Goal: Task Accomplishment & Management: Use online tool/utility

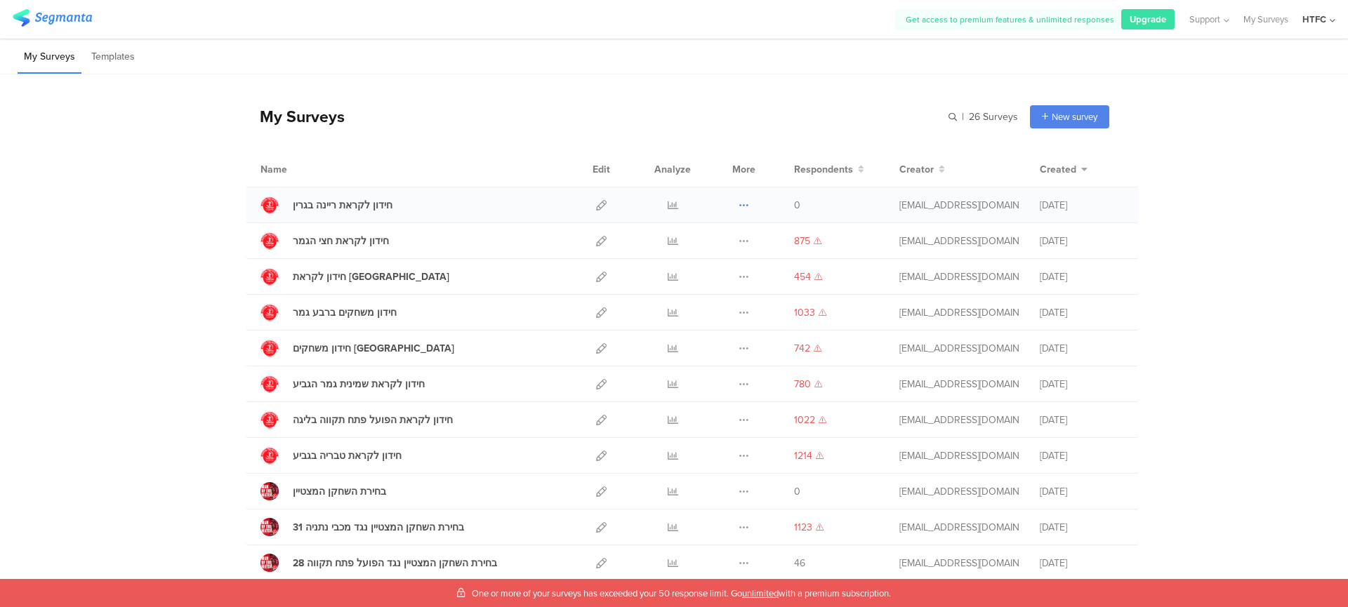
click at [739, 206] on icon at bounding box center [744, 205] width 11 height 11
click at [670, 204] on icon at bounding box center [673, 205] width 11 height 11
click at [668, 206] on icon at bounding box center [673, 205] width 11 height 11
click at [739, 206] on icon at bounding box center [744, 205] width 11 height 11
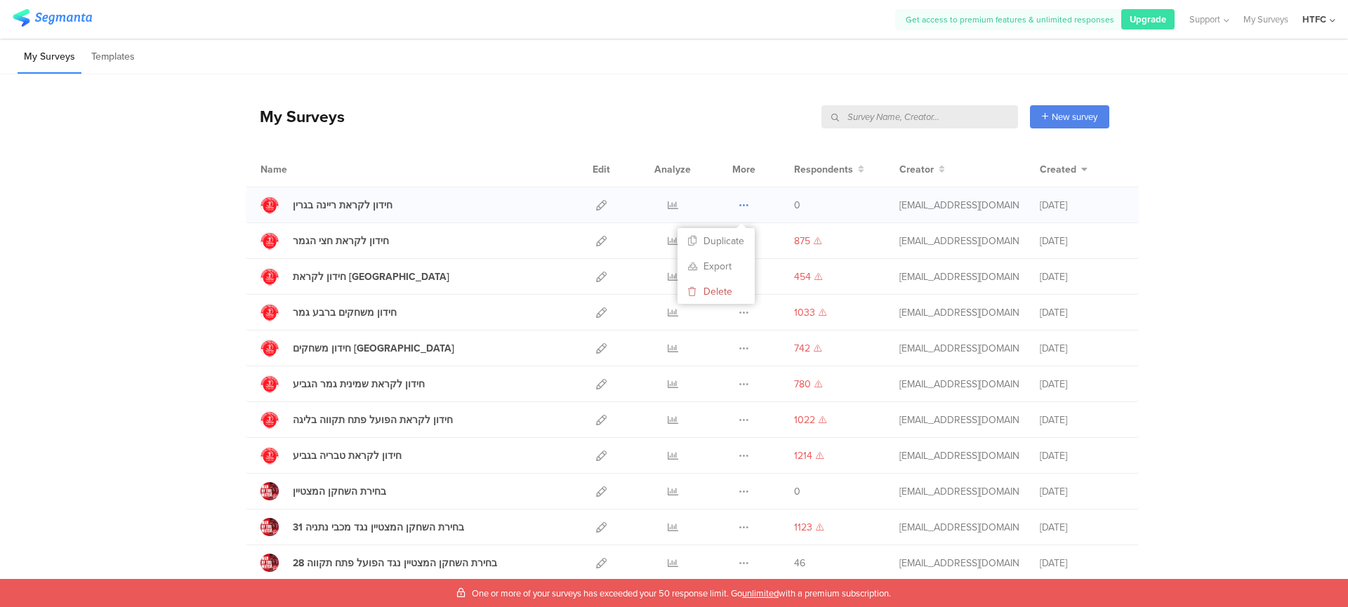
click at [739, 206] on icon at bounding box center [744, 205] width 11 height 11
click at [596, 209] on icon at bounding box center [601, 205] width 11 height 11
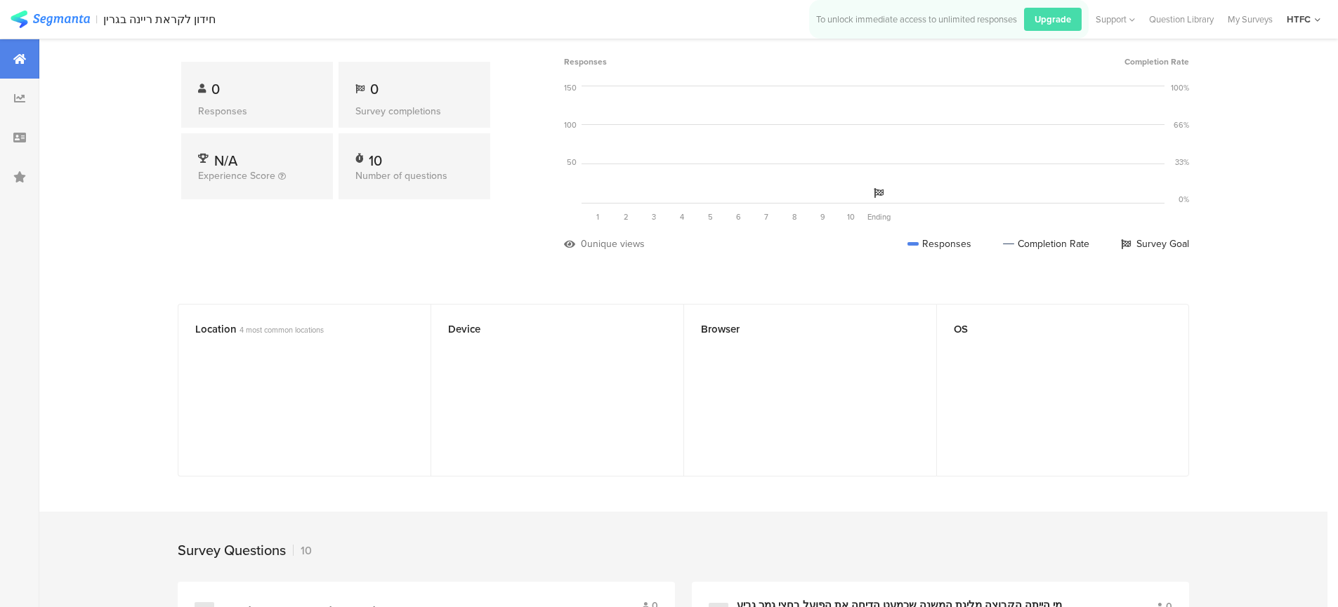
scroll to position [112, 0]
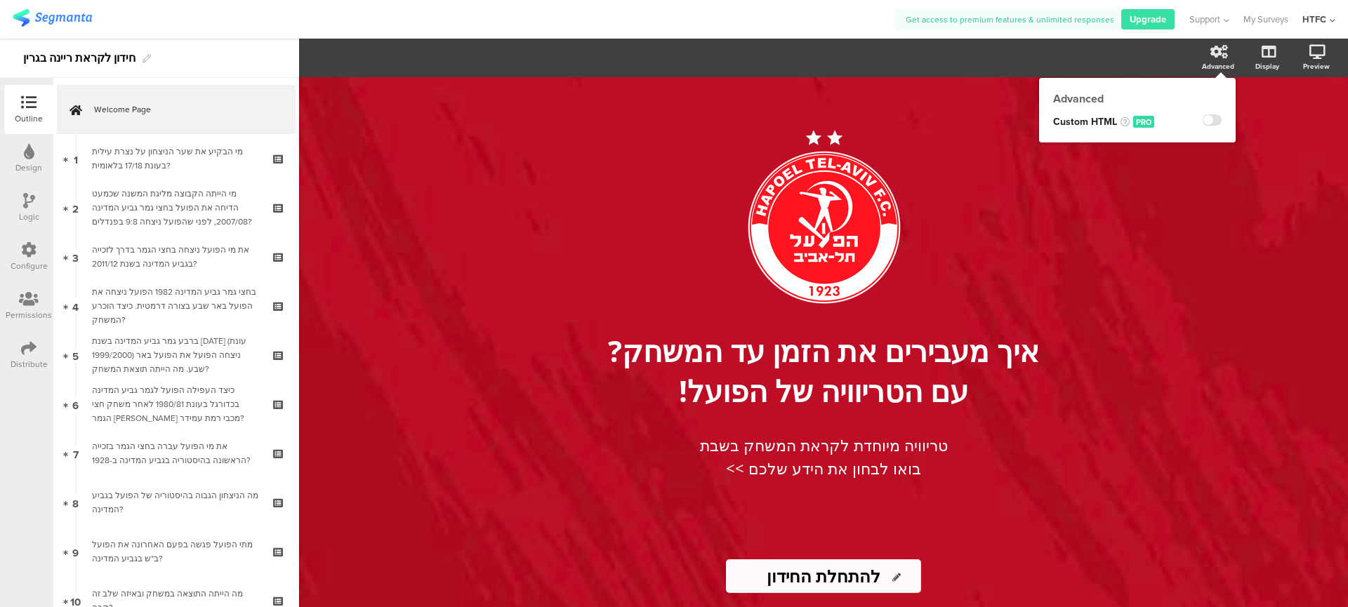
click at [1234, 61] on div "Advanced" at bounding box center [1225, 58] width 49 height 35
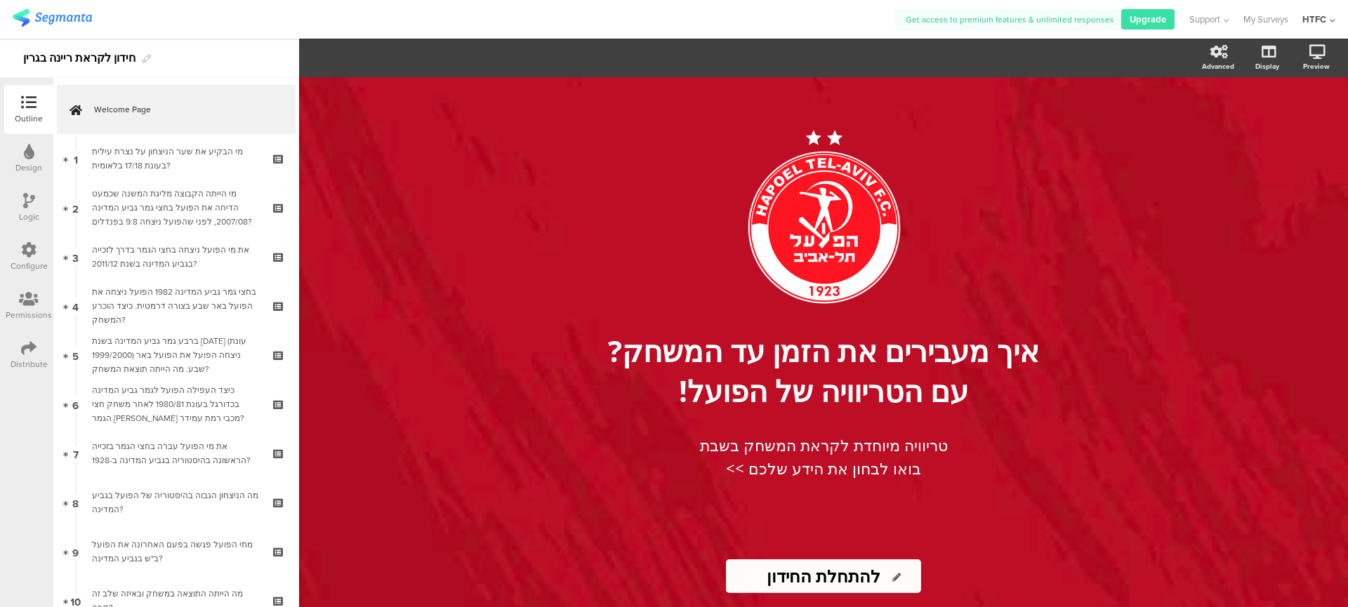
click at [12, 359] on div "Distribute" at bounding box center [29, 364] width 37 height 13
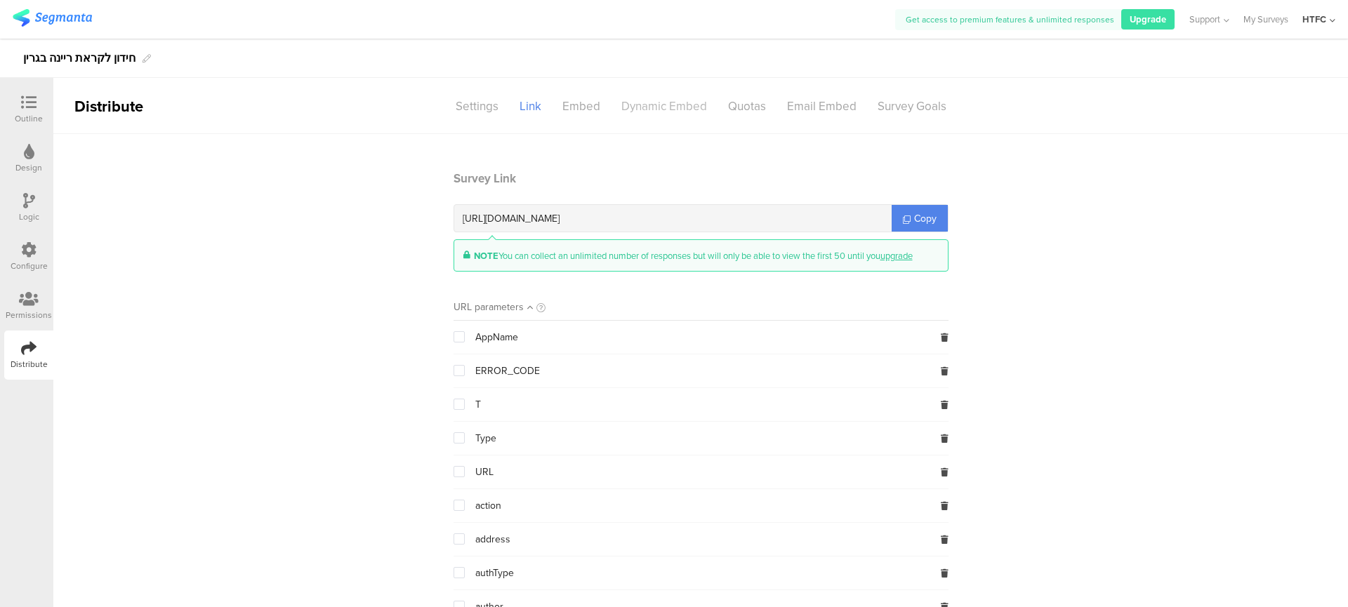
click at [642, 112] on div "Dynamic Embed" at bounding box center [664, 106] width 107 height 25
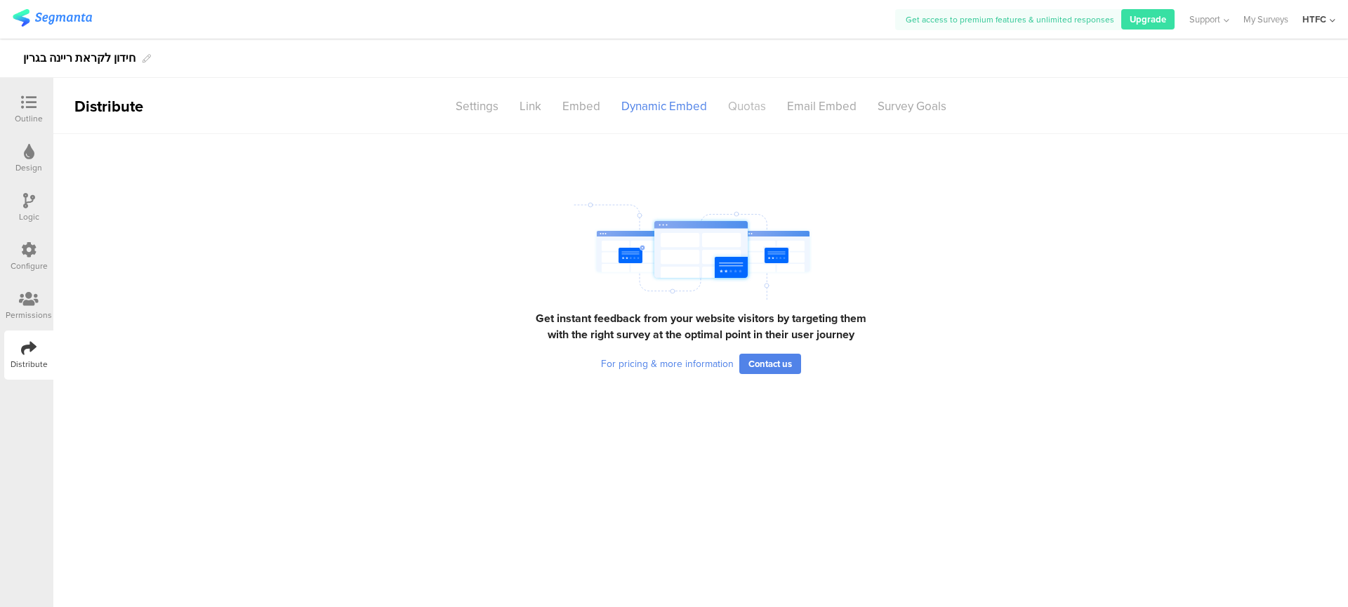
click at [766, 97] on div "Quotas" at bounding box center [747, 106] width 59 height 25
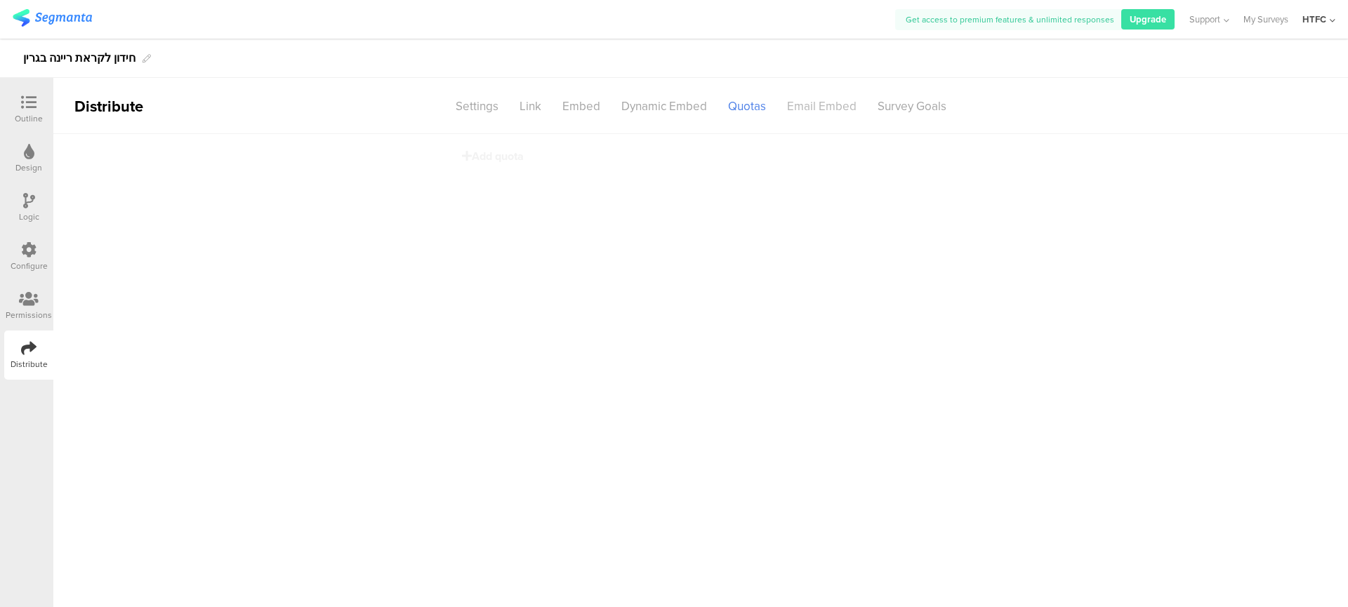
click at [795, 98] on div "Email Embed" at bounding box center [822, 106] width 91 height 25
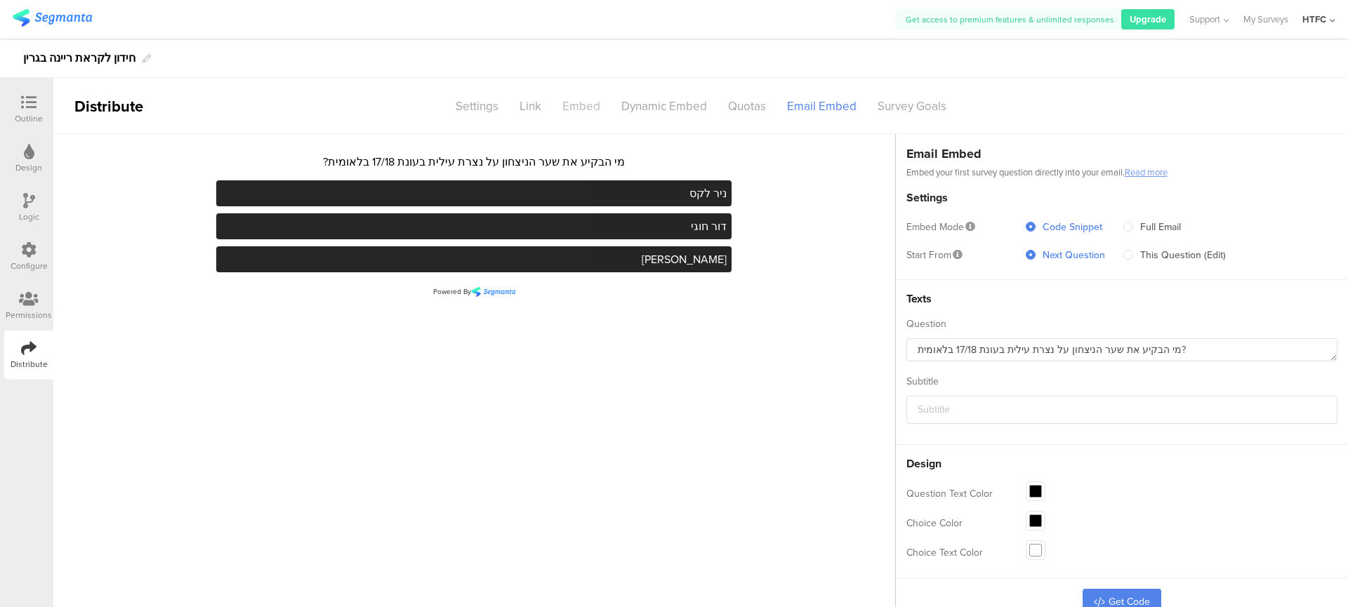
click at [590, 114] on div "Embed" at bounding box center [581, 106] width 59 height 25
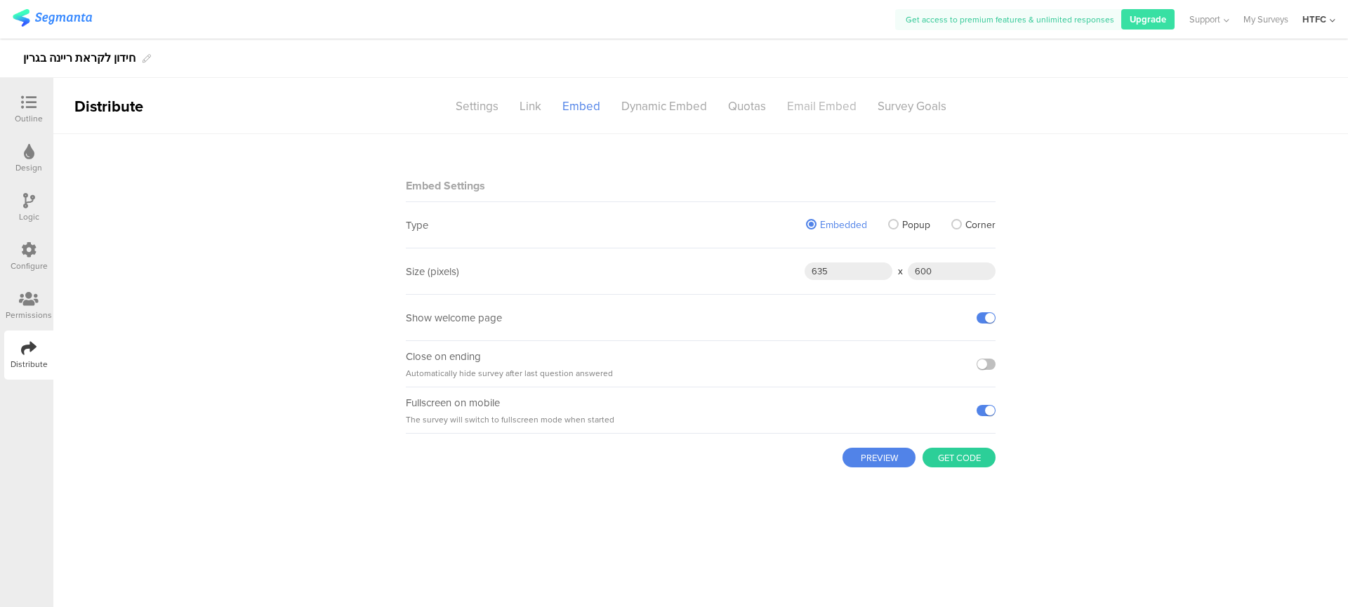
click at [819, 112] on div "Email Embed" at bounding box center [822, 106] width 91 height 25
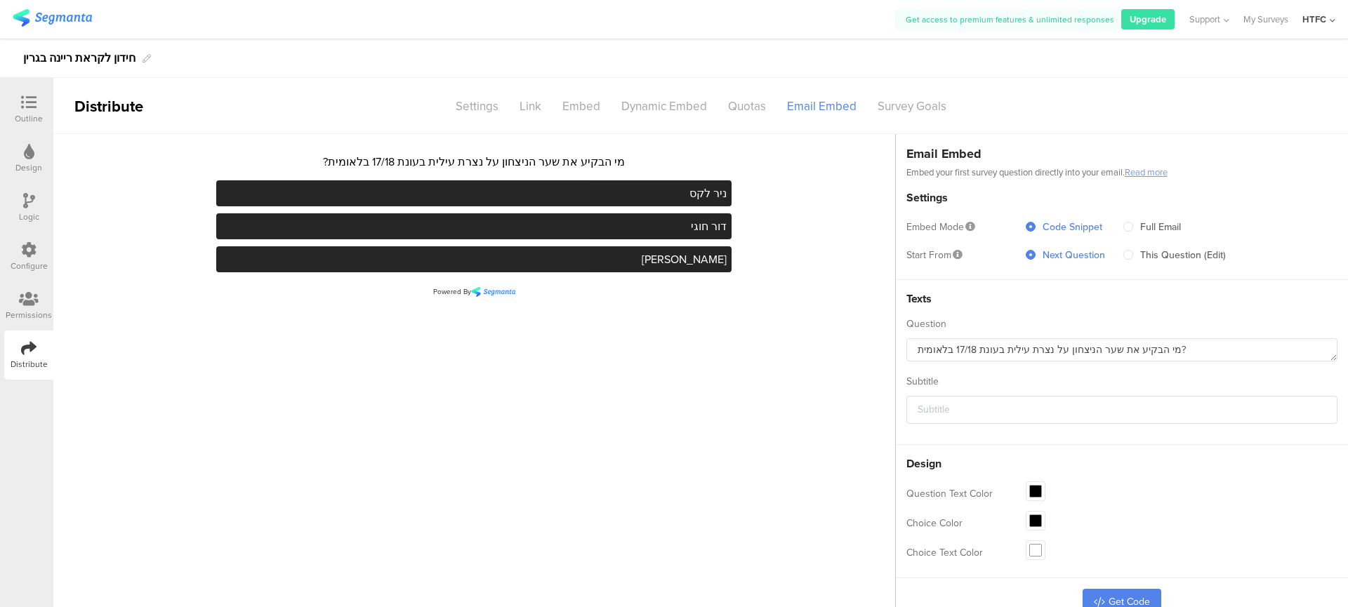
click at [909, 110] on div "Survey Goals" at bounding box center [912, 106] width 90 height 25
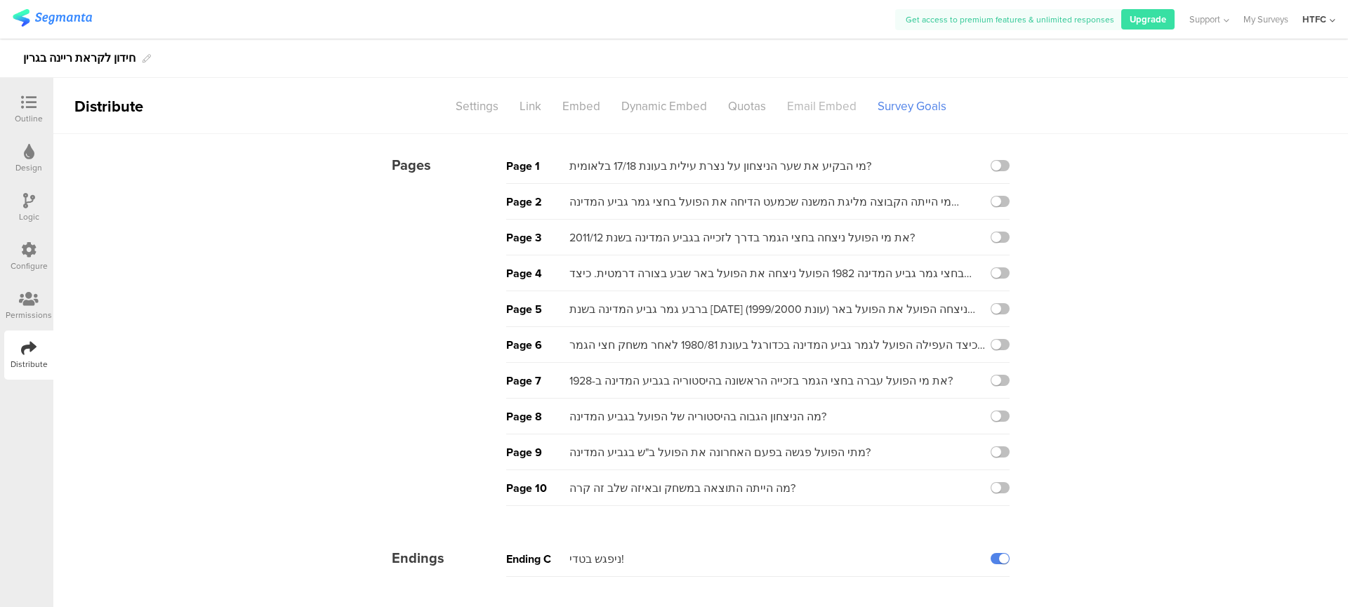
click at [841, 107] on div "Email Embed" at bounding box center [822, 106] width 91 height 25
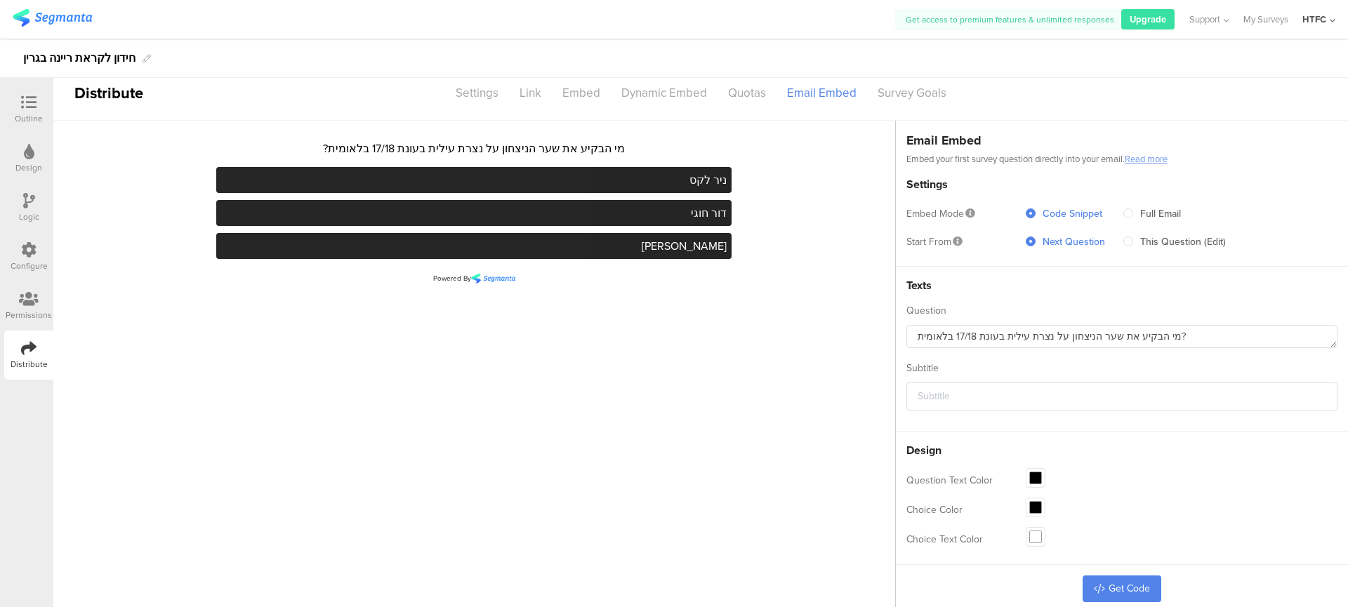
scroll to position [22, 0]
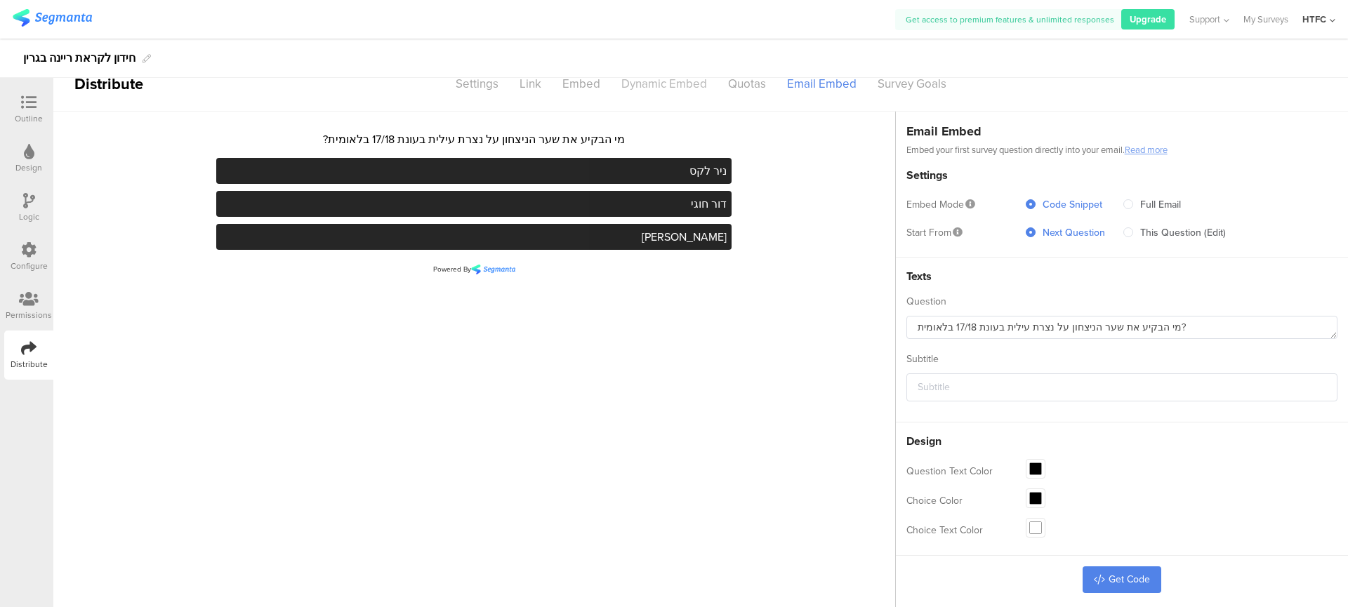
click at [666, 91] on div "Dynamic Embed" at bounding box center [664, 84] width 107 height 25
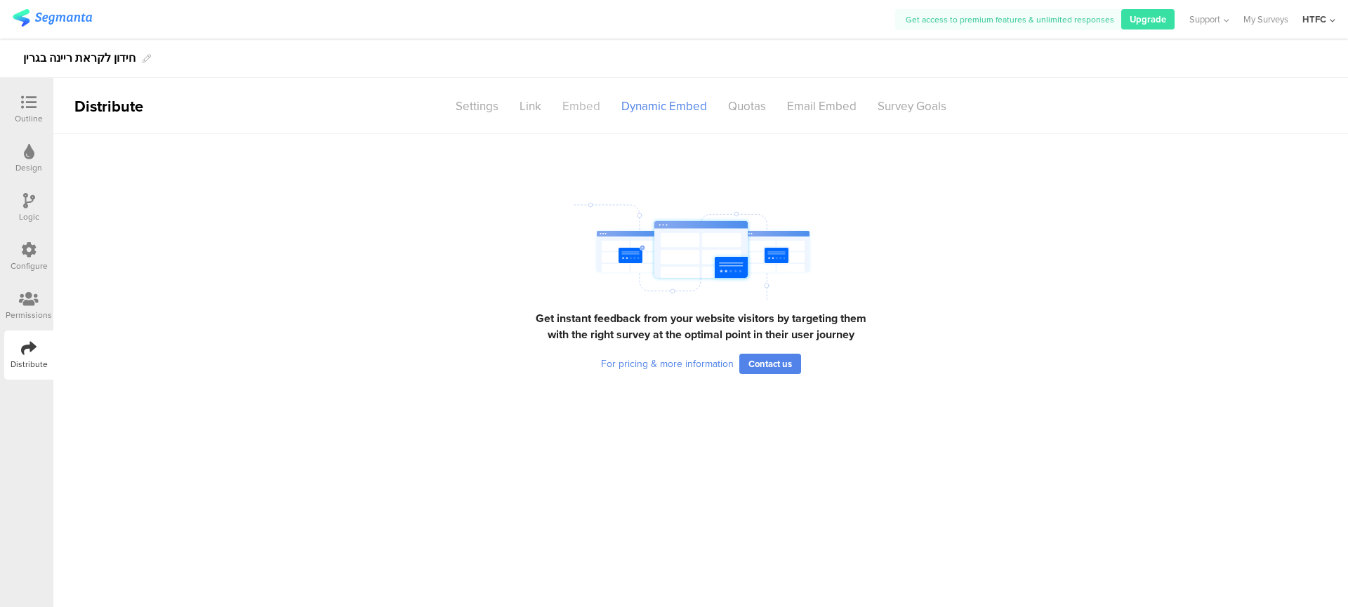
click at [569, 111] on div "Embed" at bounding box center [581, 106] width 59 height 25
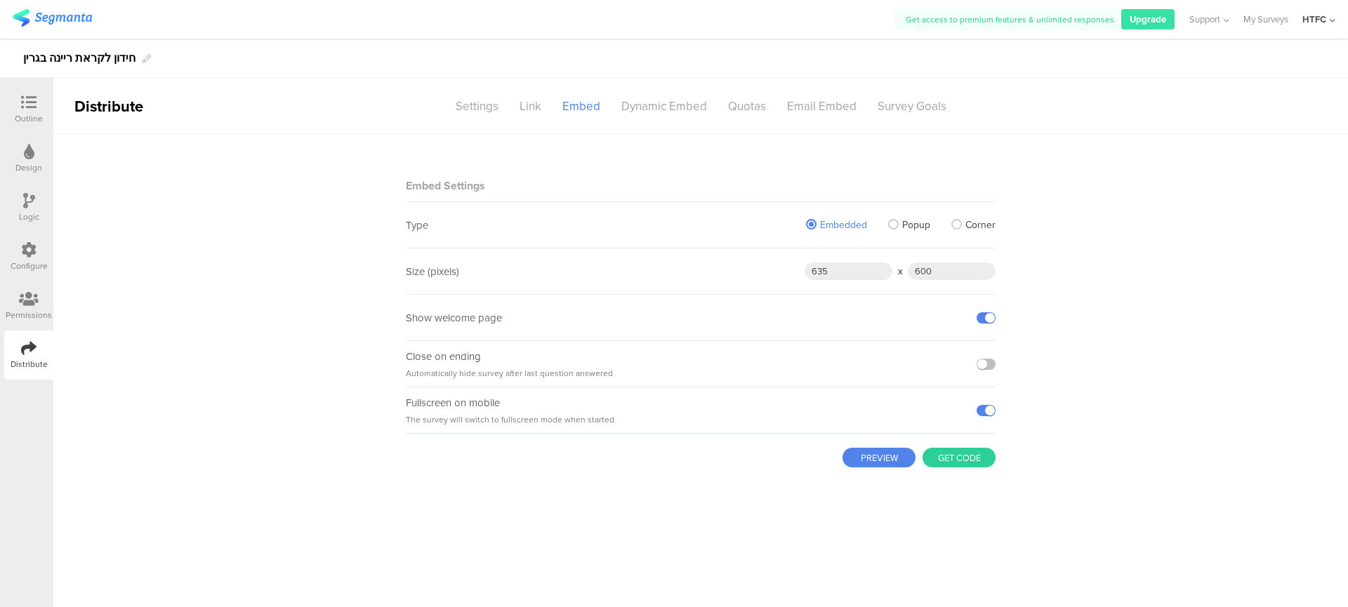
click at [949, 460] on button "Get code" at bounding box center [959, 458] width 73 height 20
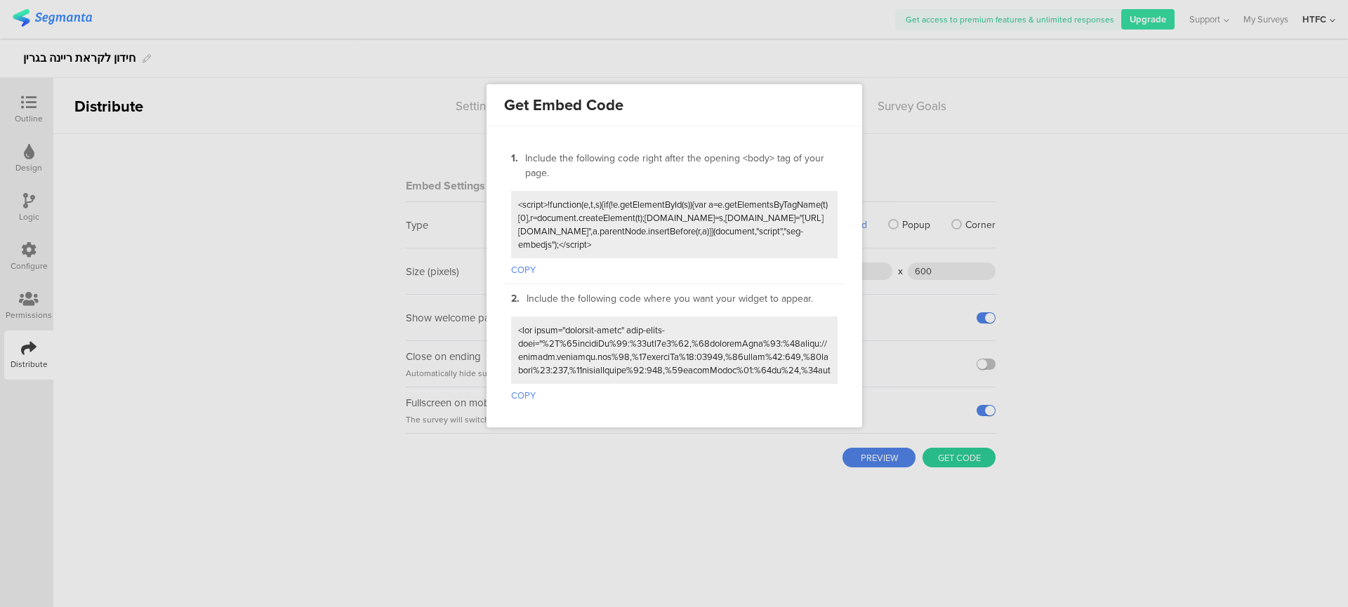
click at [506, 391] on div "2. Include the following code where you want your widget to appear. COPY" at bounding box center [674, 347] width 341 height 126
click at [523, 401] on button "COPY" at bounding box center [523, 393] width 25 height 18
click at [524, 275] on button "COPY" at bounding box center [523, 267] width 25 height 18
click at [956, 103] on div at bounding box center [674, 303] width 1348 height 607
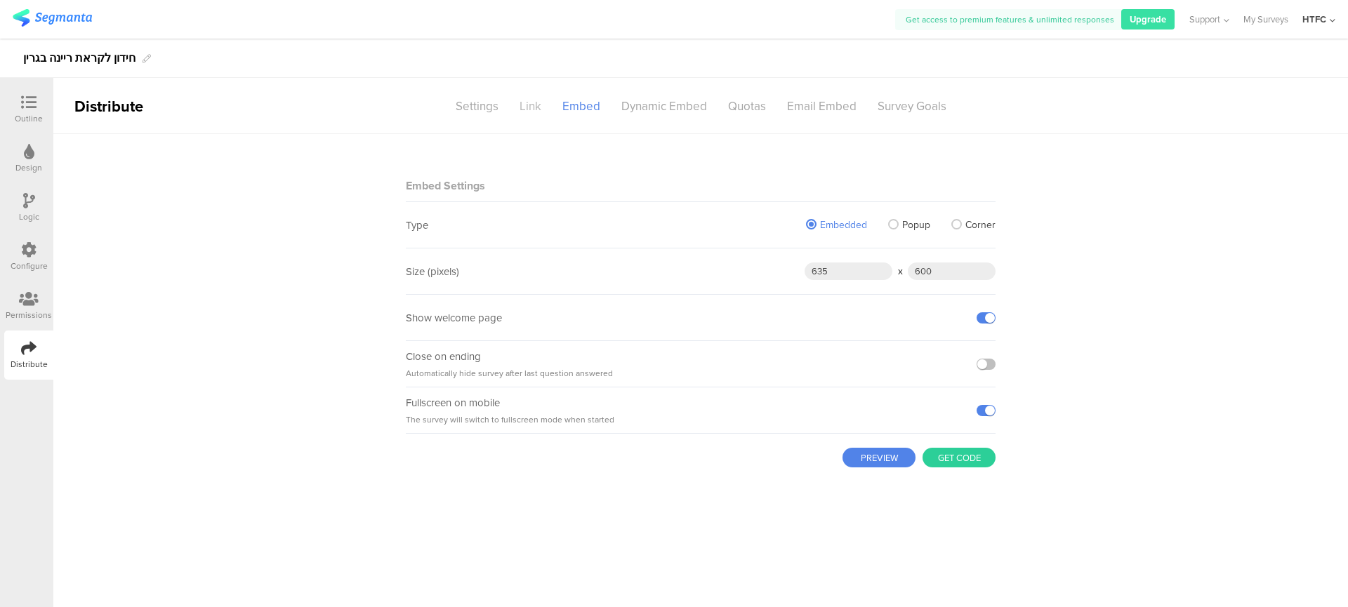
click at [530, 101] on div "Link" at bounding box center [530, 106] width 43 height 25
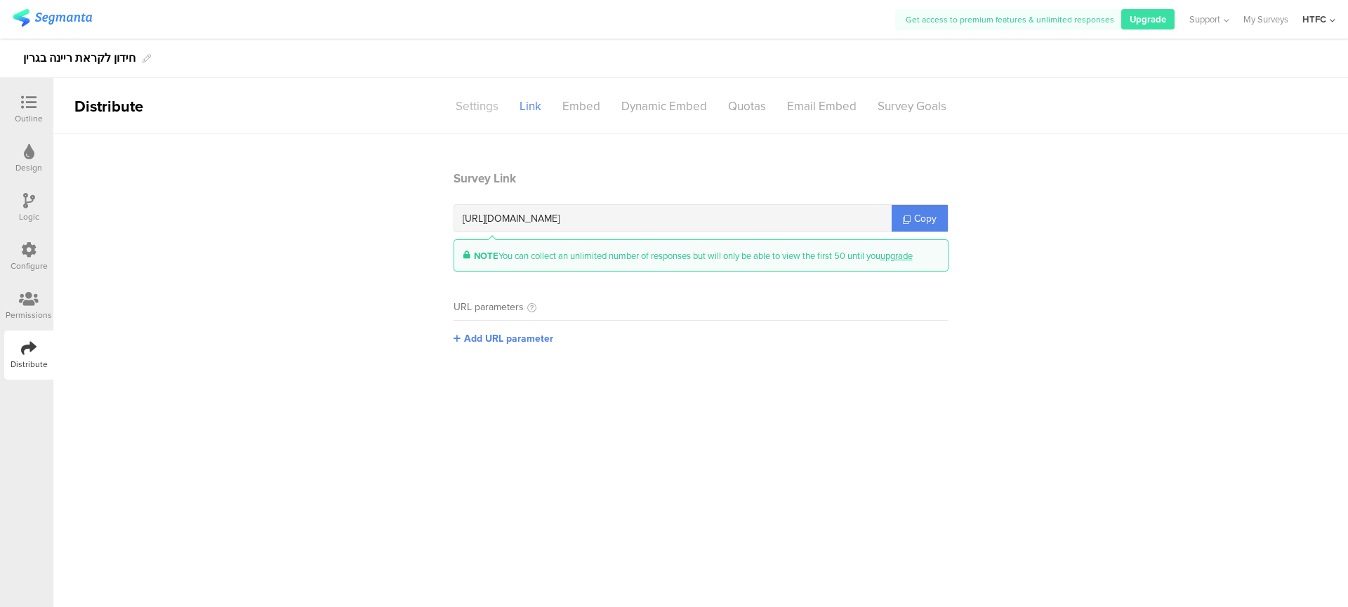
click at [482, 113] on div "Settings" at bounding box center [477, 106] width 64 height 25
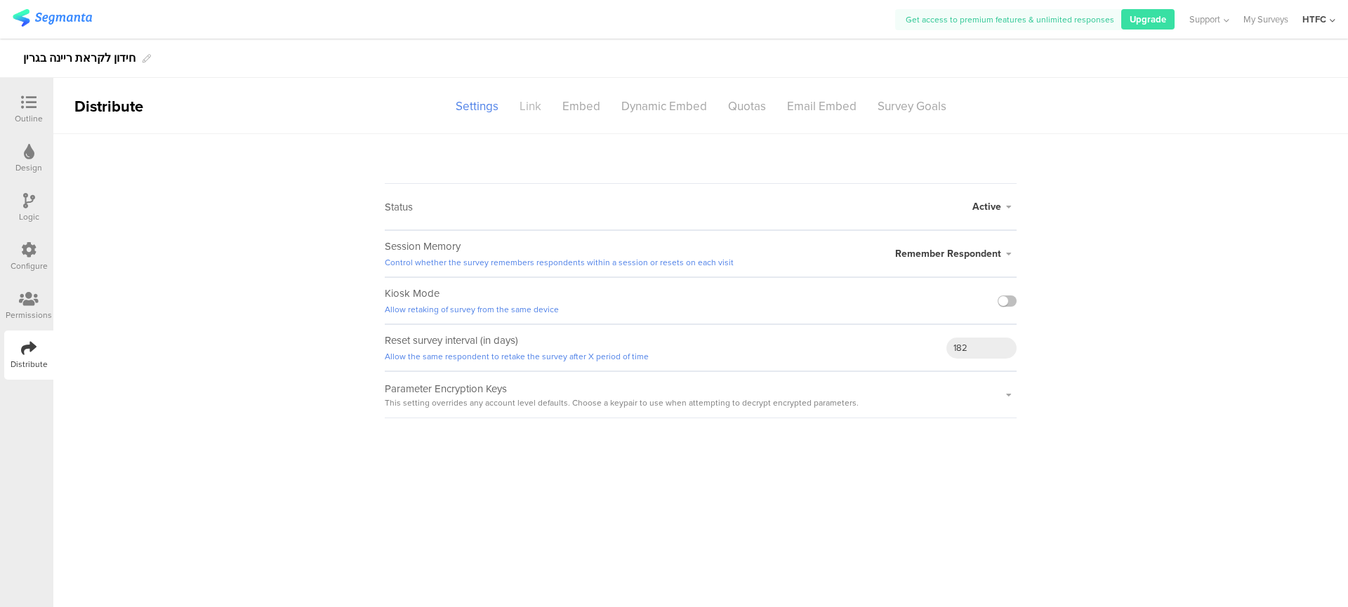
click at [523, 110] on div "Link" at bounding box center [530, 106] width 43 height 25
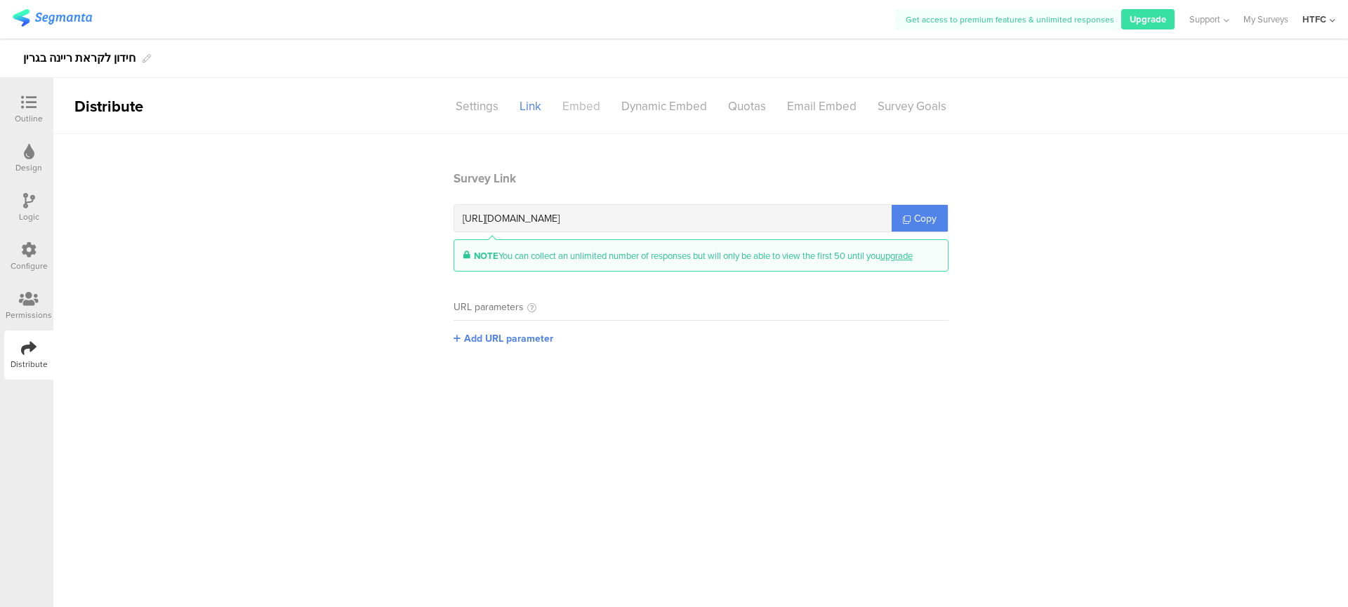
click at [595, 108] on div "Embed" at bounding box center [581, 106] width 59 height 25
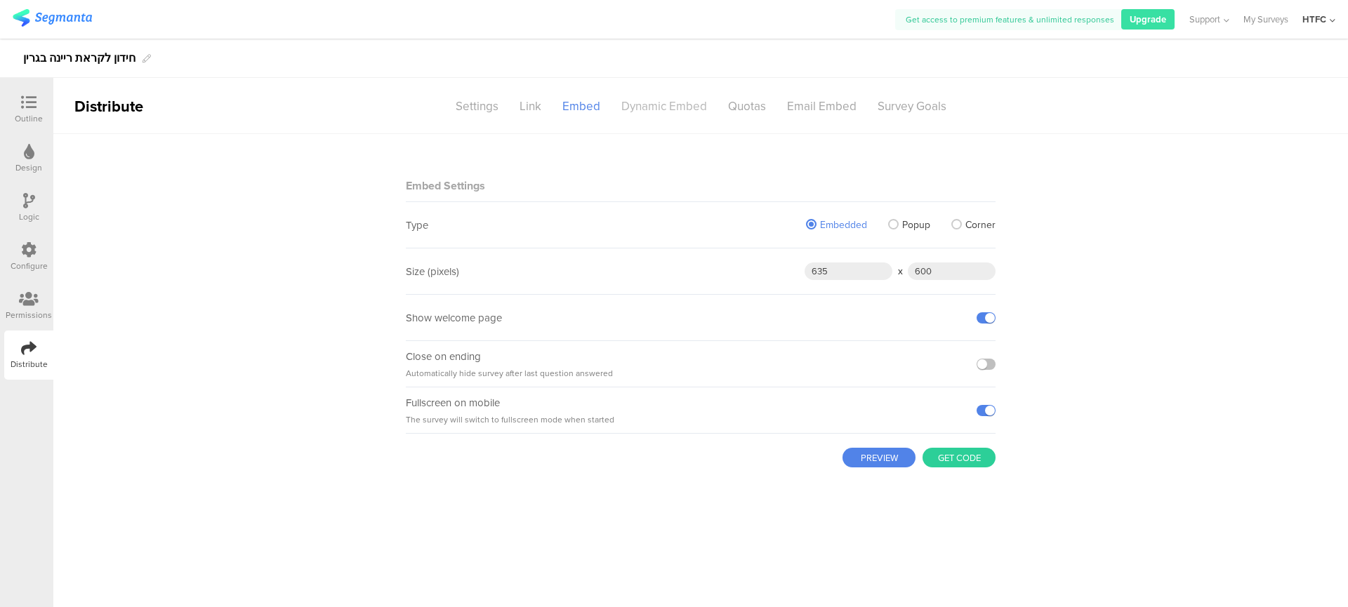
click at [661, 108] on div "Dynamic Embed" at bounding box center [664, 106] width 107 height 25
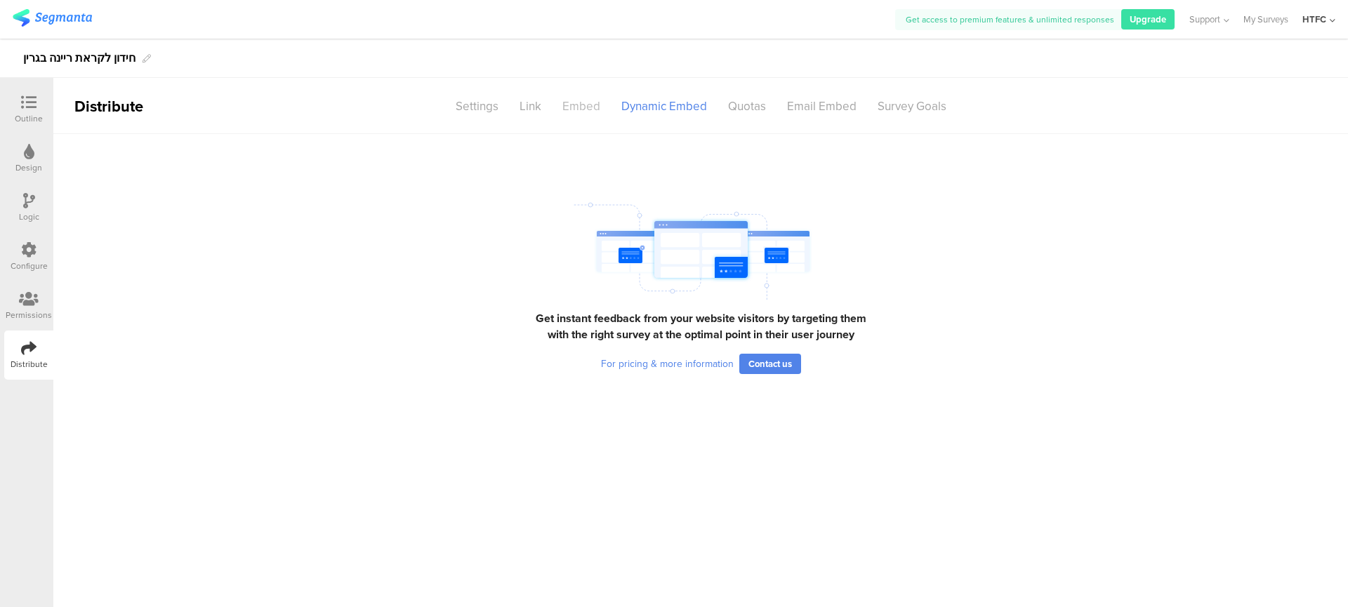
click at [583, 112] on div "Embed" at bounding box center [581, 106] width 59 height 25
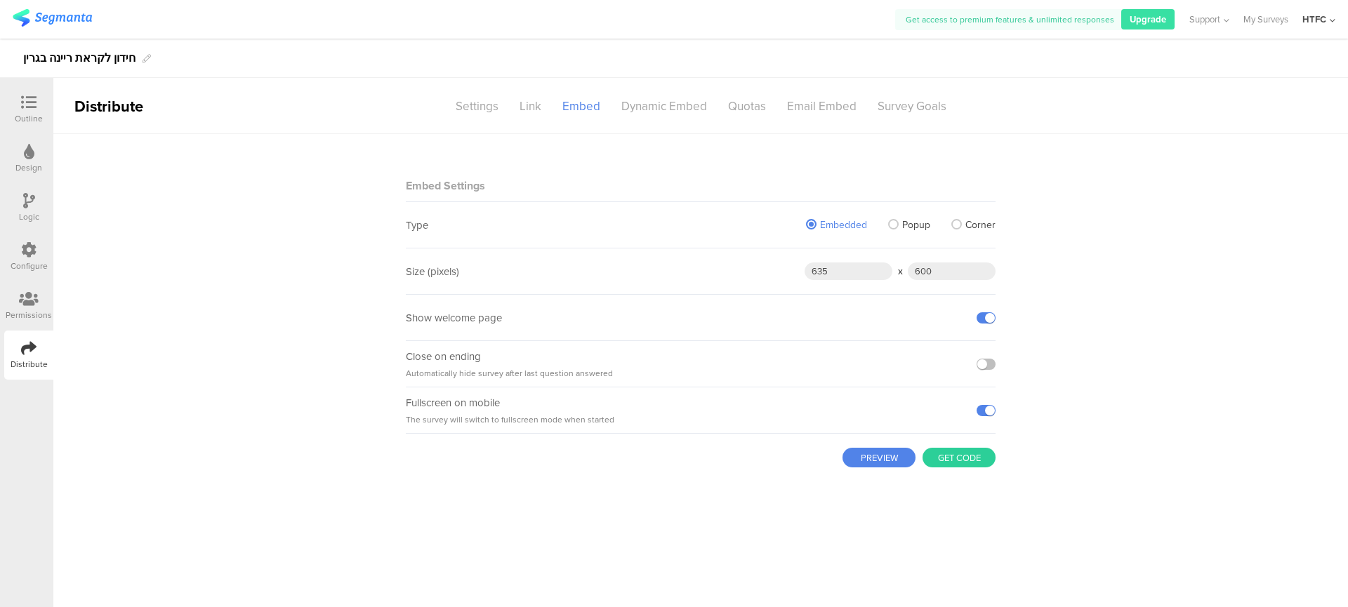
click at [642, 87] on sg-section-page-header "Distribute Settings Link Embed Dynamic Embed Quotas Email Embed Survey Goals" at bounding box center [700, 106] width 1295 height 56
click at [647, 119] on sg-section-page-header "Distribute Settings Link Embed Dynamic Embed Quotas Email Embed Survey Goals" at bounding box center [700, 106] width 1295 height 56
click at [652, 115] on div "Dynamic Embed" at bounding box center [664, 106] width 107 height 25
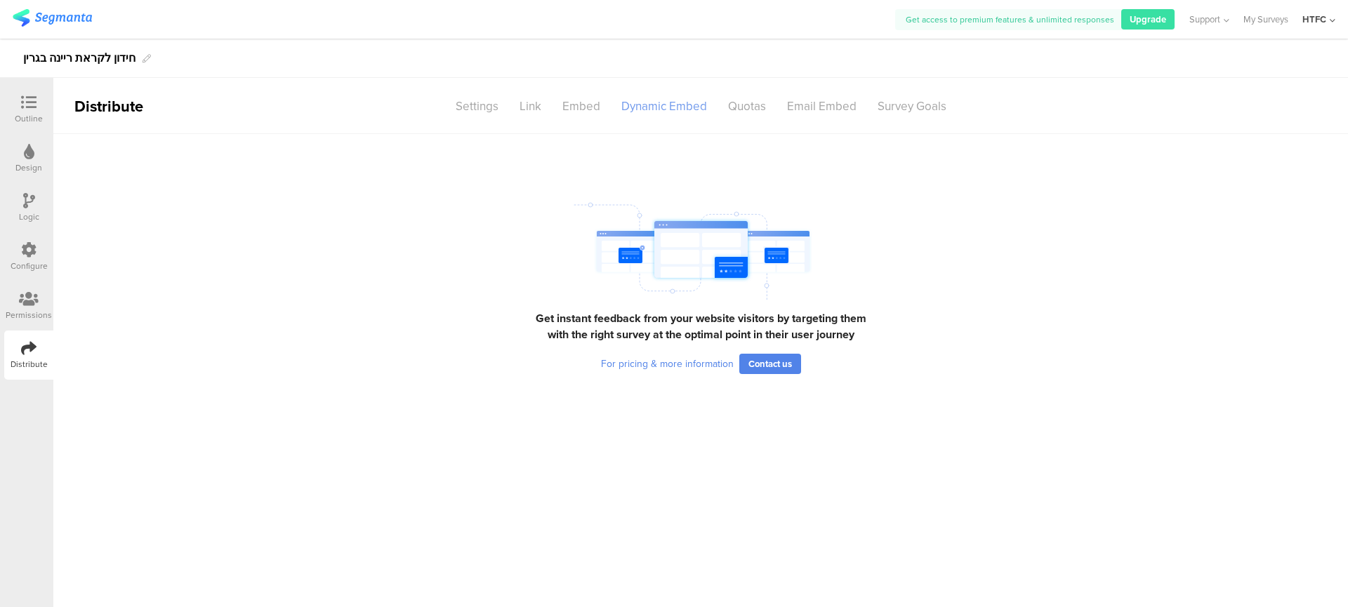
click at [653, 110] on div "Dynamic Embed" at bounding box center [664, 106] width 107 height 25
click at [600, 116] on div "Embed" at bounding box center [581, 106] width 59 height 25
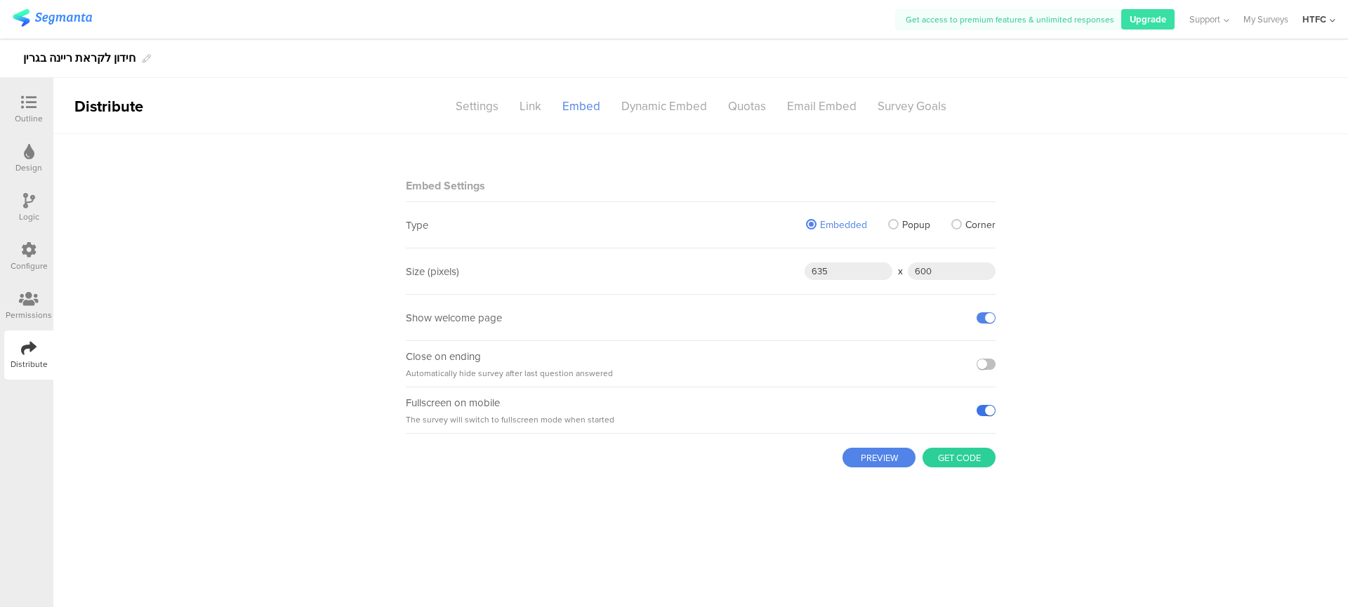
click at [989, 414] on label at bounding box center [986, 410] width 19 height 11
click at [0, 0] on input "checkbox" at bounding box center [0, 0] width 0 height 0
click at [963, 460] on button "Get code" at bounding box center [959, 458] width 73 height 20
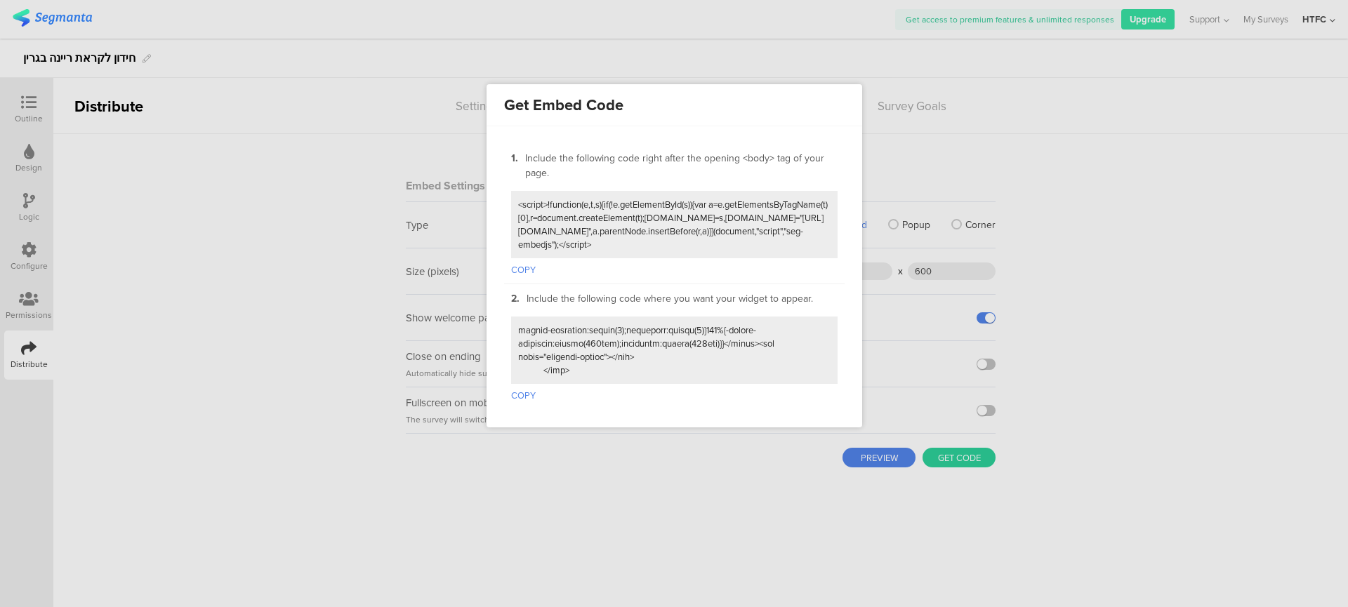
scroll to position [414, 0]
click at [529, 398] on button "COPY" at bounding box center [523, 393] width 25 height 18
click at [866, 138] on div at bounding box center [674, 303] width 1348 height 607
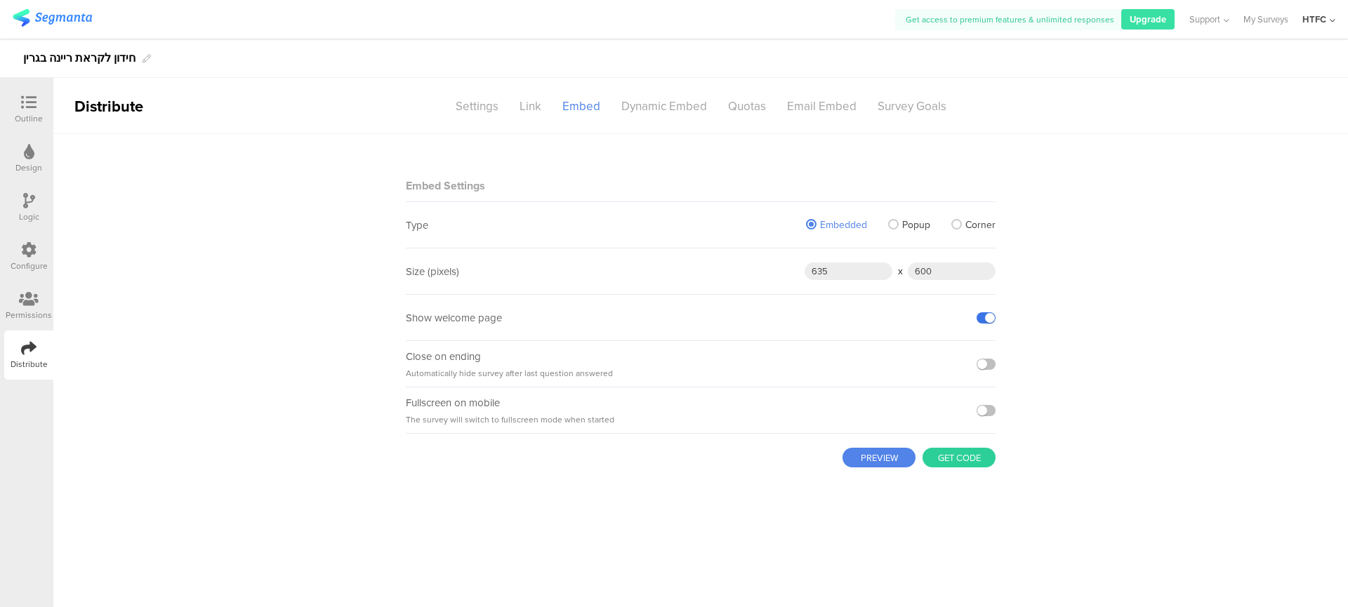
click at [976, 318] on div "Show welcome page" at bounding box center [701, 318] width 590 height 46
click at [981, 320] on label at bounding box center [986, 317] width 19 height 11
click at [0, 0] on input "checkbox" at bounding box center [0, 0] width 0 height 0
click at [953, 466] on button "Get code" at bounding box center [959, 458] width 73 height 20
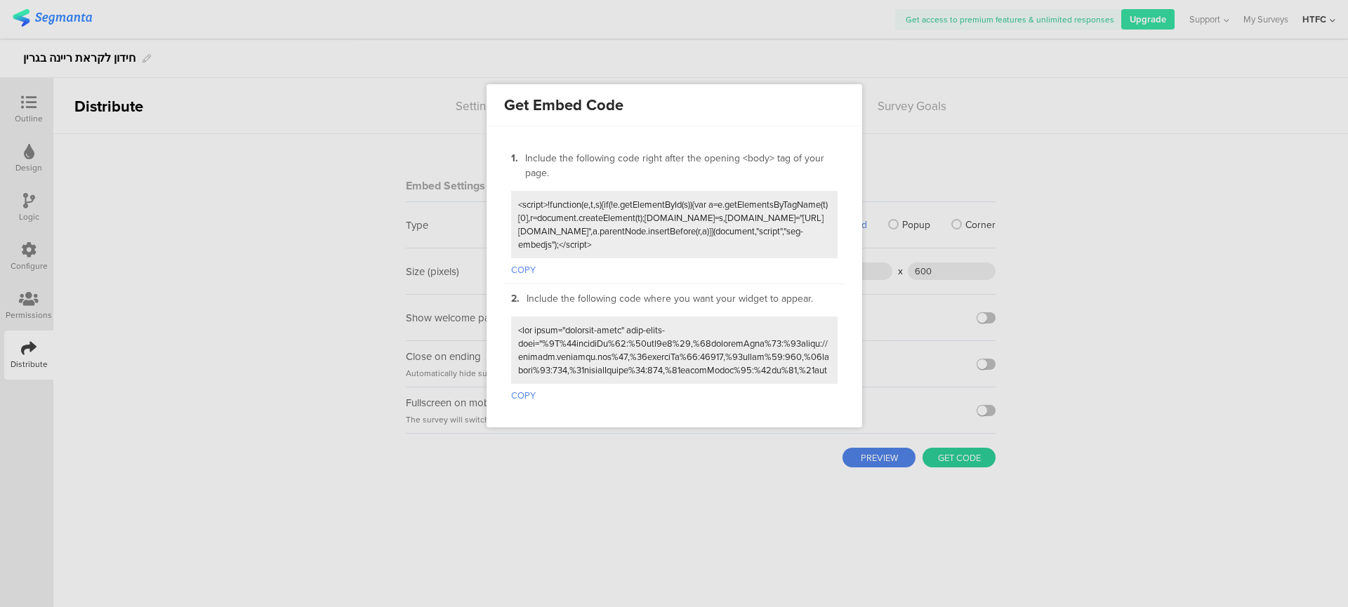
click at [518, 395] on button "COPY" at bounding box center [523, 393] width 25 height 18
click at [881, 102] on div at bounding box center [674, 303] width 1348 height 607
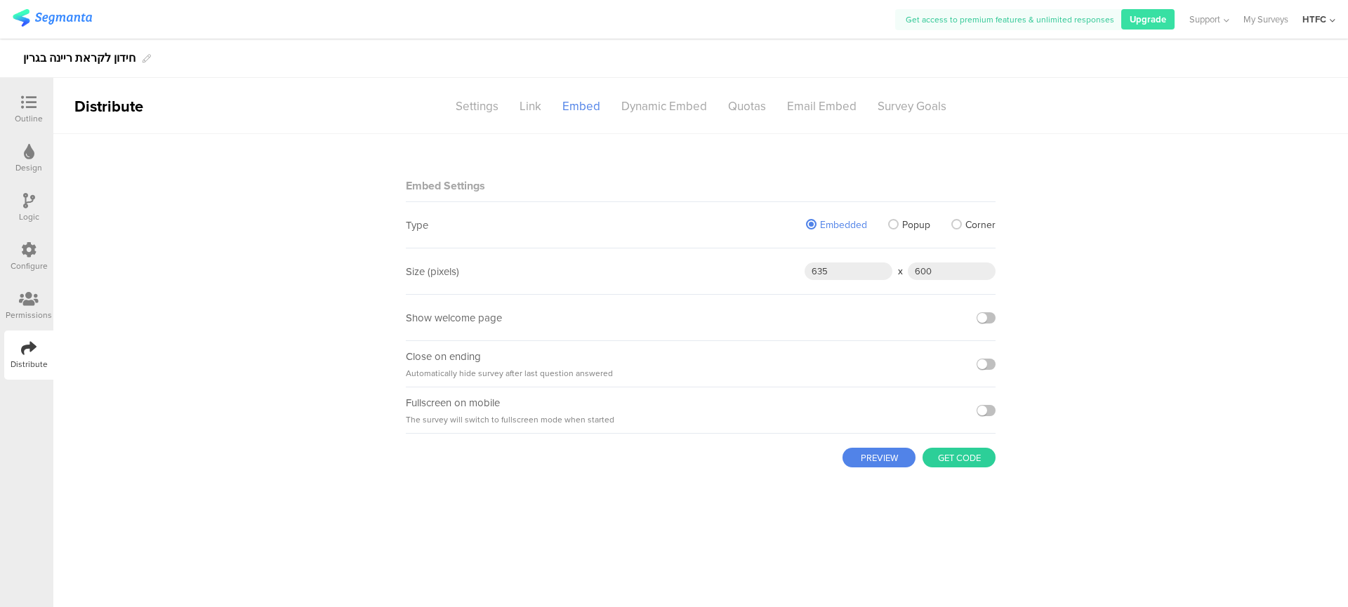
click at [909, 211] on div "Embedded Popup Corner" at bounding box center [890, 225] width 211 height 46
click at [909, 237] on div "Embedded Popup Corner" at bounding box center [890, 225] width 211 height 46
click at [911, 229] on span "Popup" at bounding box center [916, 225] width 28 height 15
click at [0, 0] on input "Popup" at bounding box center [0, 0] width 0 height 0
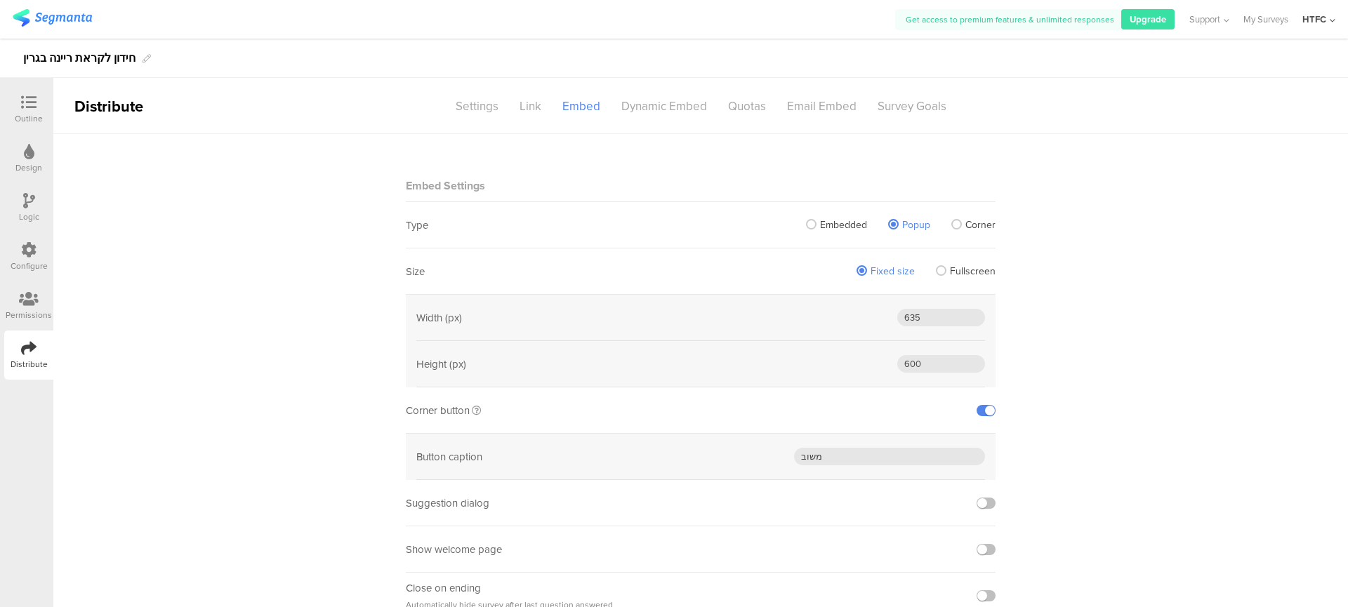
click at [976, 229] on span "Corner" at bounding box center [980, 225] width 30 height 15
click at [0, 0] on input "Corner" at bounding box center [0, 0] width 0 height 0
click at [834, 227] on span "Embedded" at bounding box center [843, 225] width 47 height 15
click at [0, 0] on input "Embedded" at bounding box center [0, 0] width 0 height 0
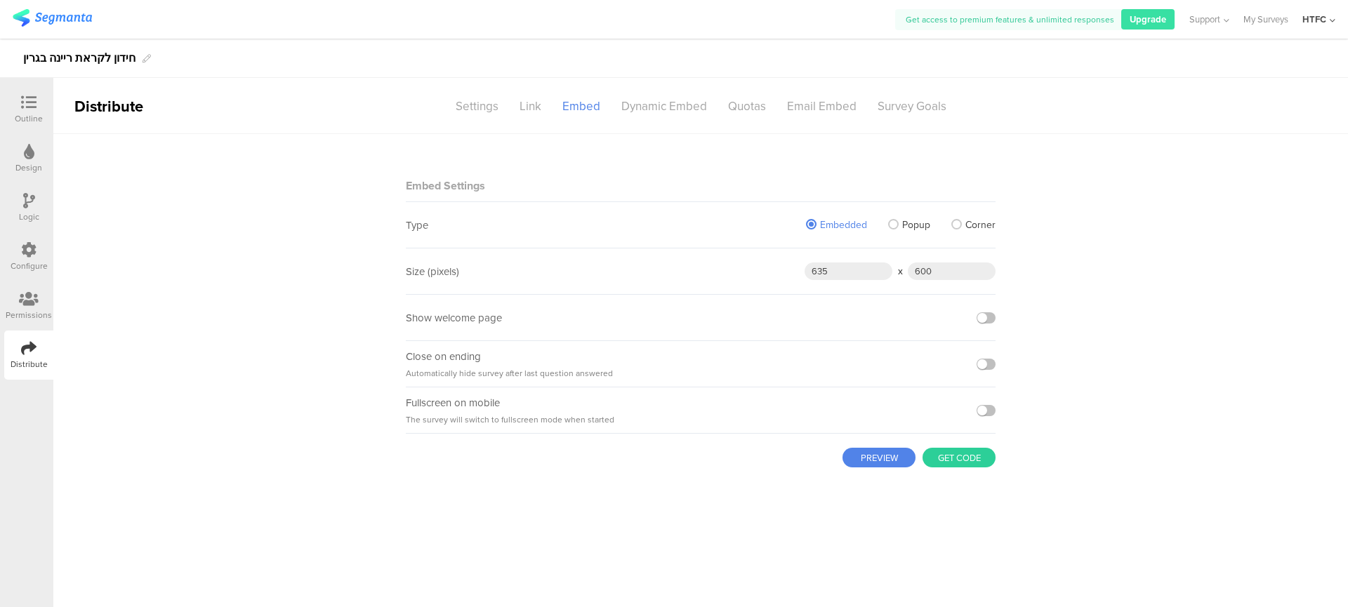
click at [995, 230] on span "Corner" at bounding box center [980, 225] width 30 height 15
click at [0, 0] on input "Corner" at bounding box center [0, 0] width 0 height 0
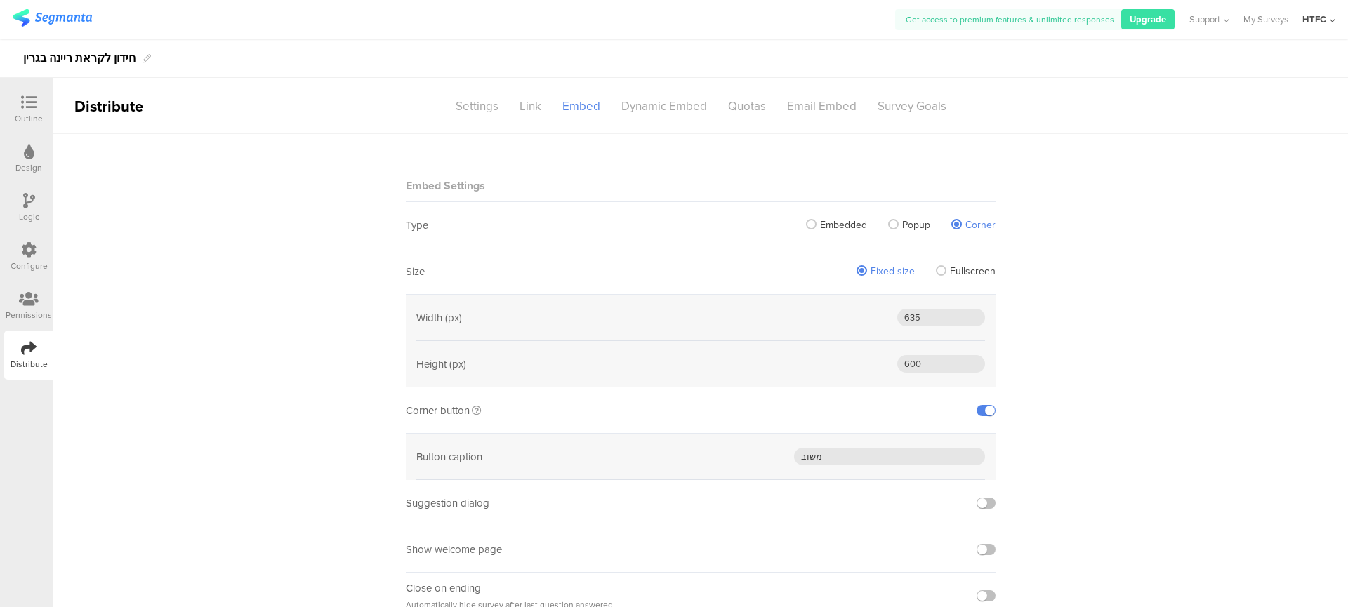
click at [838, 229] on span "Embedded" at bounding box center [843, 225] width 47 height 15
click at [0, 0] on input "Embedded" at bounding box center [0, 0] width 0 height 0
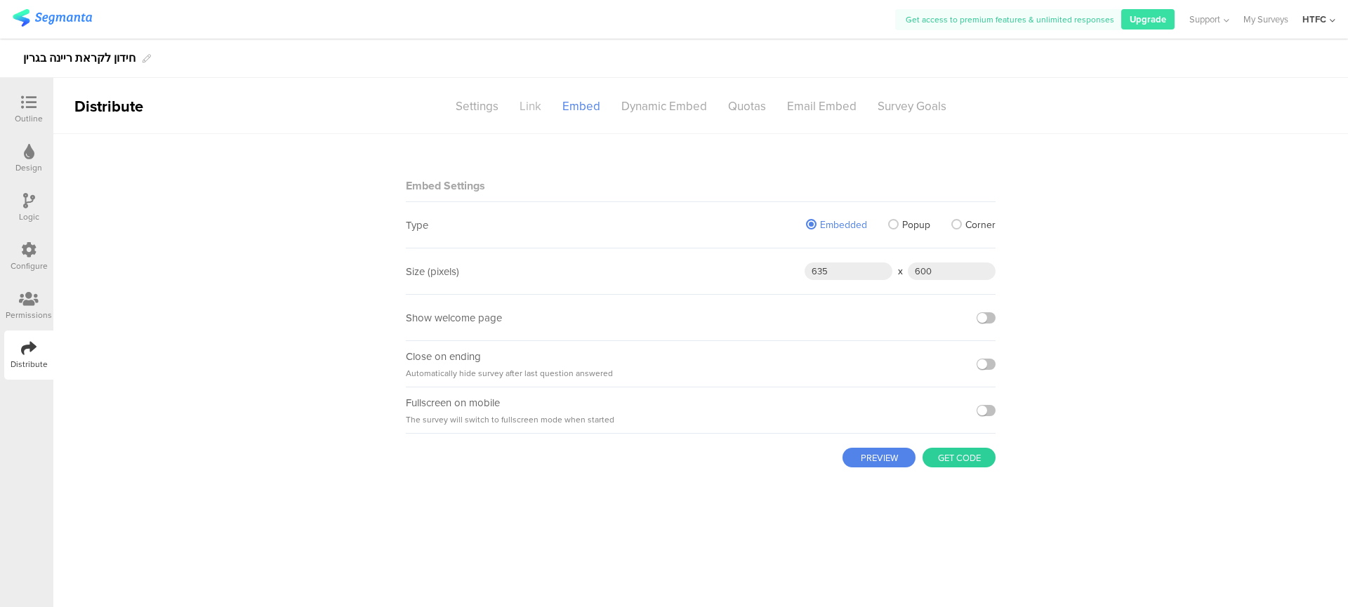
click at [519, 112] on div "Link" at bounding box center [530, 106] width 43 height 25
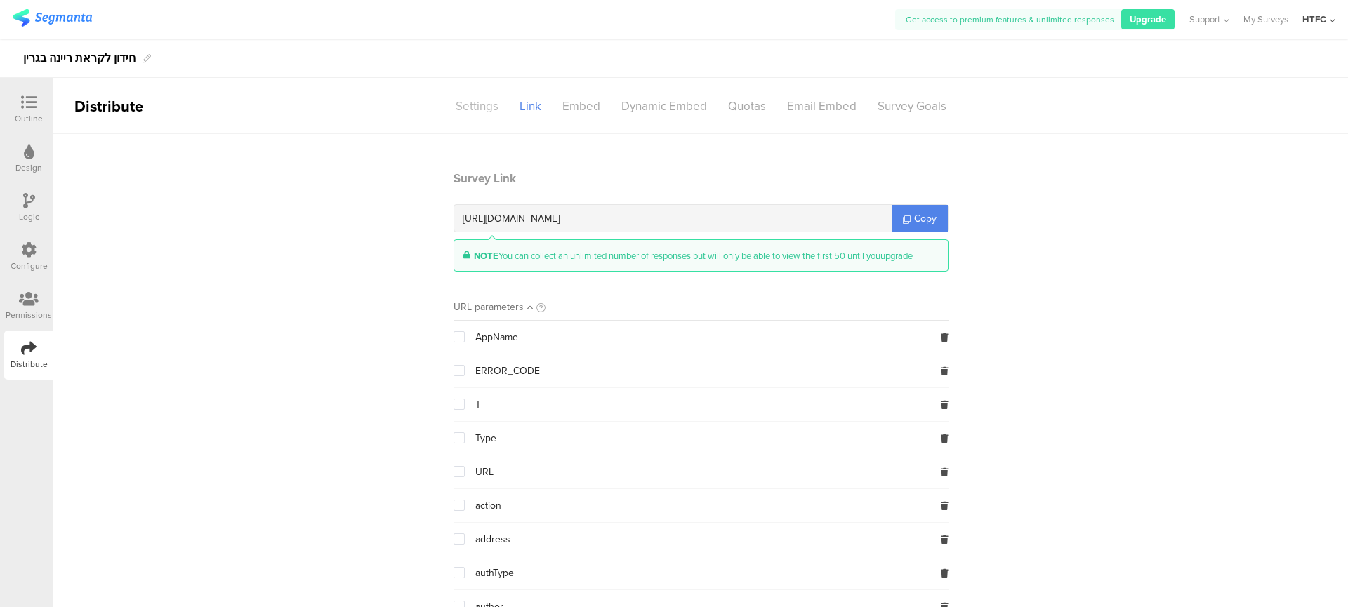
click at [482, 109] on div "Settings" at bounding box center [477, 106] width 64 height 25
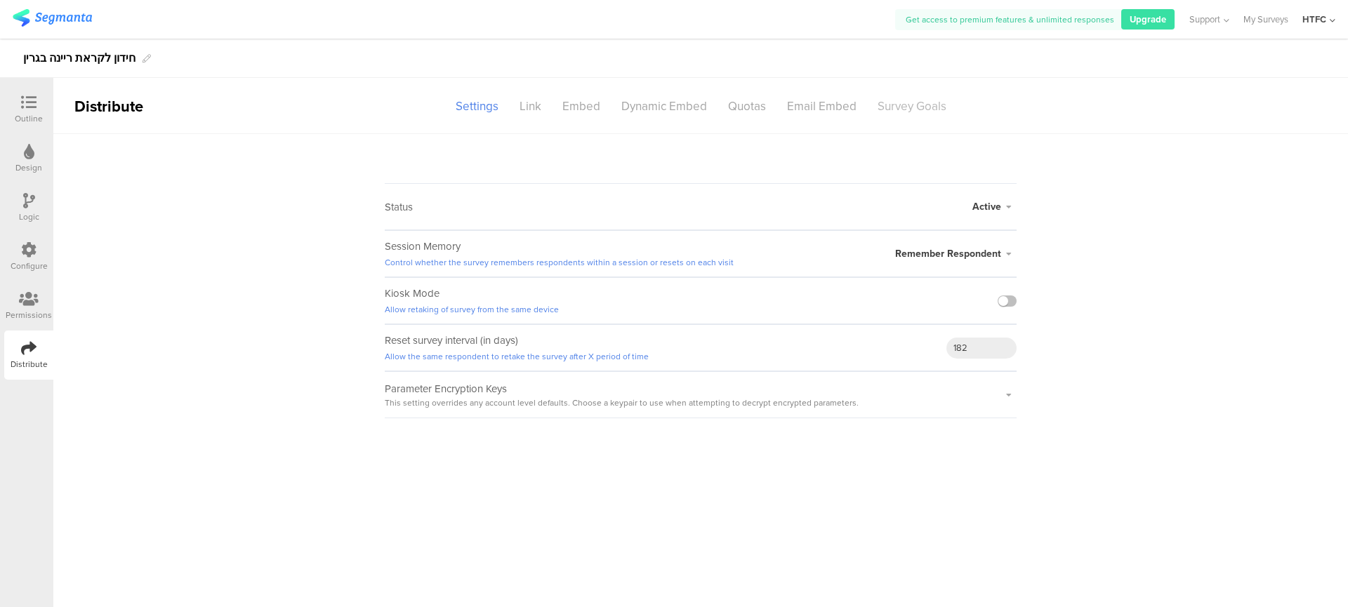
click at [922, 107] on div "Survey Goals" at bounding box center [912, 106] width 90 height 25
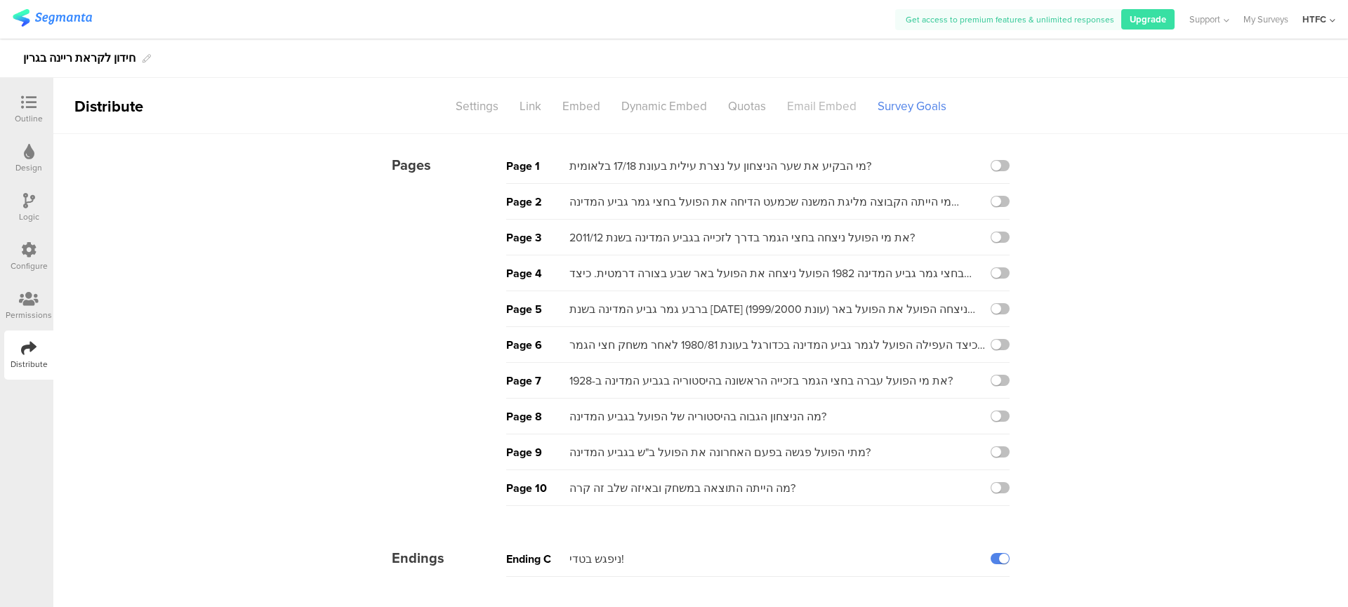
click at [838, 104] on div "Email Embed" at bounding box center [822, 106] width 91 height 25
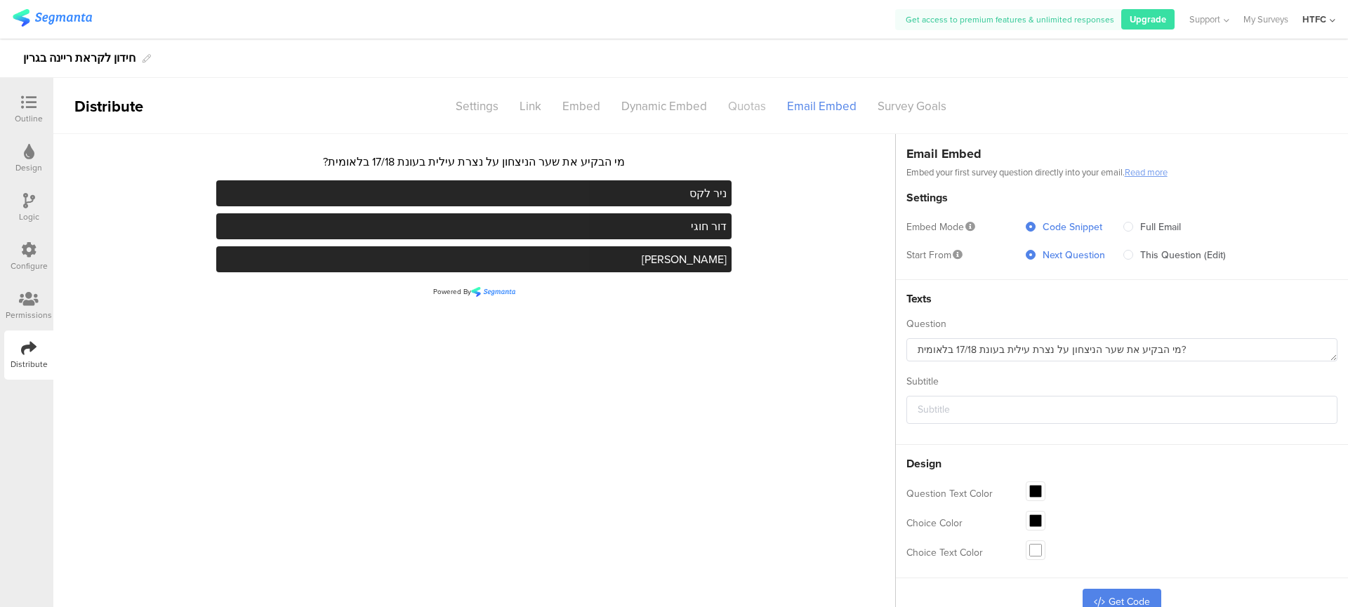
click at [752, 112] on div "Quotas" at bounding box center [747, 106] width 59 height 25
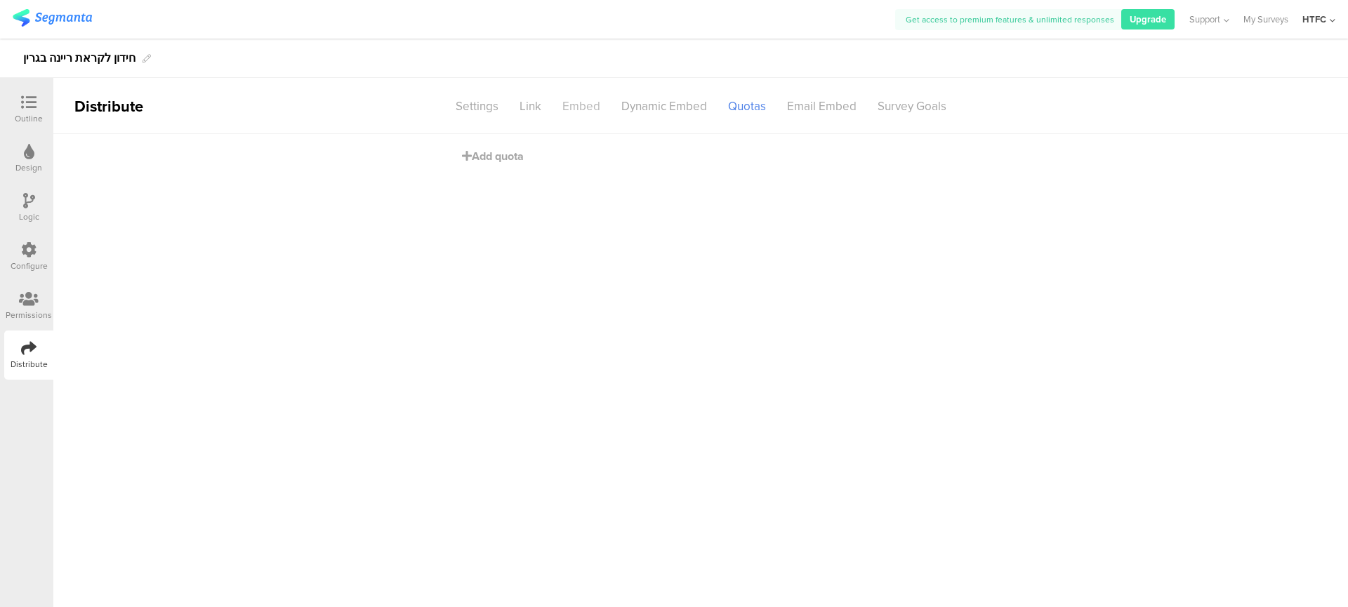
click at [579, 109] on div "Embed" at bounding box center [581, 106] width 59 height 25
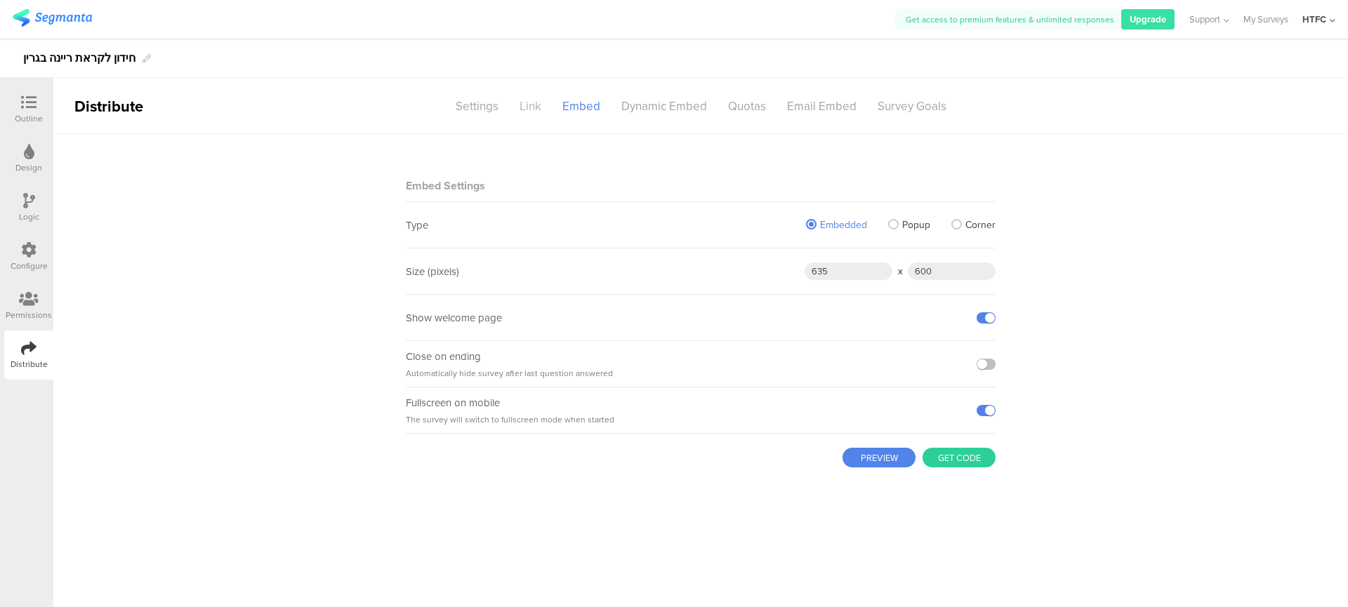
click at [536, 108] on div "Link" at bounding box center [530, 106] width 43 height 25
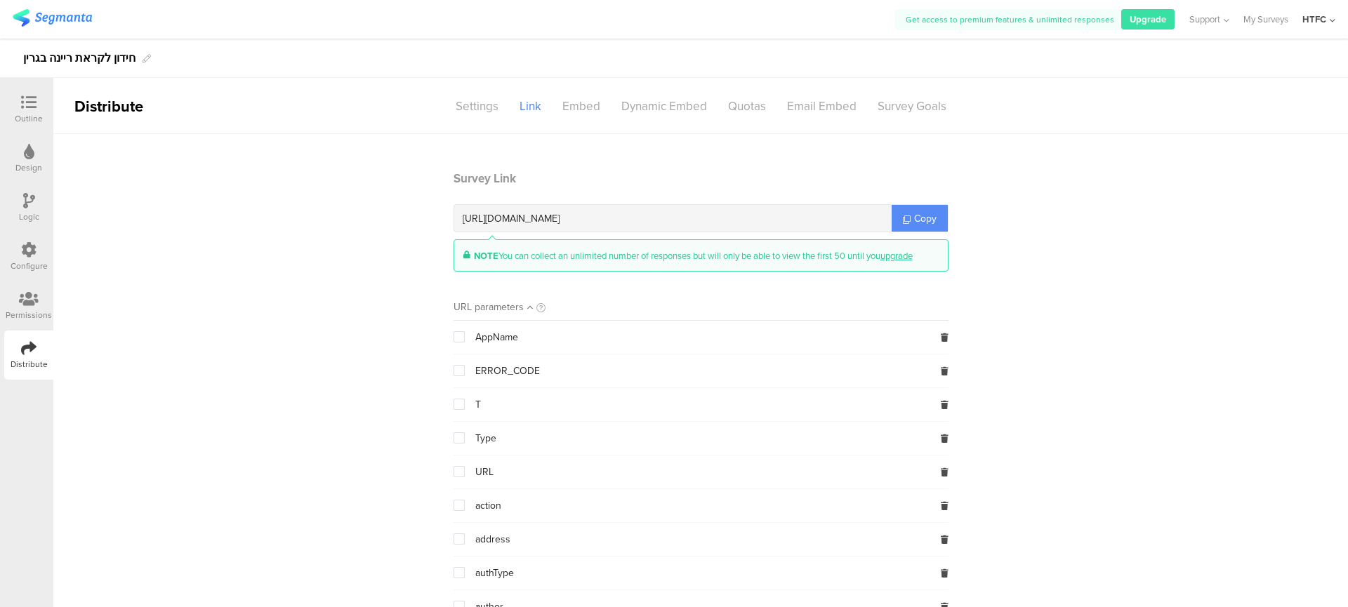
click at [940, 223] on link "Copy" at bounding box center [920, 218] width 56 height 27
click at [925, 221] on span "Copy" at bounding box center [925, 218] width 22 height 15
click at [907, 209] on link "Copy" at bounding box center [920, 218] width 56 height 27
click at [892, 217] on link "Copy" at bounding box center [920, 218] width 56 height 27
click at [711, 261] on div "NOTE You can collect an unlimited number of responses but will only be able to …" at bounding box center [693, 255] width 439 height 13
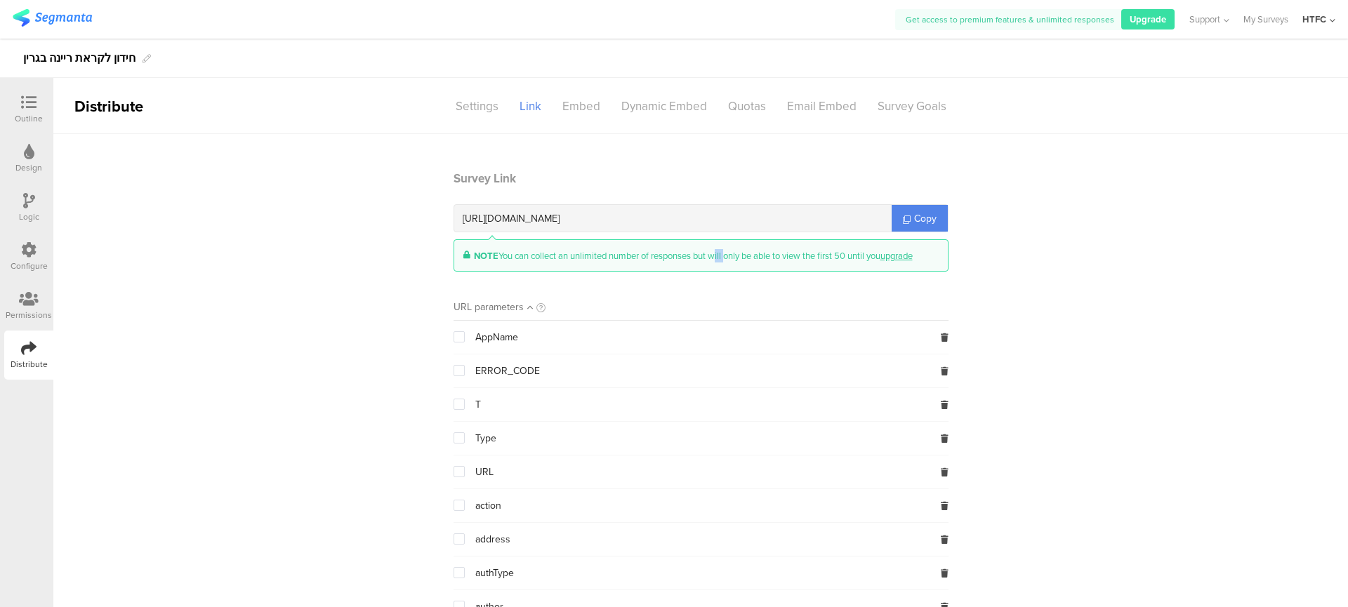
click at [711, 261] on div "NOTE You can collect an unlimited number of responses but will only be able to …" at bounding box center [693, 255] width 439 height 13
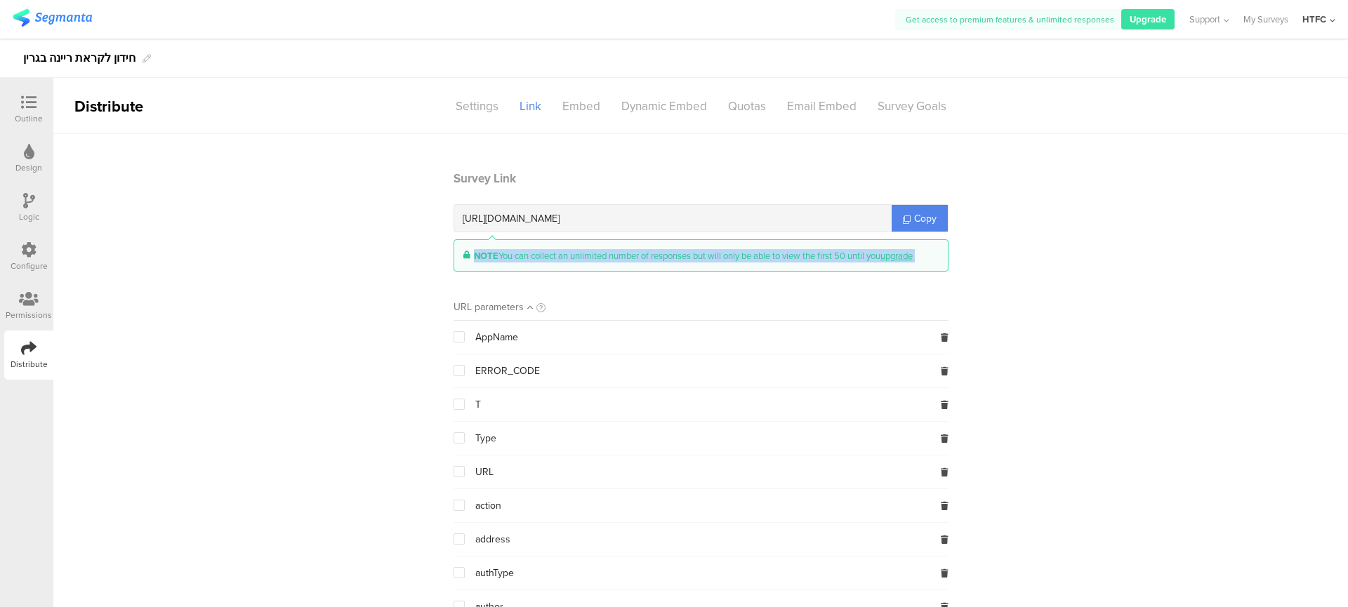
click at [711, 261] on div "NOTE You can collect an unlimited number of responses but will only be able to …" at bounding box center [693, 255] width 439 height 13
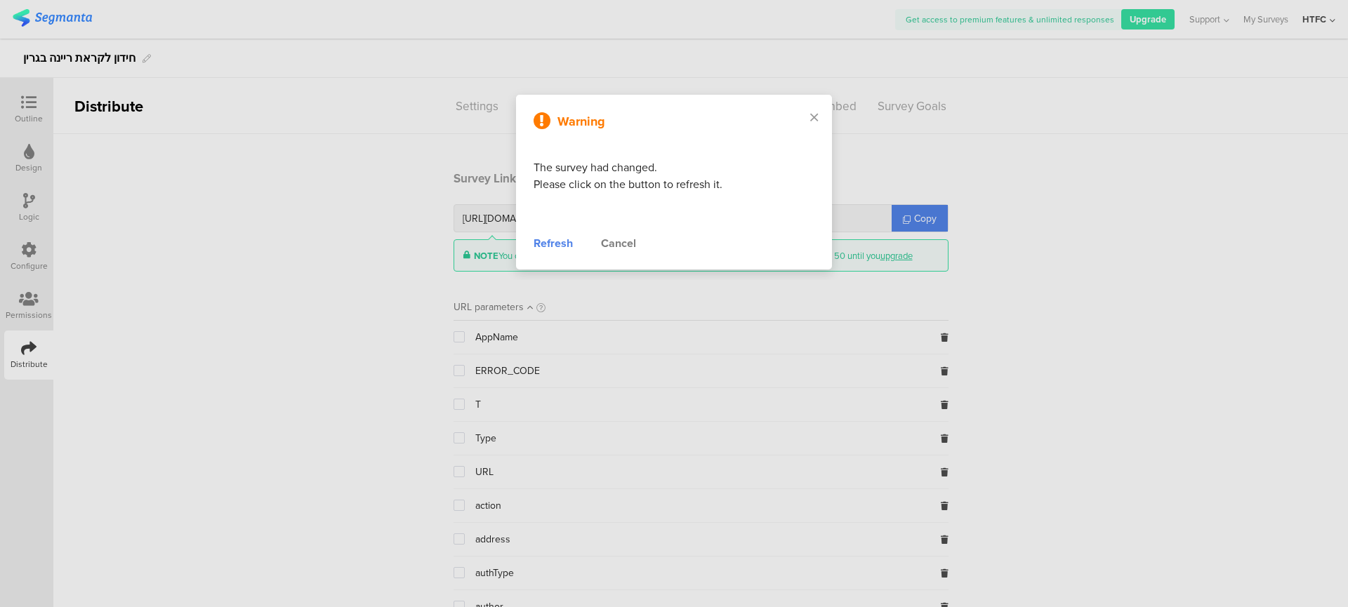
click at [633, 87] on div "Warning The survey had changed. Please click on the button to refresh it. Refre…" at bounding box center [674, 182] width 337 height 196
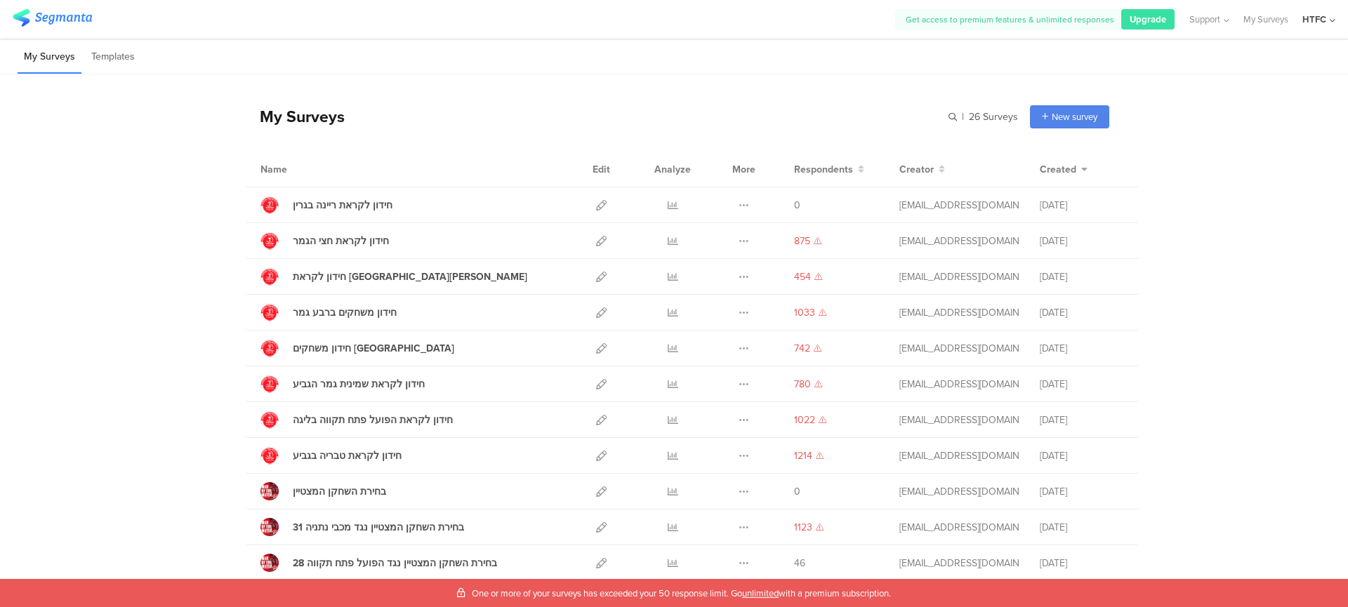
click at [279, 123] on div "My Surveys" at bounding box center [295, 117] width 99 height 24
click at [279, 117] on div "My Surveys" at bounding box center [295, 117] width 99 height 24
click at [277, 117] on div "My Surveys" at bounding box center [295, 117] width 99 height 24
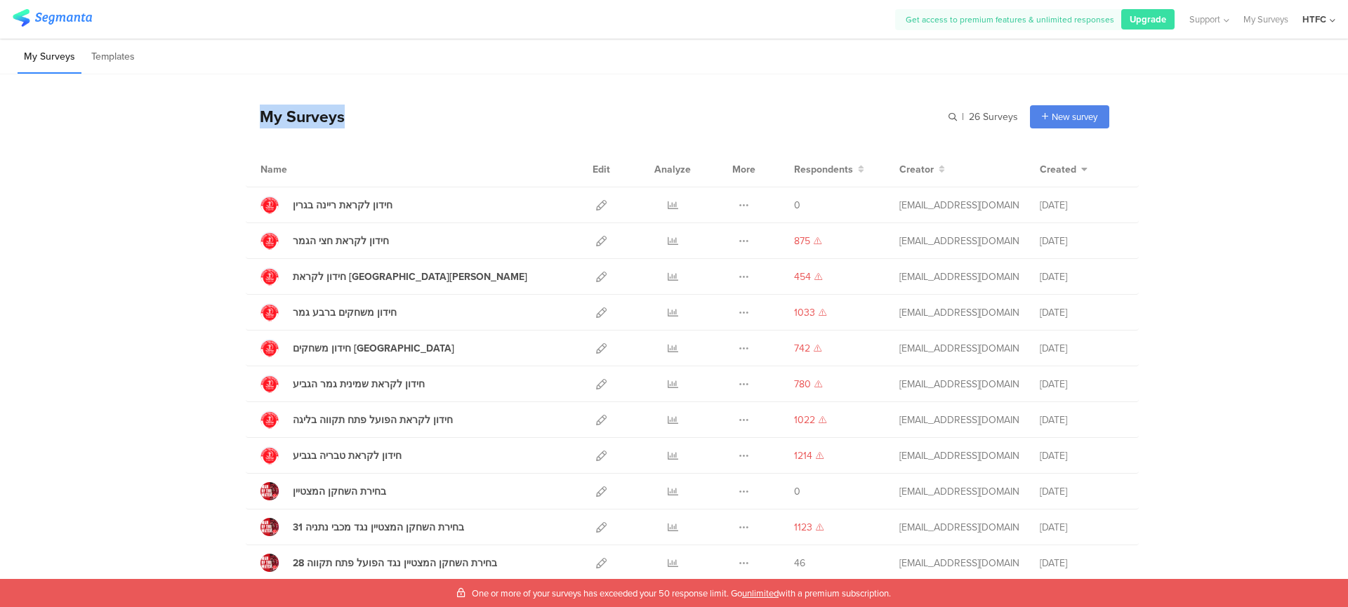
click at [277, 117] on div "My Surveys" at bounding box center [295, 117] width 99 height 24
click at [259, 119] on div "My Surveys" at bounding box center [295, 117] width 99 height 24
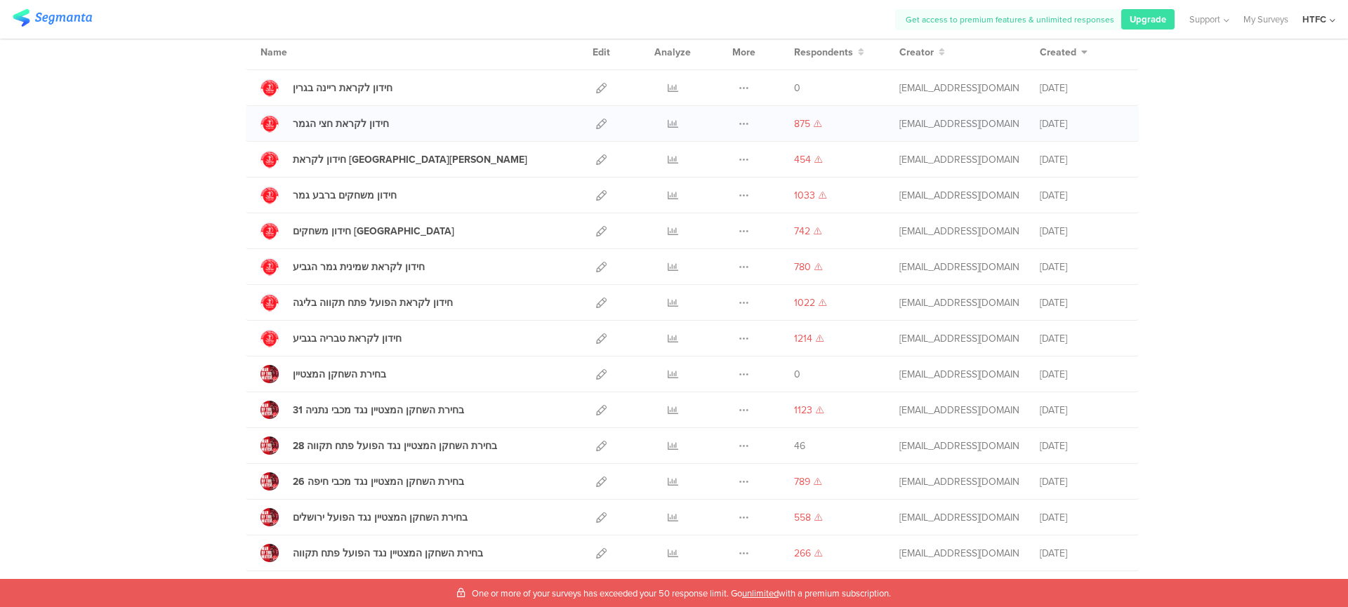
scroll to position [121, 0]
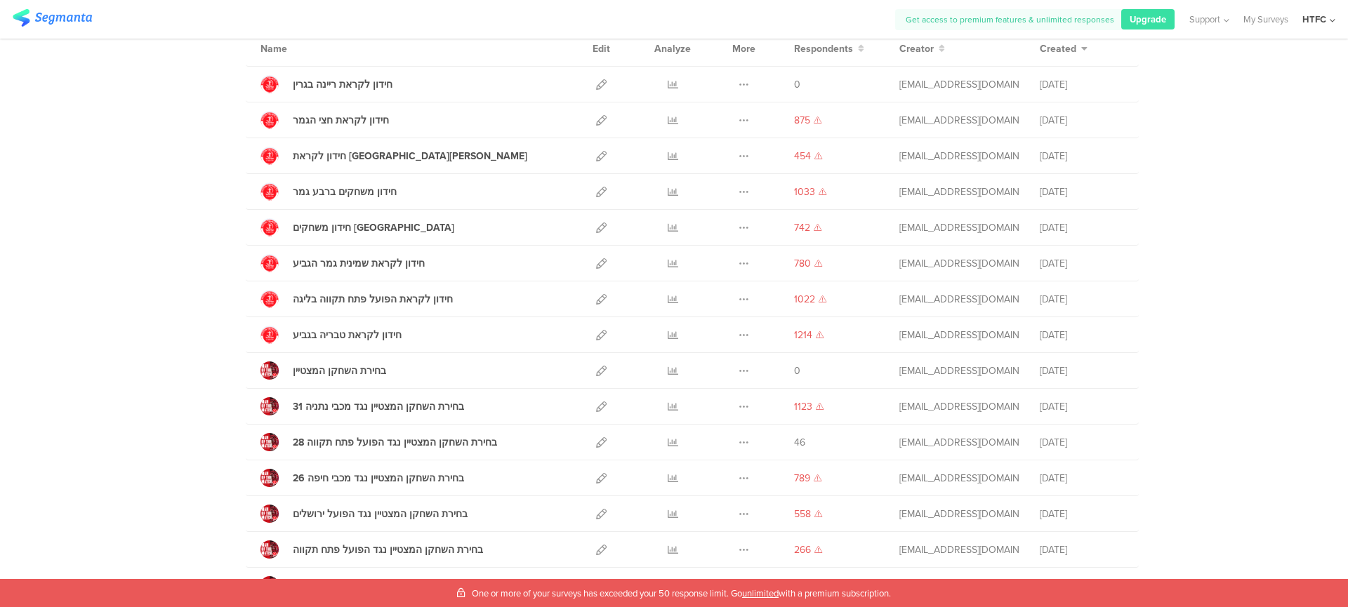
drag, startPoint x: 513, startPoint y: 440, endPoint x: 216, endPoint y: 441, distance: 297.0
click at [217, 442] on div "My Surveys | 26 Surveys New survey Start from scratch Choose from templates Nam…" at bounding box center [674, 486] width 1348 height 1065
drag, startPoint x: 218, startPoint y: 442, endPoint x: 812, endPoint y: 449, distance: 593.3
click at [812, 449] on div "My Surveys | 26 Surveys New survey Start from scratch Choose from templates Nam…" at bounding box center [674, 486] width 1348 height 1065
click at [798, 444] on span "46" at bounding box center [799, 442] width 11 height 15
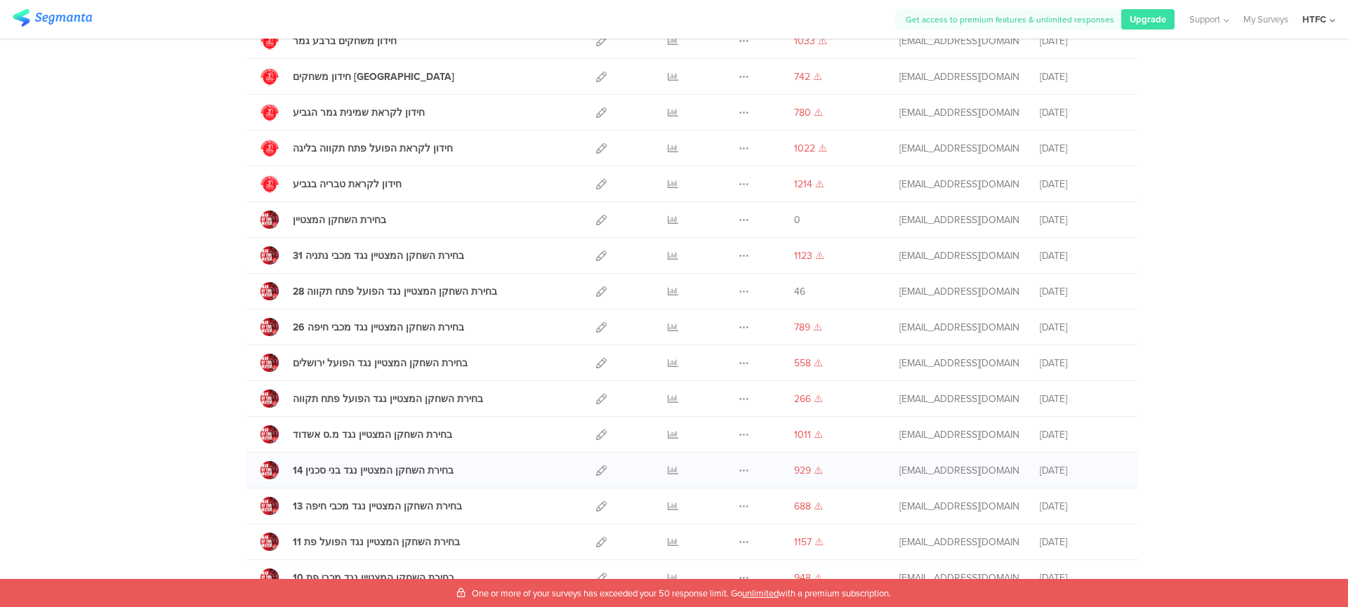
scroll to position [464, 0]
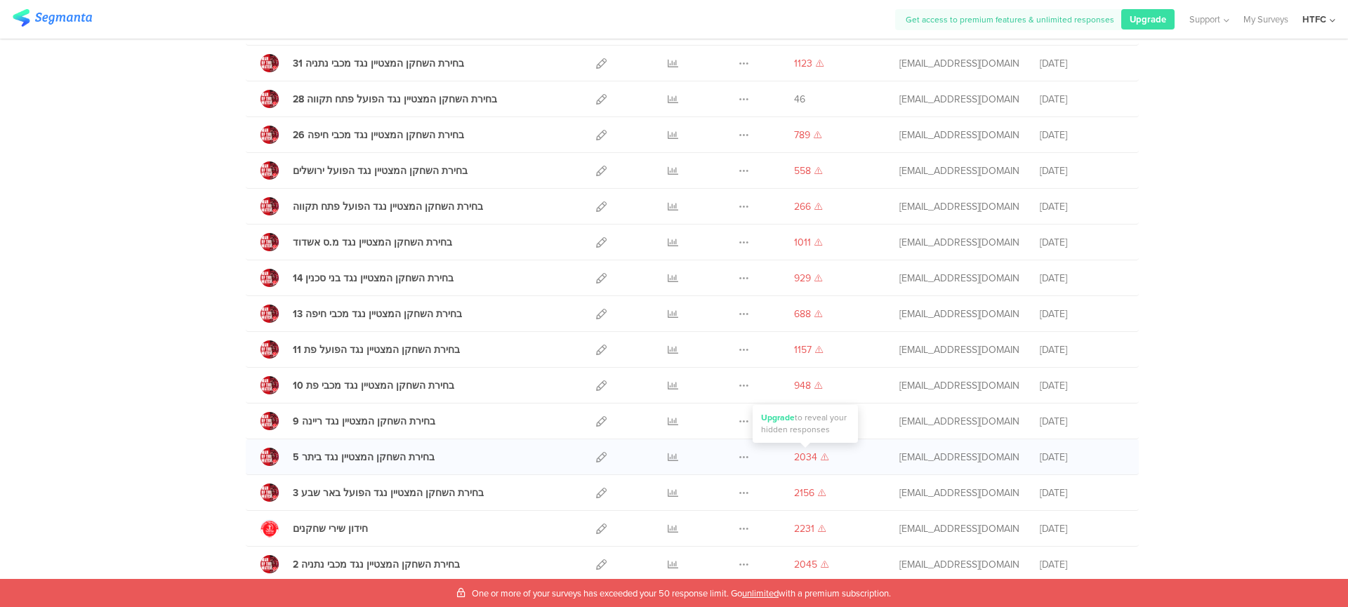
click at [810, 456] on span "2034" at bounding box center [805, 457] width 23 height 15
click at [809, 539] on div "חידון שירי שחקנים Duplicate Export" at bounding box center [692, 529] width 893 height 36
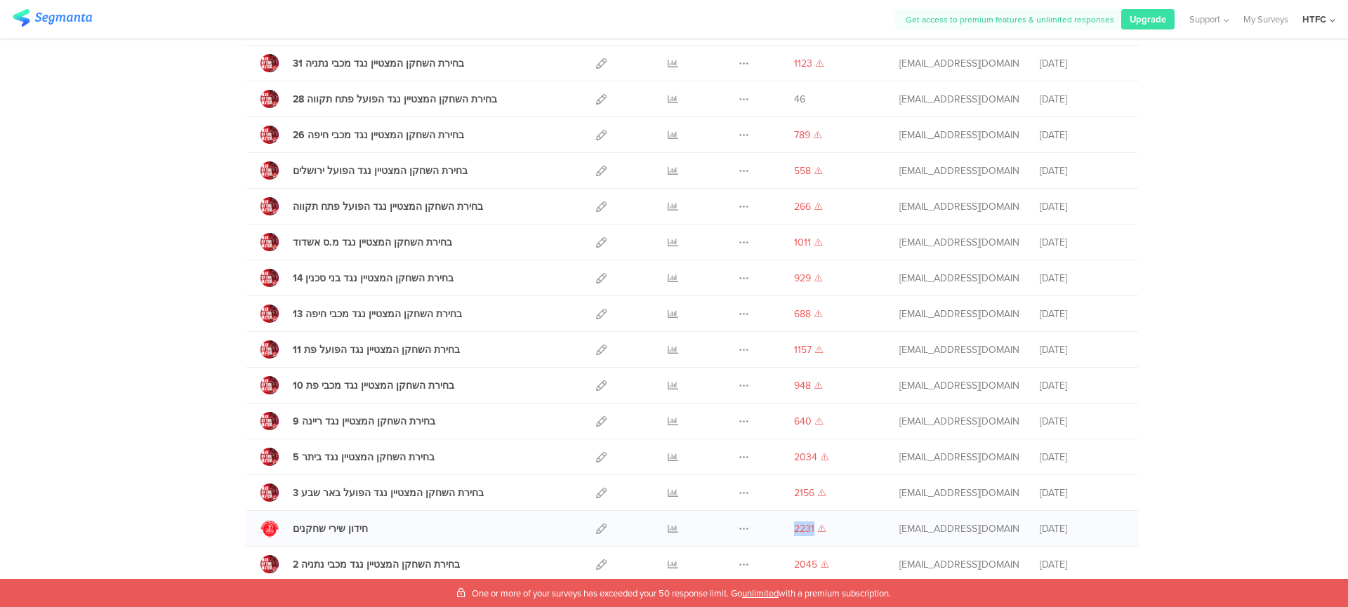
click at [809, 539] on div "חידון שירי שחקנים Duplicate Export" at bounding box center [692, 529] width 893 height 36
click at [600, 531] on icon at bounding box center [601, 529] width 11 height 11
click at [921, 346] on div "[EMAIL_ADDRESS][DOMAIN_NAME]" at bounding box center [958, 350] width 119 height 15
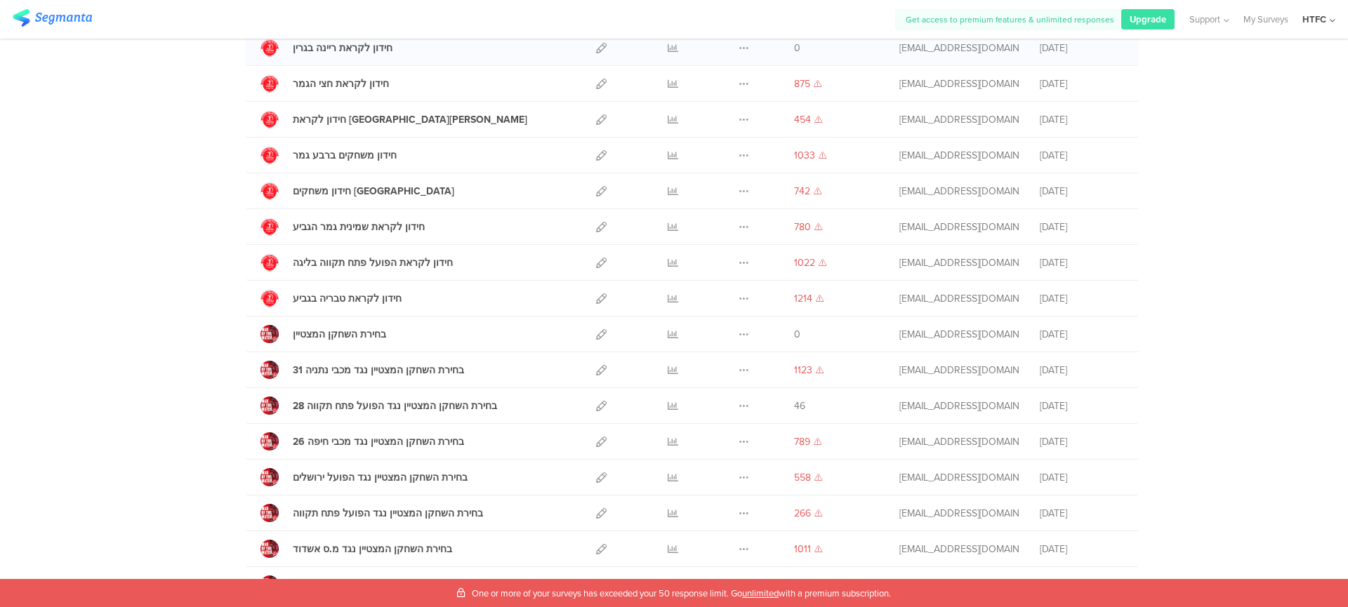
scroll to position [55, 0]
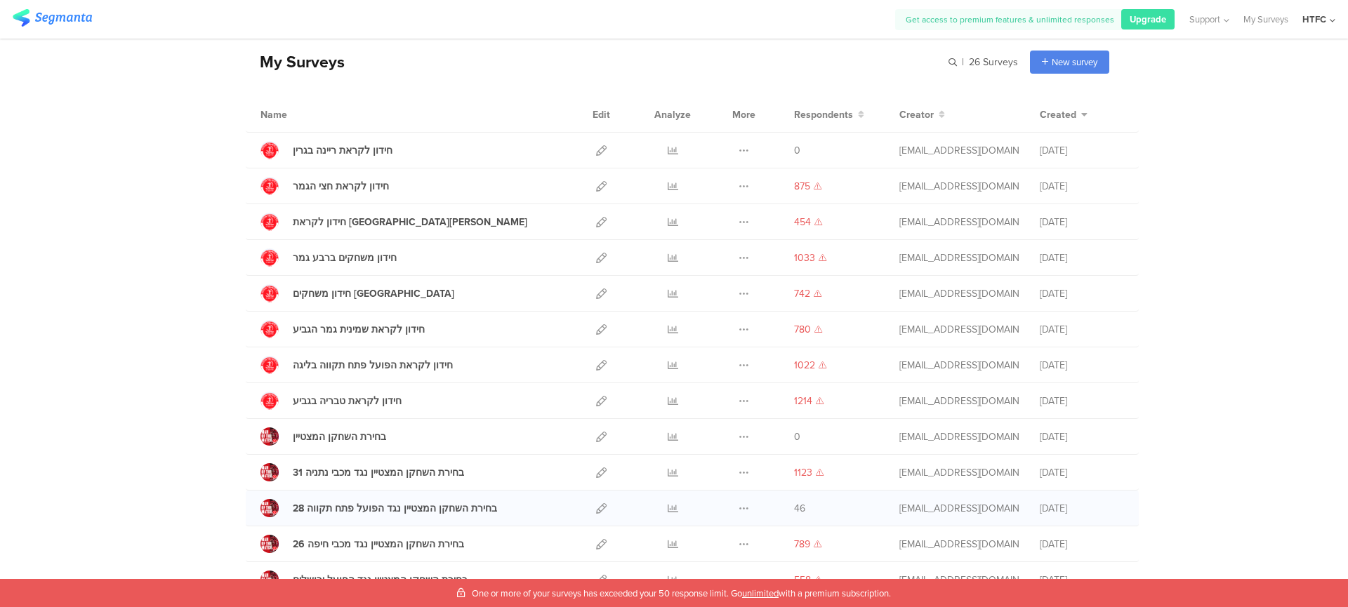
drag, startPoint x: 1137, startPoint y: 110, endPoint x: 1111, endPoint y: 494, distance: 385.6
click at [1111, 550] on div "My Surveys | 26 Surveys New survey Start from scratch Choose from templates Nam…" at bounding box center [674, 552] width 1348 height 1065
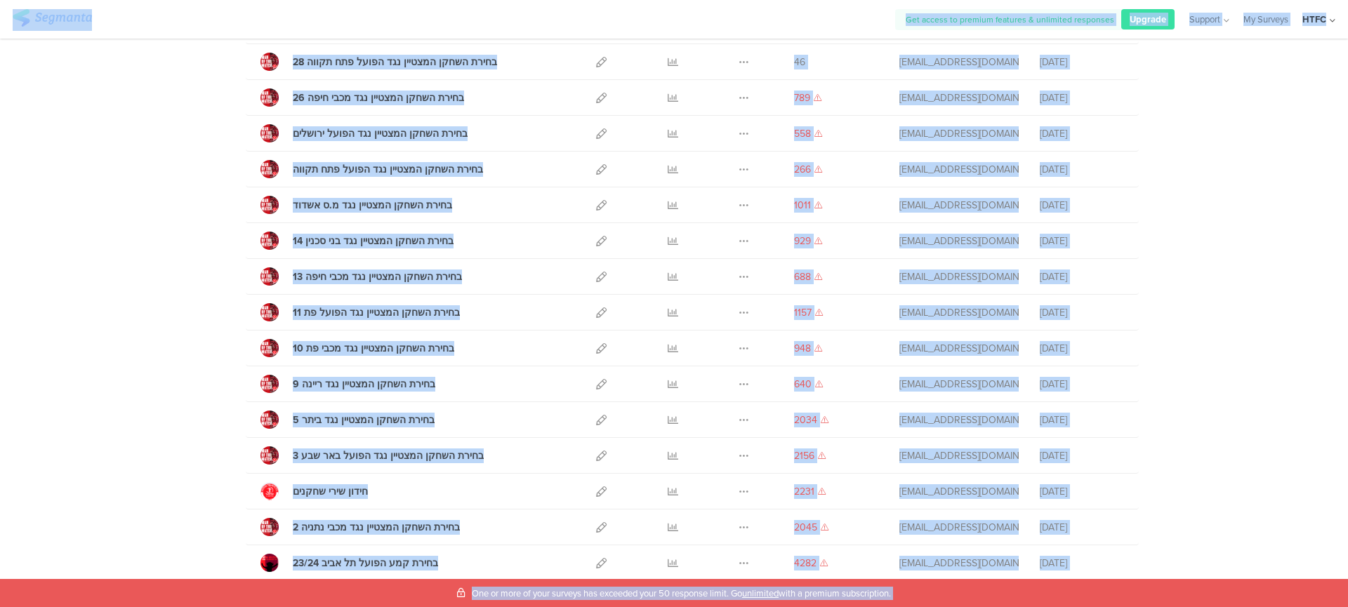
scroll to position [0, 0]
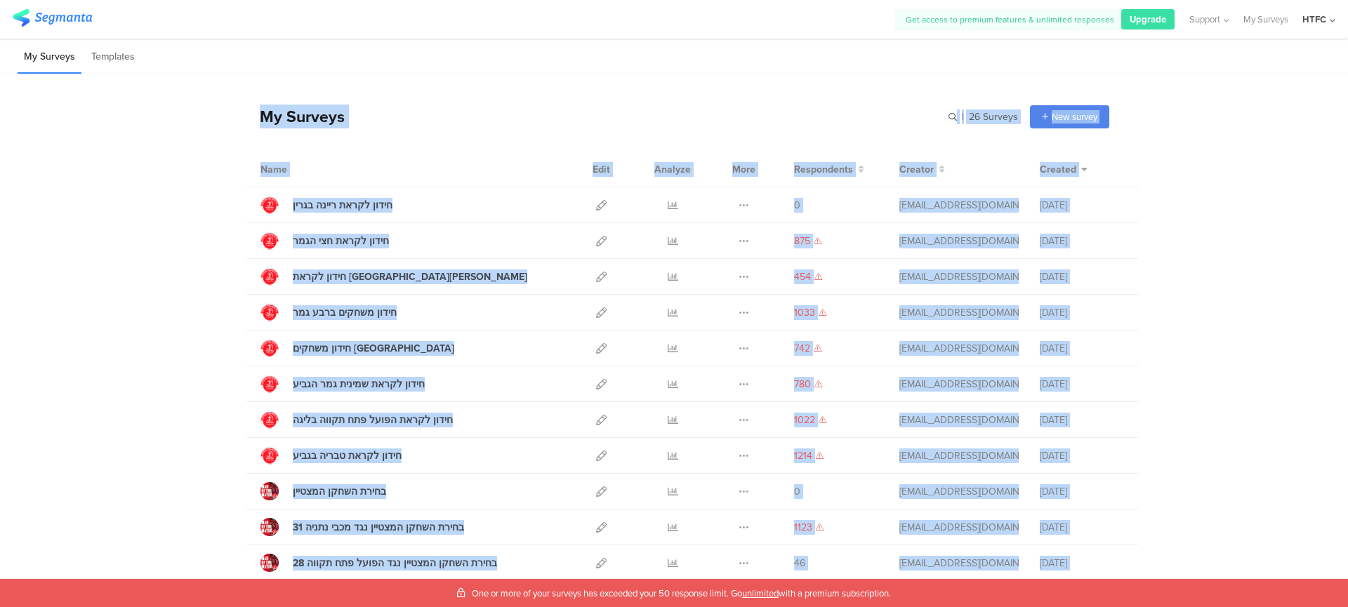
drag, startPoint x: 654, startPoint y: 558, endPoint x: 244, endPoint y: 112, distance: 605.7
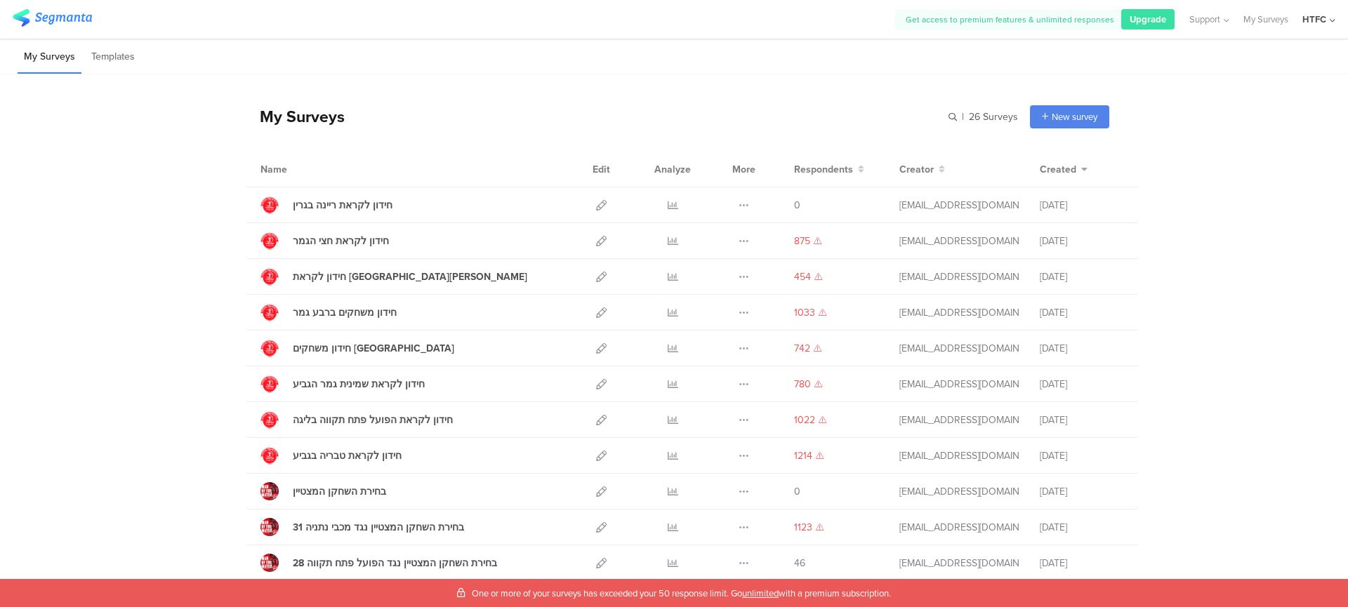
click at [233, 96] on div "My Surveys | 26 Surveys New survey Start from scratch Choose from templates Nam…" at bounding box center [674, 606] width 1348 height 1065
drag, startPoint x: 267, startPoint y: 142, endPoint x: 366, endPoint y: 109, distance: 104.4
click at [366, 109] on div "My Surveys | 26 Surveys New survey Start from scratch Choose from templates Nam…" at bounding box center [674, 606] width 1348 height 1065
click at [366, 109] on div "My Surveys | 26 Surveys New survey Start from scratch Choose from templates" at bounding box center [678, 116] width 864 height 56
click at [298, 114] on div "My Surveys" at bounding box center [295, 117] width 99 height 24
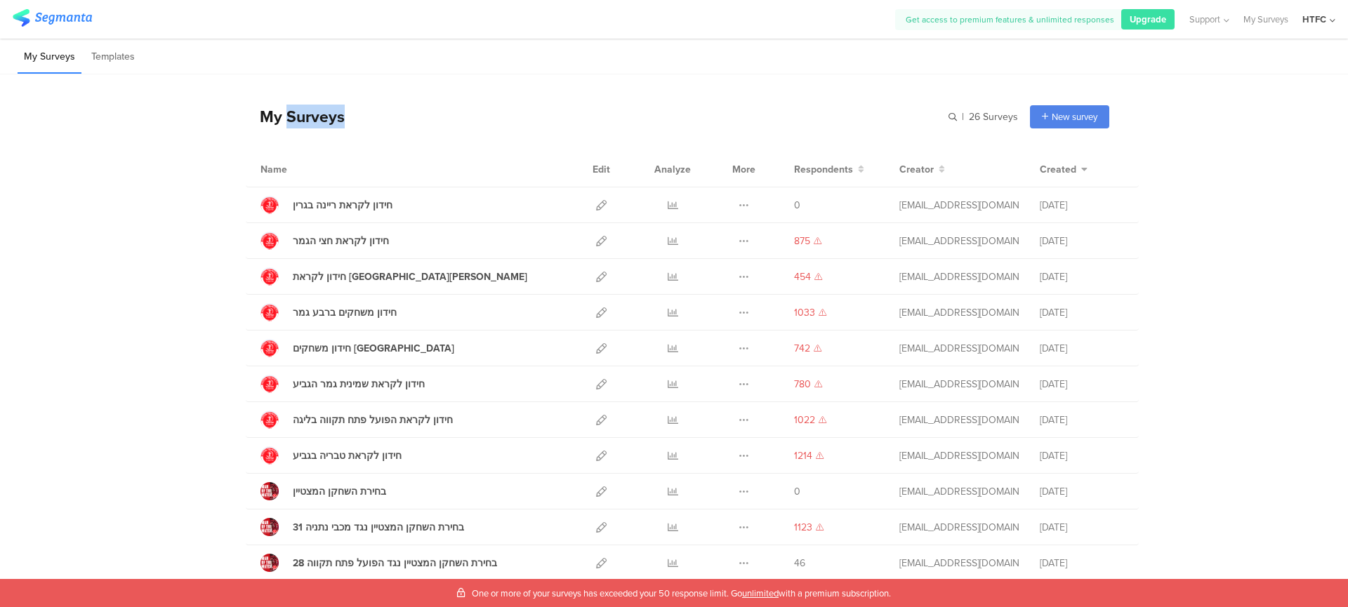
click at [298, 114] on div "My Surveys" at bounding box center [295, 117] width 99 height 24
click at [279, 116] on div "My Surveys" at bounding box center [295, 117] width 99 height 24
click at [279, 115] on div "My Surveys" at bounding box center [295, 117] width 99 height 24
click at [276, 119] on div "My Surveys" at bounding box center [295, 117] width 99 height 24
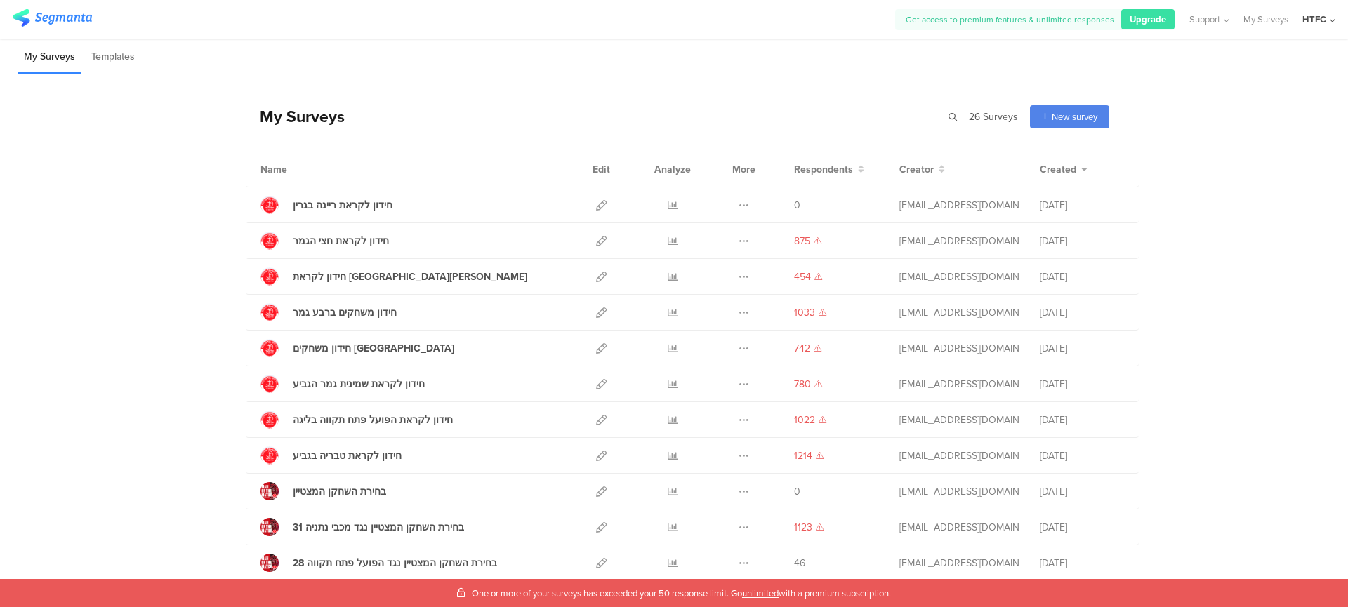
click at [270, 119] on div "My Surveys" at bounding box center [295, 117] width 99 height 24
click at [274, 118] on div "My Surveys" at bounding box center [295, 117] width 99 height 24
click at [274, 119] on div "My Surveys" at bounding box center [295, 117] width 99 height 24
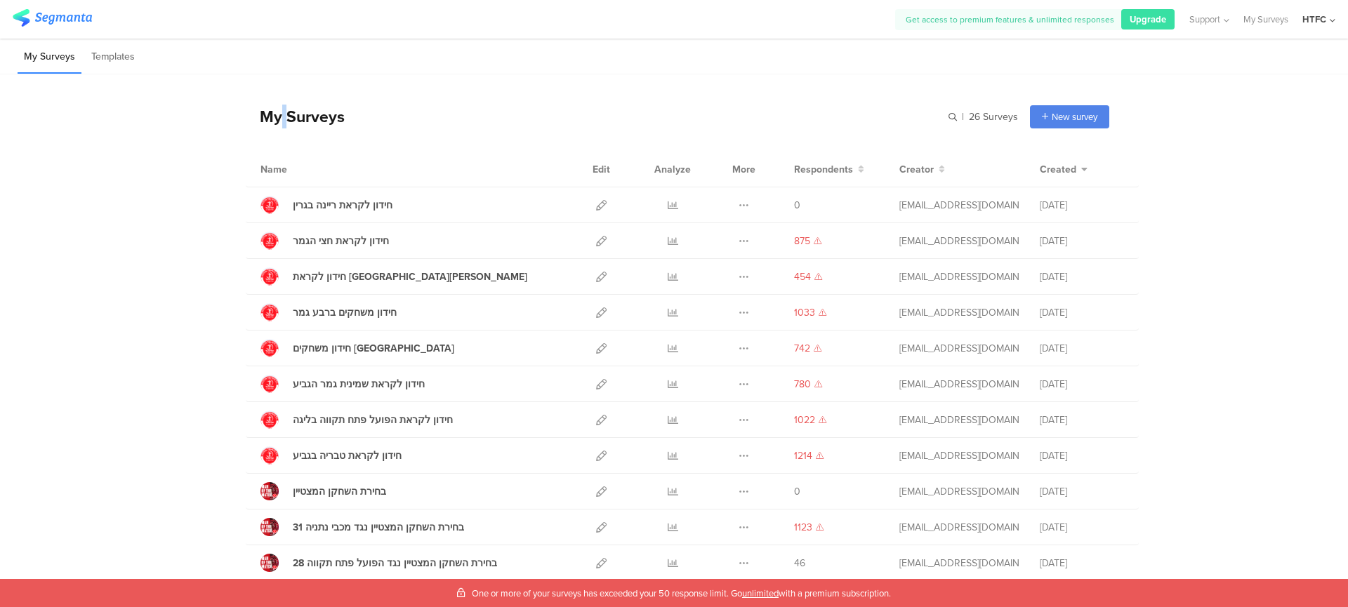
click at [274, 119] on div "My Surveys" at bounding box center [295, 117] width 99 height 24
click at [275, 119] on div "My Surveys" at bounding box center [295, 117] width 99 height 24
click at [276, 118] on div "My Surveys" at bounding box center [295, 117] width 99 height 24
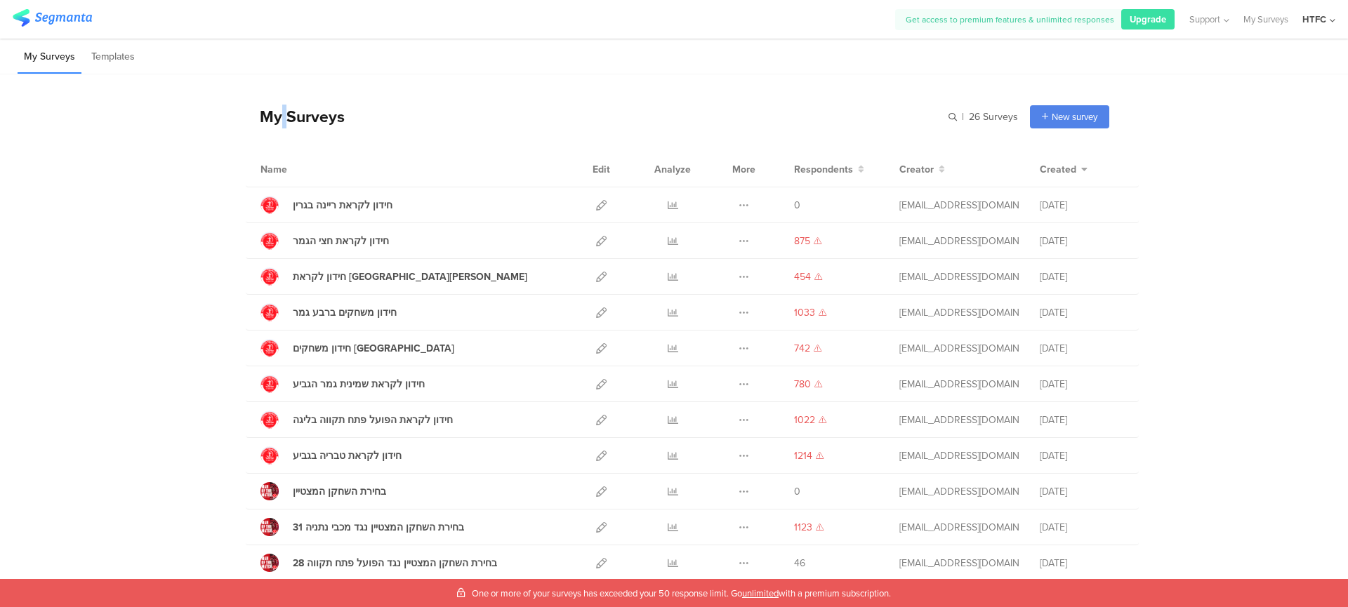
click at [276, 118] on div "My Surveys" at bounding box center [295, 117] width 99 height 24
click at [282, 115] on div "My Surveys" at bounding box center [295, 117] width 99 height 24
click at [277, 119] on div "My Surveys" at bounding box center [295, 117] width 99 height 24
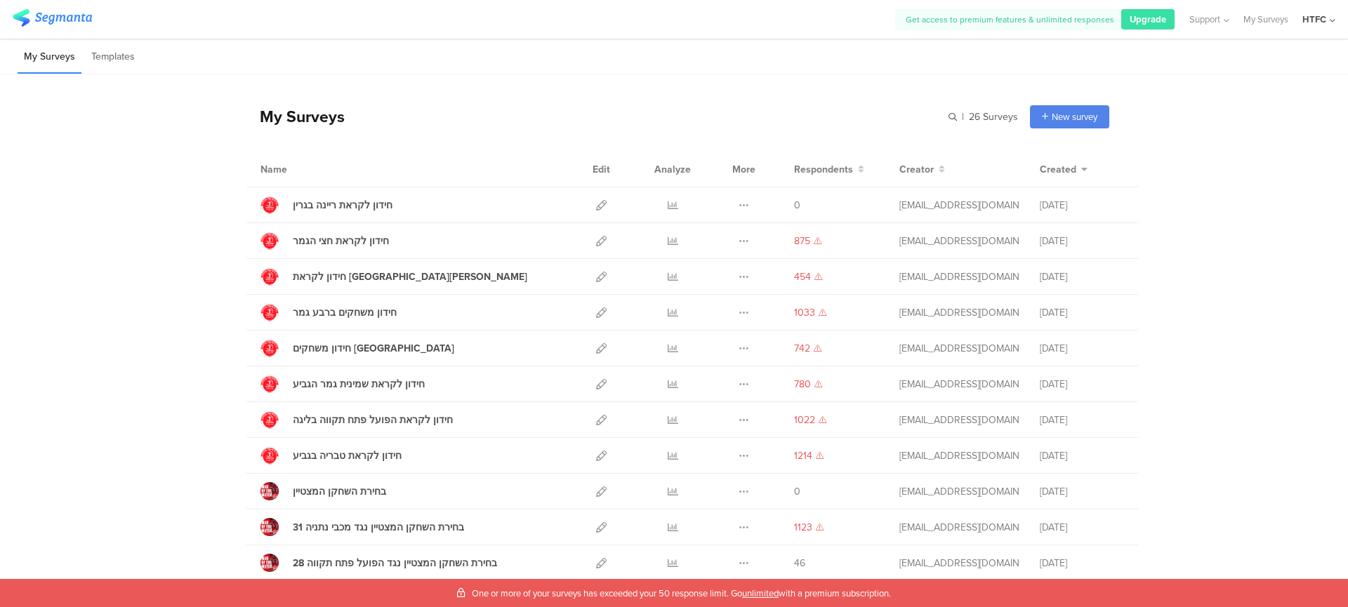
click at [271, 121] on div "My Surveys" at bounding box center [295, 117] width 99 height 24
click at [279, 118] on div "My Surveys" at bounding box center [295, 117] width 99 height 24
click at [278, 121] on div "My Surveys" at bounding box center [295, 117] width 99 height 24
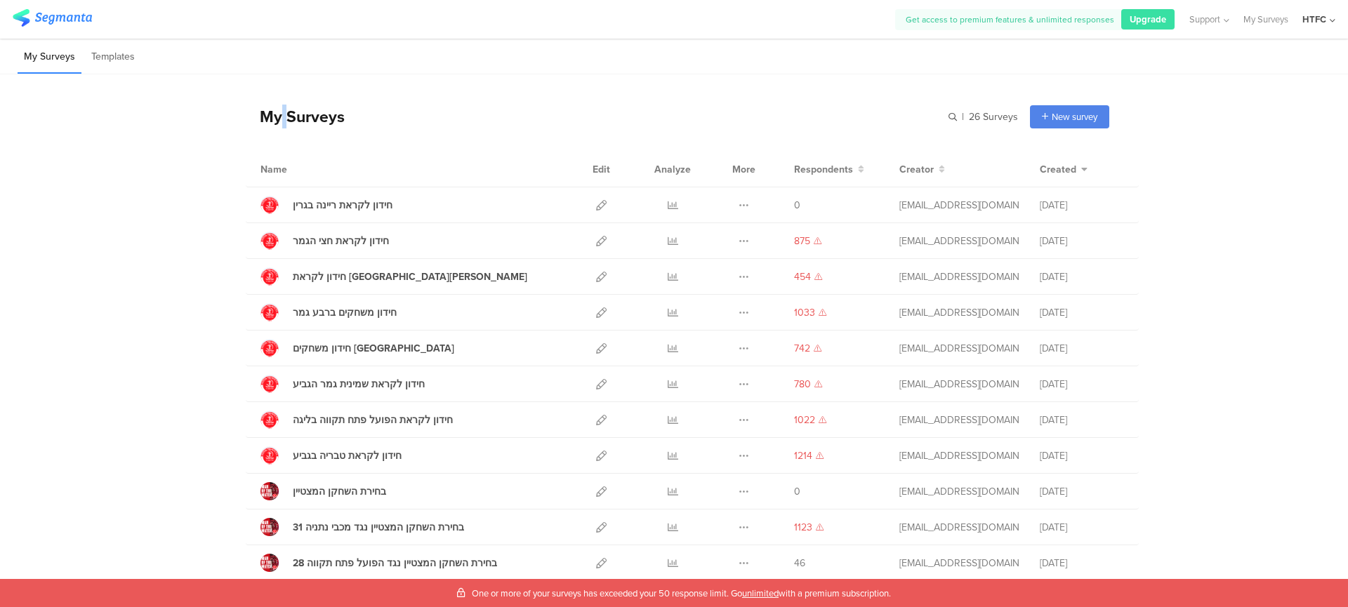
click at [278, 121] on div "My Surveys" at bounding box center [295, 117] width 99 height 24
click at [301, 114] on div "My Surveys" at bounding box center [295, 117] width 99 height 24
click at [300, 114] on div "My Surveys" at bounding box center [295, 117] width 99 height 24
click at [276, 119] on div "My Surveys" at bounding box center [295, 117] width 99 height 24
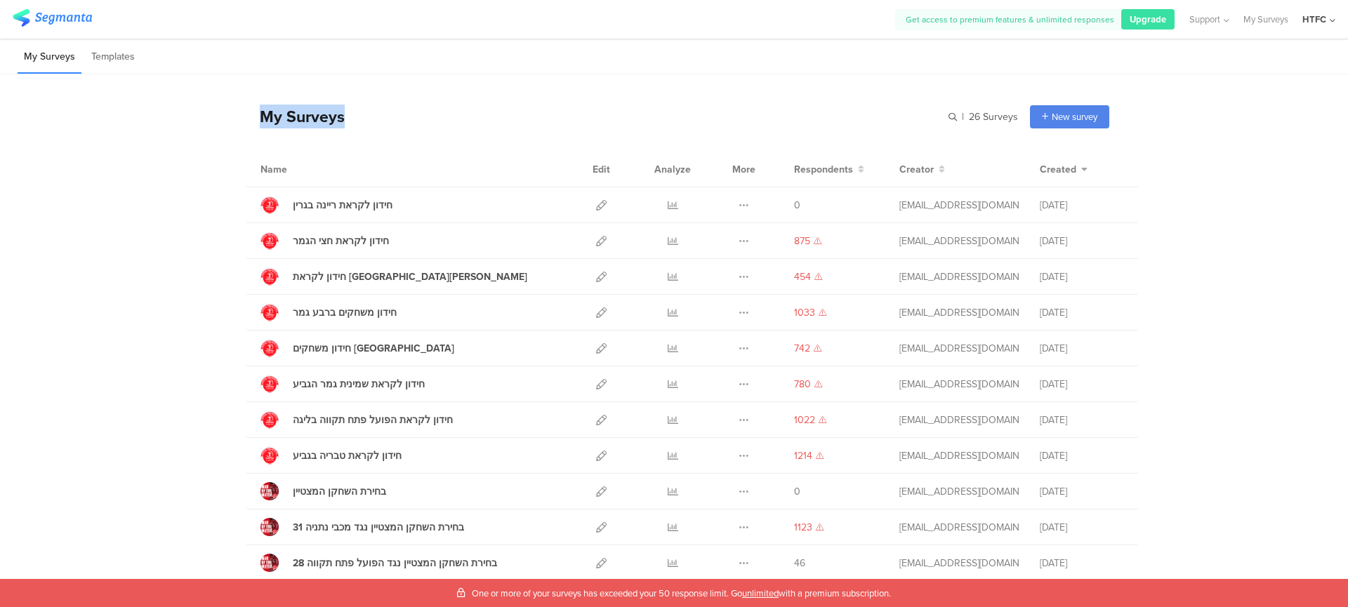
click at [276, 119] on div "My Surveys" at bounding box center [295, 117] width 99 height 24
click at [264, 119] on div "My Surveys" at bounding box center [295, 117] width 99 height 24
click at [263, 119] on div "My Surveys" at bounding box center [295, 117] width 99 height 24
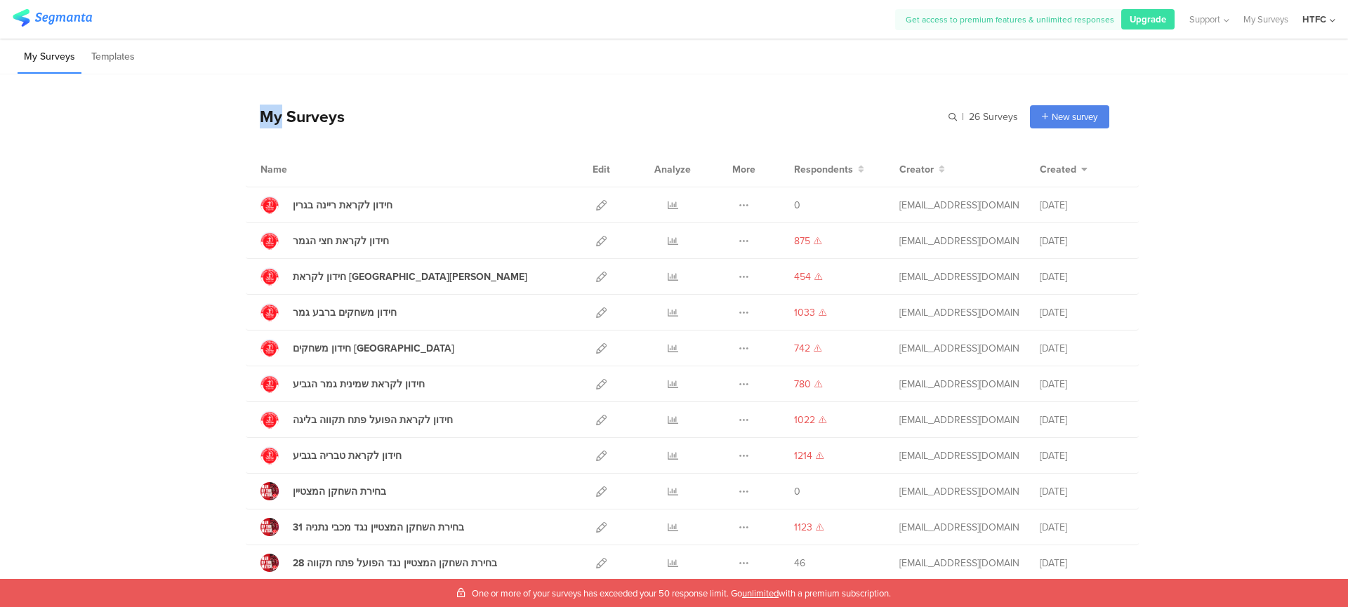
click at [276, 118] on div "My Surveys" at bounding box center [295, 117] width 99 height 24
drag, startPoint x: 190, startPoint y: 131, endPoint x: 206, endPoint y: 130, distance: 15.5
click at [197, 131] on div "My Surveys | 26 Surveys New survey Start from scratch Choose from templates Nam…" at bounding box center [674, 606] width 1348 height 1065
drag, startPoint x: 206, startPoint y: 130, endPoint x: 348, endPoint y: 127, distance: 142.6
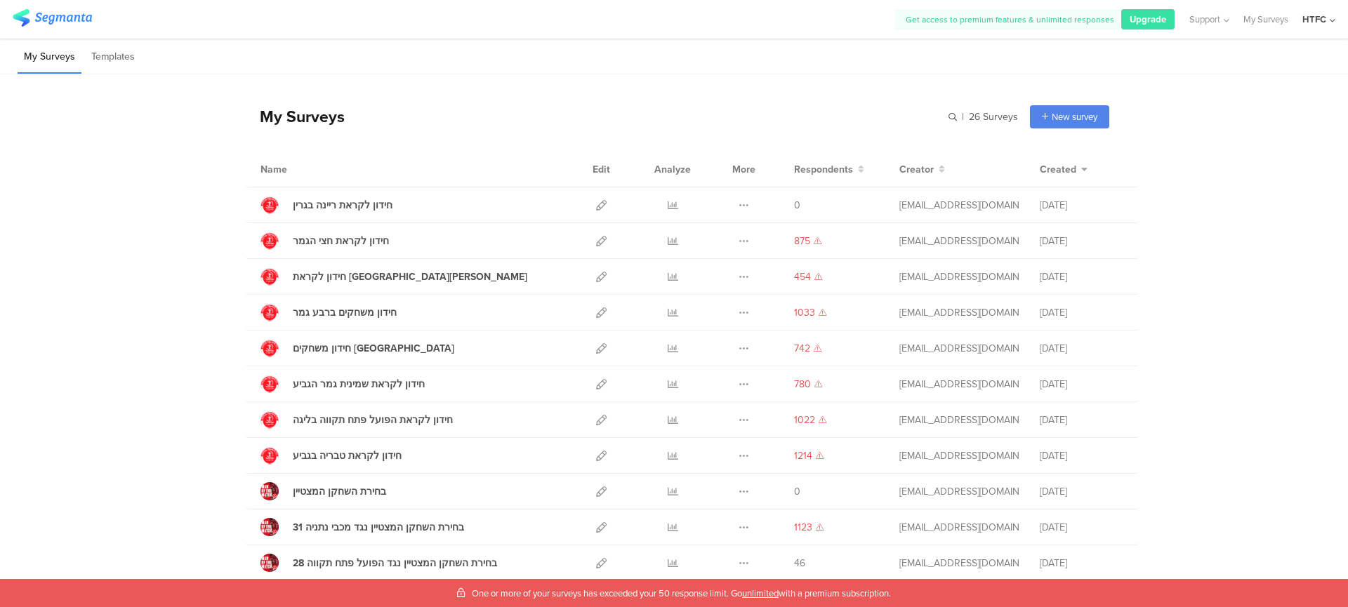
click at [348, 127] on div "My Surveys | 26 Surveys New survey Start from scratch Choose from templates Nam…" at bounding box center [674, 606] width 1348 height 1065
drag, startPoint x: 340, startPoint y: 118, endPoint x: 236, endPoint y: 116, distance: 103.9
click at [236, 116] on div "My Surveys | 26 Surveys New survey Start from scratch Choose from templates Nam…" at bounding box center [674, 606] width 1348 height 1065
drag, startPoint x: 581, startPoint y: 166, endPoint x: 148, endPoint y: 157, distance: 433.3
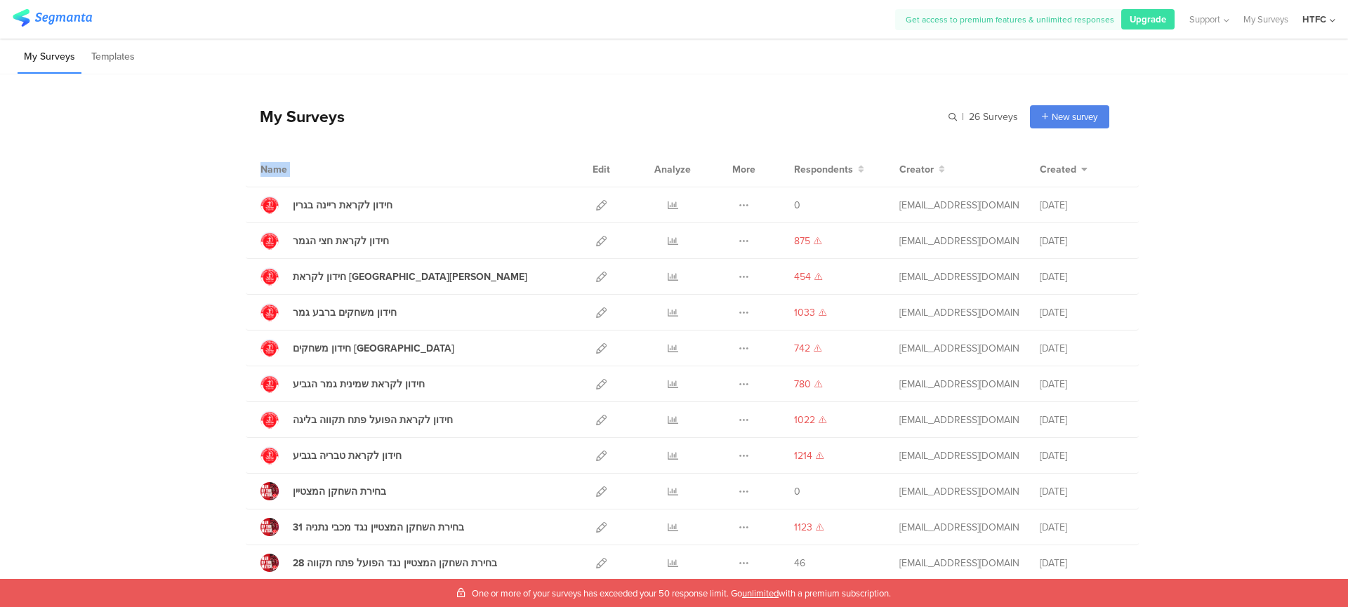
click at [148, 157] on div "My Surveys | 26 Surveys New survey Start from scratch Choose from templates Nam…" at bounding box center [674, 606] width 1348 height 1065
click at [144, 157] on div "My Surveys | 26 Surveys New survey Start from scratch Choose from templates Nam…" at bounding box center [674, 606] width 1348 height 1065
drag, startPoint x: 195, startPoint y: 162, endPoint x: 1253, endPoint y: 177, distance: 1057.5
click at [1253, 177] on div "My Surveys | 26 Surveys New survey Start from scratch Choose from templates Nam…" at bounding box center [674, 606] width 1348 height 1065
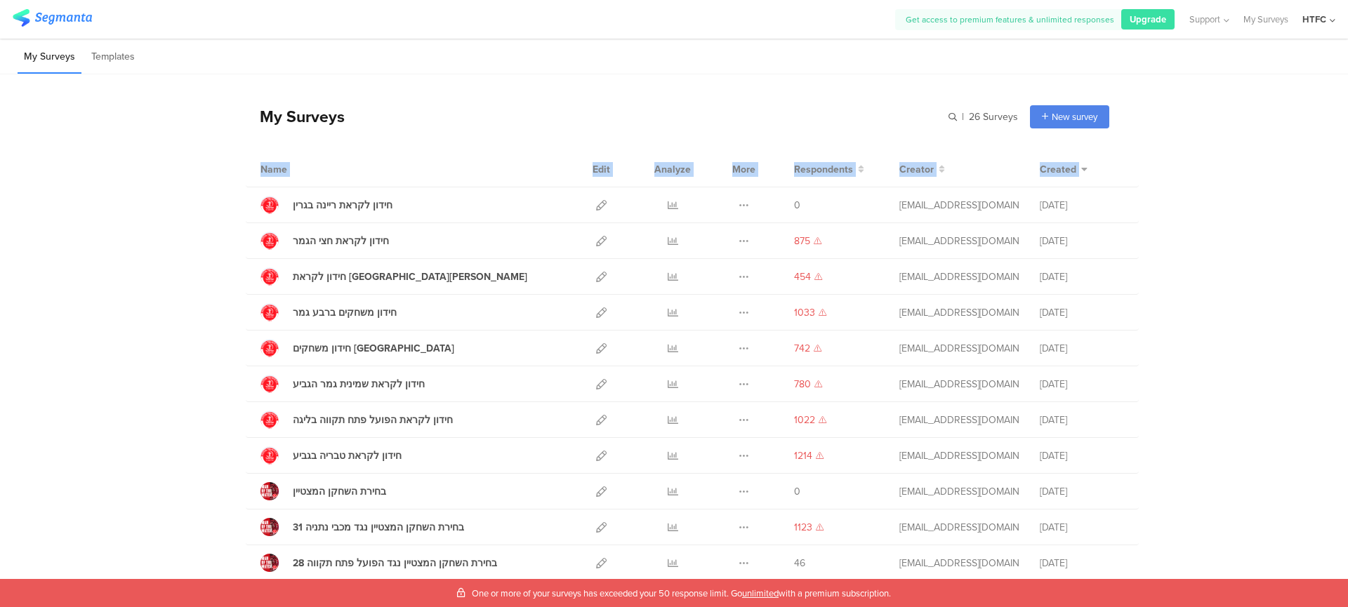
drag, startPoint x: 1253, startPoint y: 177, endPoint x: 206, endPoint y: 174, distance: 1046.9
click at [206, 174] on div "My Surveys | 26 Surveys New survey Start from scratch Choose from templates Nam…" at bounding box center [674, 606] width 1348 height 1065
click at [204, 175] on div "My Surveys | 26 Surveys New survey Start from scratch Choose from templates Nam…" at bounding box center [674, 606] width 1348 height 1065
drag, startPoint x: 208, startPoint y: 173, endPoint x: 1104, endPoint y: 169, distance: 895.9
click at [1104, 169] on div "My Surveys | 26 Surveys New survey Start from scratch Choose from templates Nam…" at bounding box center [674, 606] width 1348 height 1065
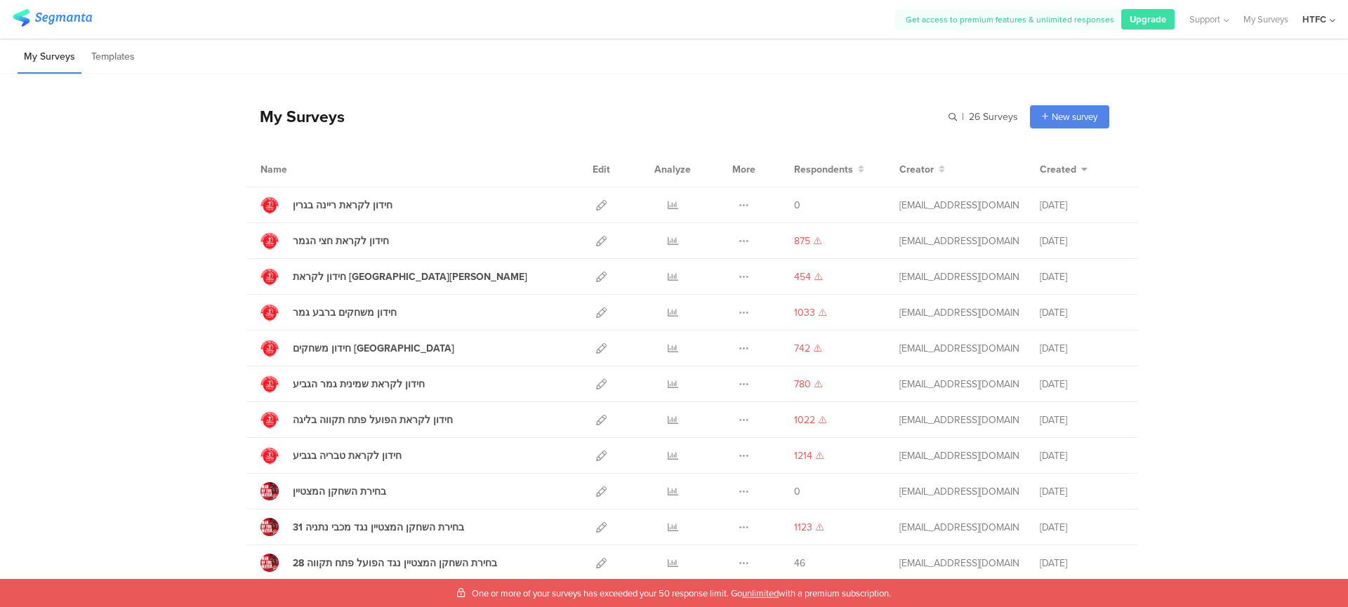
click at [1125, 169] on div "Name Edit Analyze More Respondents Creator Created" at bounding box center [692, 170] width 893 height 36
drag, startPoint x: 1118, startPoint y: 171, endPoint x: 228, endPoint y: 157, distance: 889.7
click at [228, 157] on div "My Surveys | 26 Surveys New survey Start from scratch Choose from templates Nam…" at bounding box center [674, 606] width 1348 height 1065
click at [229, 159] on div "My Surveys | 26 Surveys New survey Start from scratch Choose from templates Nam…" at bounding box center [674, 606] width 1348 height 1065
drag, startPoint x: 230, startPoint y: 159, endPoint x: 1184, endPoint y: 166, distance: 954.9
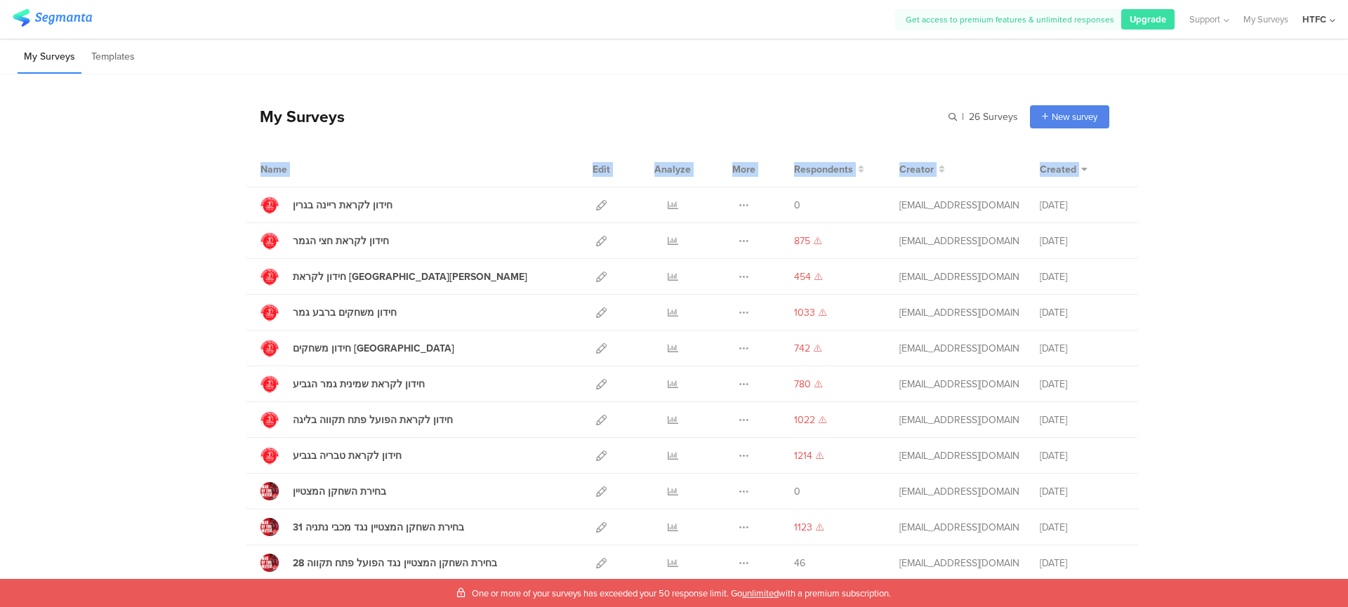
click at [1184, 166] on div "My Surveys | 26 Surveys New survey Start from scratch Choose from templates Nam…" at bounding box center [674, 606] width 1348 height 1065
click at [1182, 167] on div "My Surveys | 26 Surveys New survey Start from scratch Choose from templates Nam…" at bounding box center [674, 606] width 1348 height 1065
drag, startPoint x: 1059, startPoint y: 170, endPoint x: 242, endPoint y: 172, distance: 817.3
click at [242, 172] on div "My Surveys | 26 Surveys New survey Start from scratch Choose from templates Nam…" at bounding box center [674, 606] width 1348 height 1065
click at [246, 172] on div "Name Edit Analyze More Respondents Creator Created" at bounding box center [692, 170] width 893 height 36
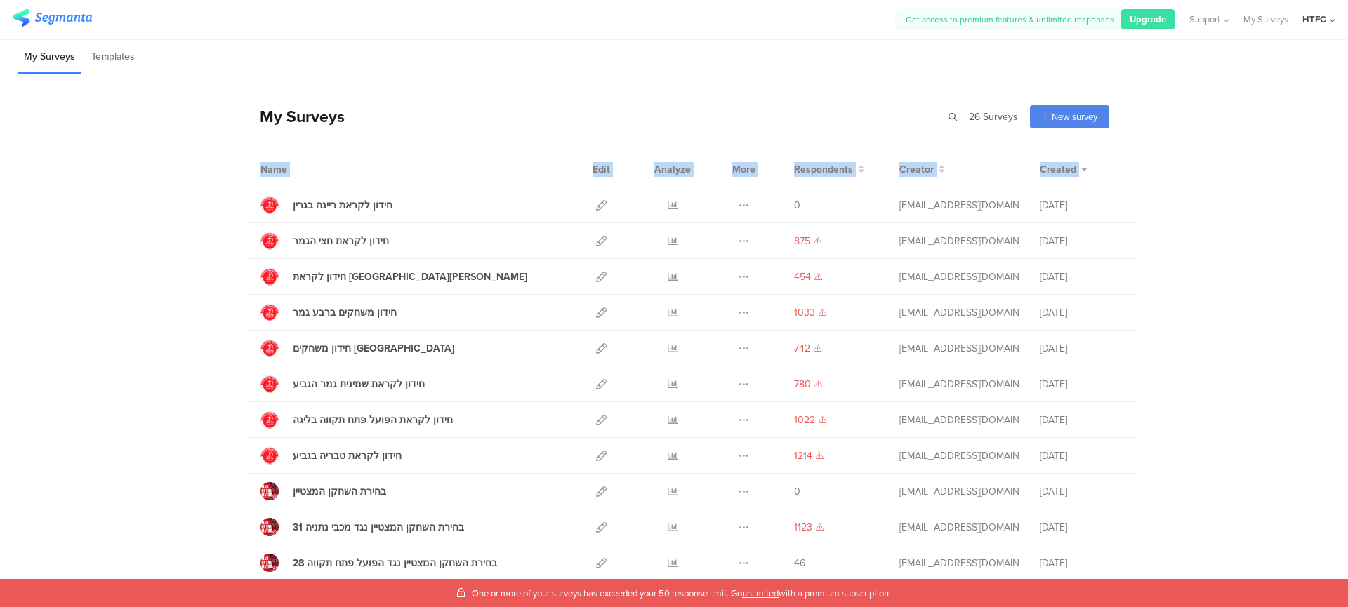
drag, startPoint x: 242, startPoint y: 172, endPoint x: 1152, endPoint y: 170, distance: 910.6
click at [1152, 170] on div "My Surveys | 26 Surveys New survey Start from scratch Choose from templates Nam…" at bounding box center [674, 606] width 1348 height 1065
click at [121, 58] on li "Templates" at bounding box center [113, 57] width 56 height 33
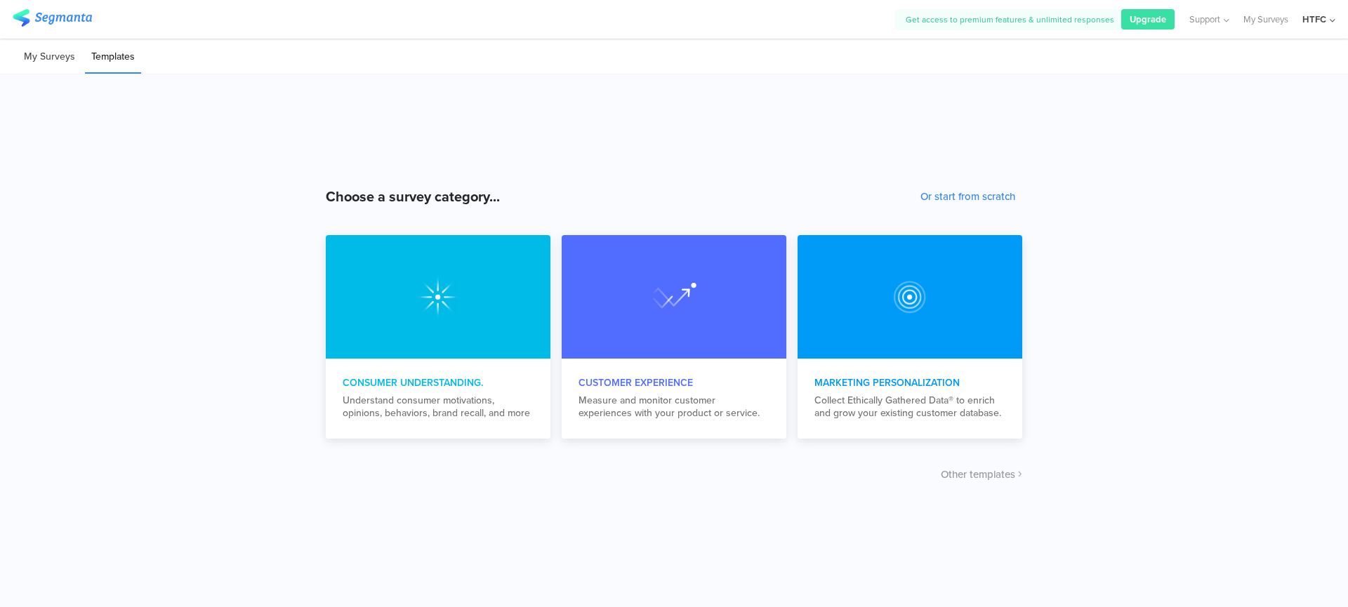
click at [58, 56] on li "My Surveys" at bounding box center [50, 57] width 64 height 33
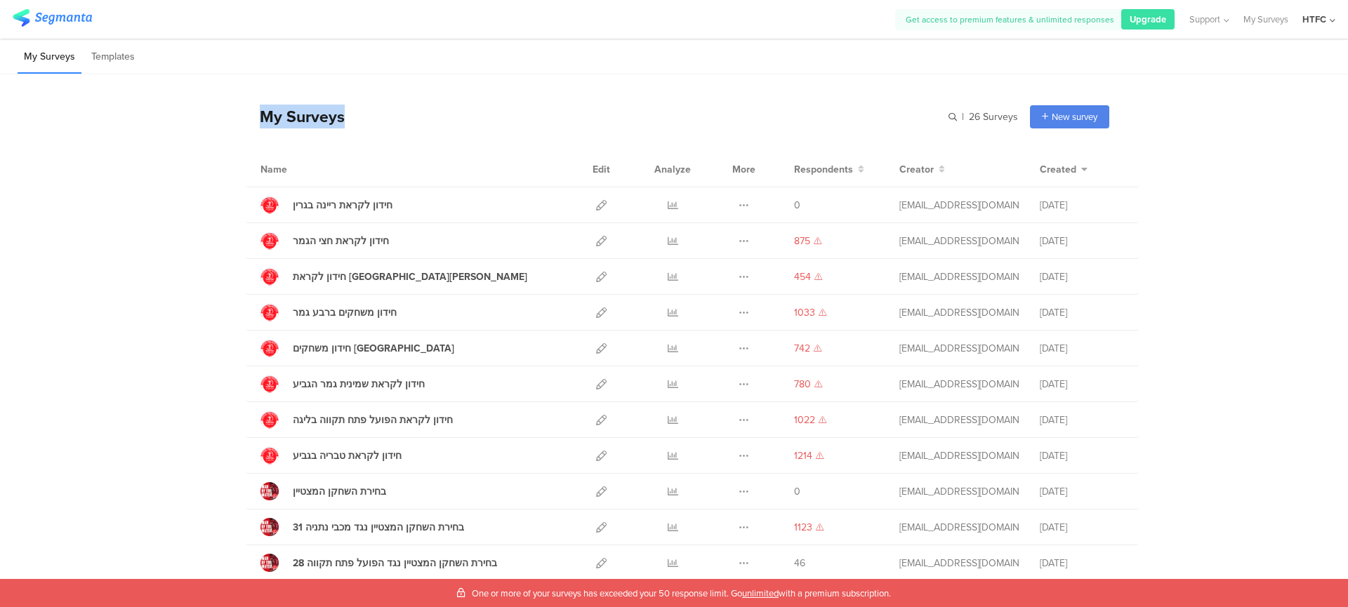
drag, startPoint x: 240, startPoint y: 120, endPoint x: 359, endPoint y: 118, distance: 118.7
click at [359, 118] on div "My Surveys | 26 Surveys New survey Start from scratch Choose from templates" at bounding box center [678, 116] width 864 height 56
click at [279, 117] on div "My Surveys" at bounding box center [295, 117] width 99 height 24
click at [277, 120] on div "My Surveys" at bounding box center [295, 117] width 99 height 24
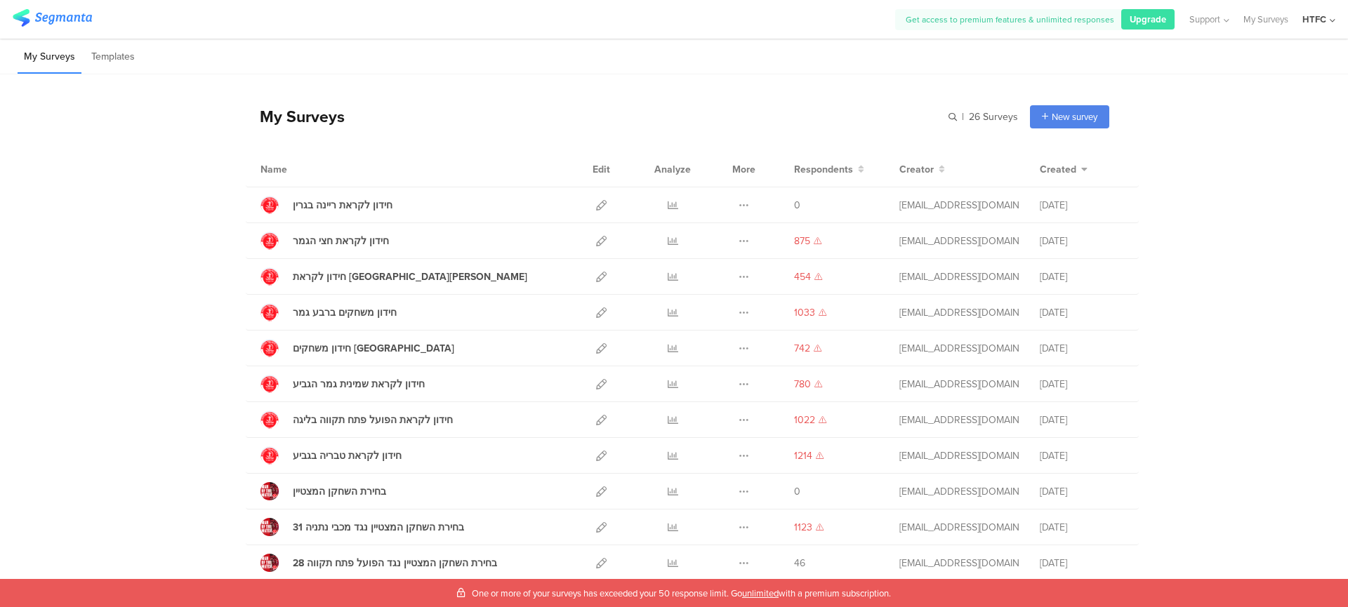
click at [277, 122] on div "My Surveys" at bounding box center [295, 117] width 99 height 24
click at [277, 124] on div "My Surveys" at bounding box center [295, 117] width 99 height 24
click at [279, 121] on div "My Surveys" at bounding box center [295, 117] width 99 height 24
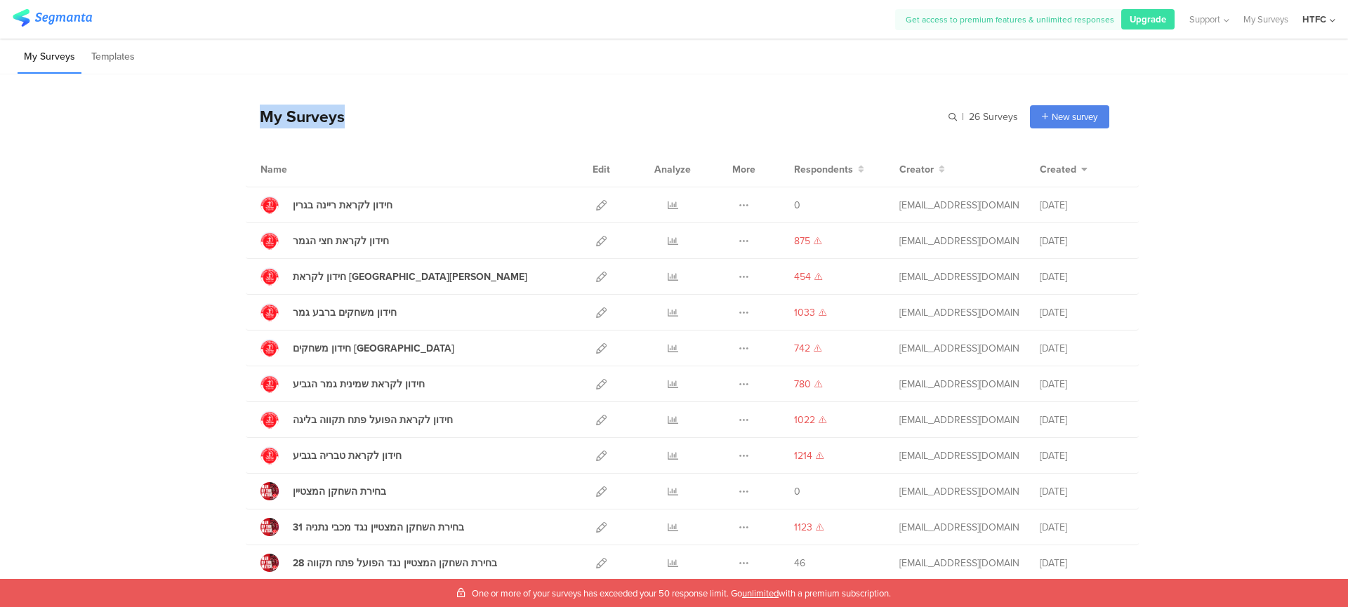
click at [276, 119] on div "My Surveys" at bounding box center [295, 117] width 99 height 24
click at [298, 125] on div "My Surveys" at bounding box center [295, 117] width 99 height 24
click at [271, 121] on div "My Surveys" at bounding box center [295, 117] width 99 height 24
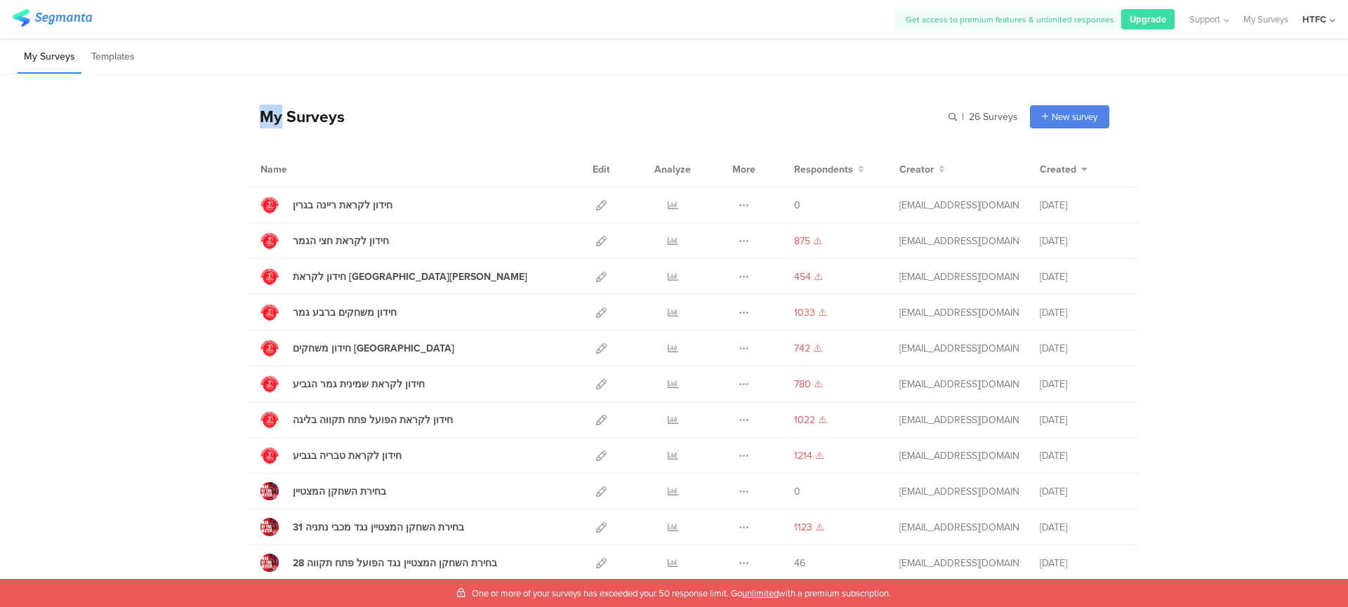
click at [271, 121] on div "My Surveys" at bounding box center [295, 117] width 99 height 24
click at [283, 115] on div "My Surveys" at bounding box center [295, 117] width 99 height 24
click at [279, 119] on div "My Surveys" at bounding box center [295, 117] width 99 height 24
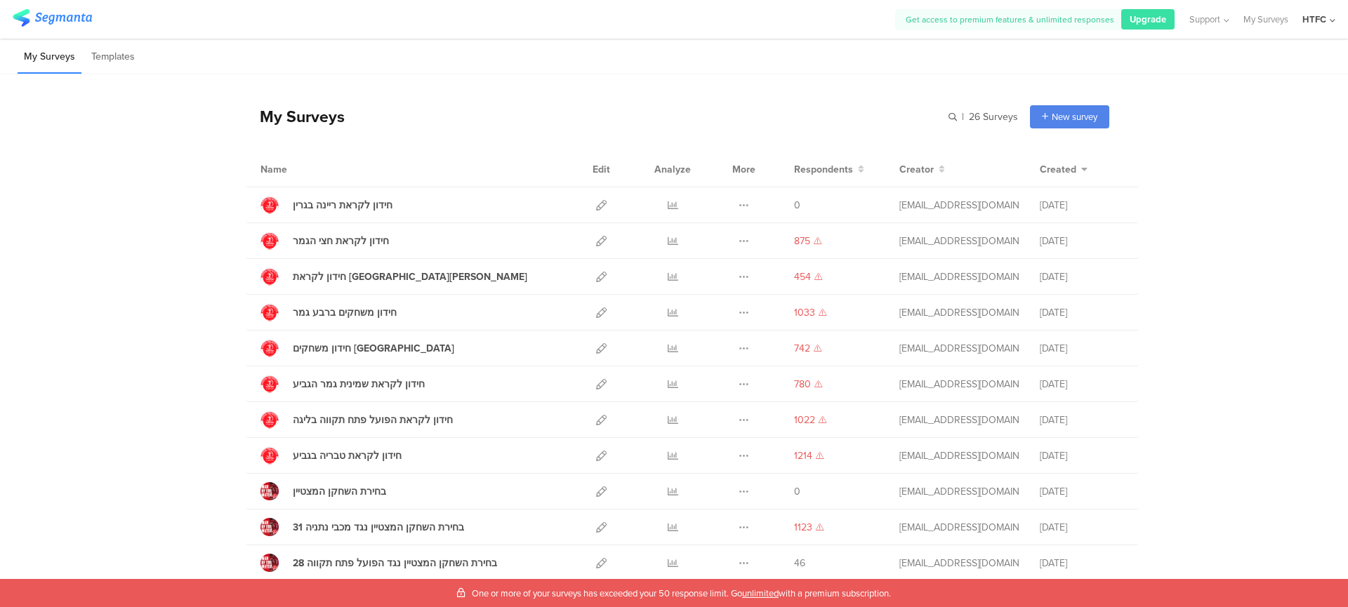
click at [275, 123] on div "My Surveys" at bounding box center [295, 117] width 99 height 24
click at [269, 131] on div "My Surveys | 26 Surveys New survey Start from scratch Choose from templates" at bounding box center [678, 116] width 864 height 56
click at [272, 128] on div "My Surveys" at bounding box center [295, 117] width 99 height 24
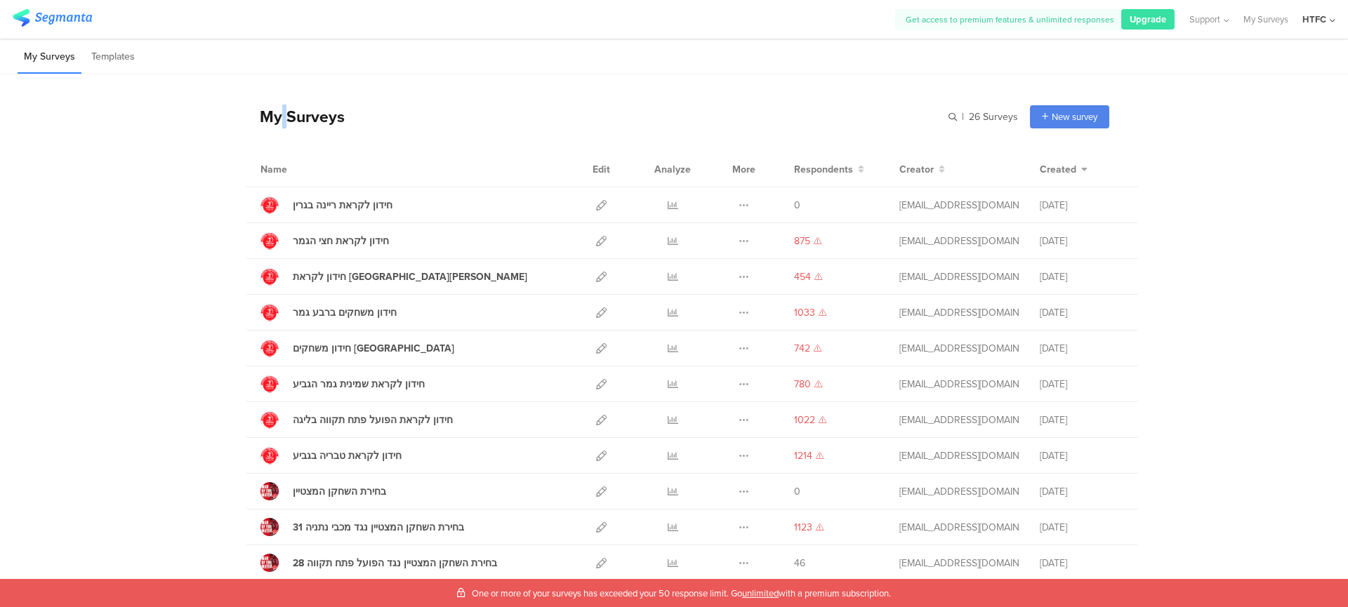
click at [272, 128] on div "My Surveys" at bounding box center [295, 117] width 99 height 24
click at [257, 127] on div "My Surveys" at bounding box center [295, 117] width 99 height 24
click at [301, 124] on div "My Surveys" at bounding box center [295, 117] width 99 height 24
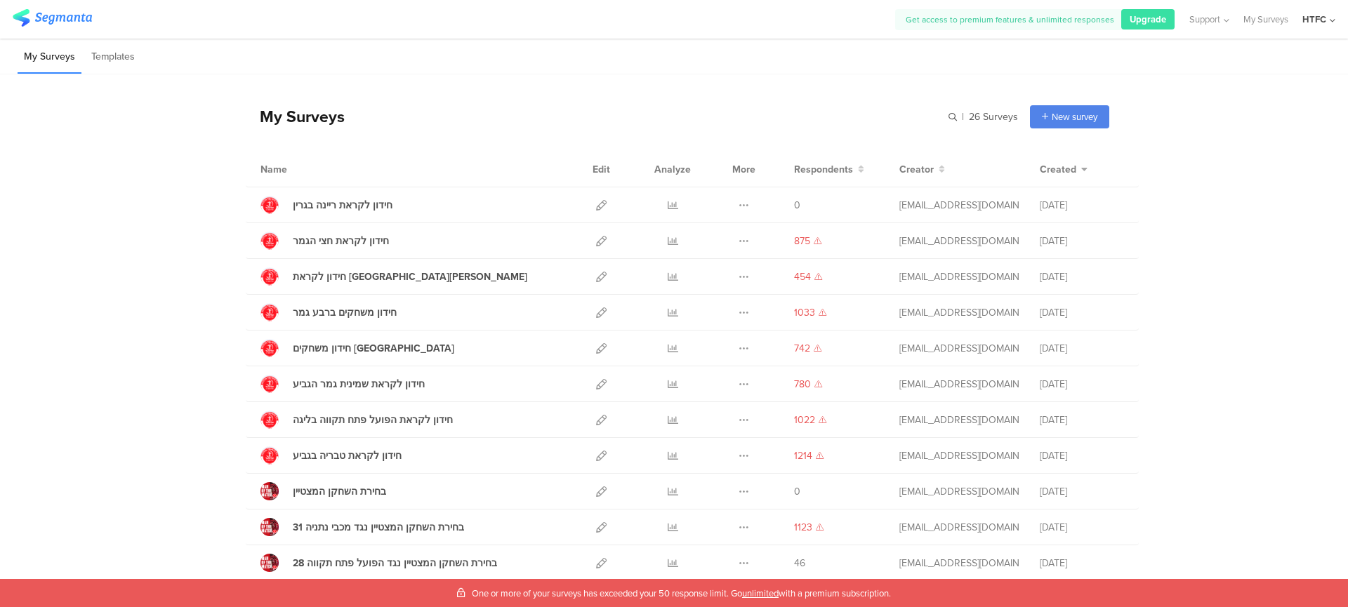
click at [716, 118] on div "My Surveys | 26 Surveys New survey Start from scratch Choose from templates" at bounding box center [678, 116] width 864 height 56
click at [715, 118] on div "My Surveys | 26 Surveys New survey Start from scratch Choose from templates" at bounding box center [678, 116] width 864 height 56
click at [308, 121] on div "My Surveys" at bounding box center [295, 117] width 99 height 24
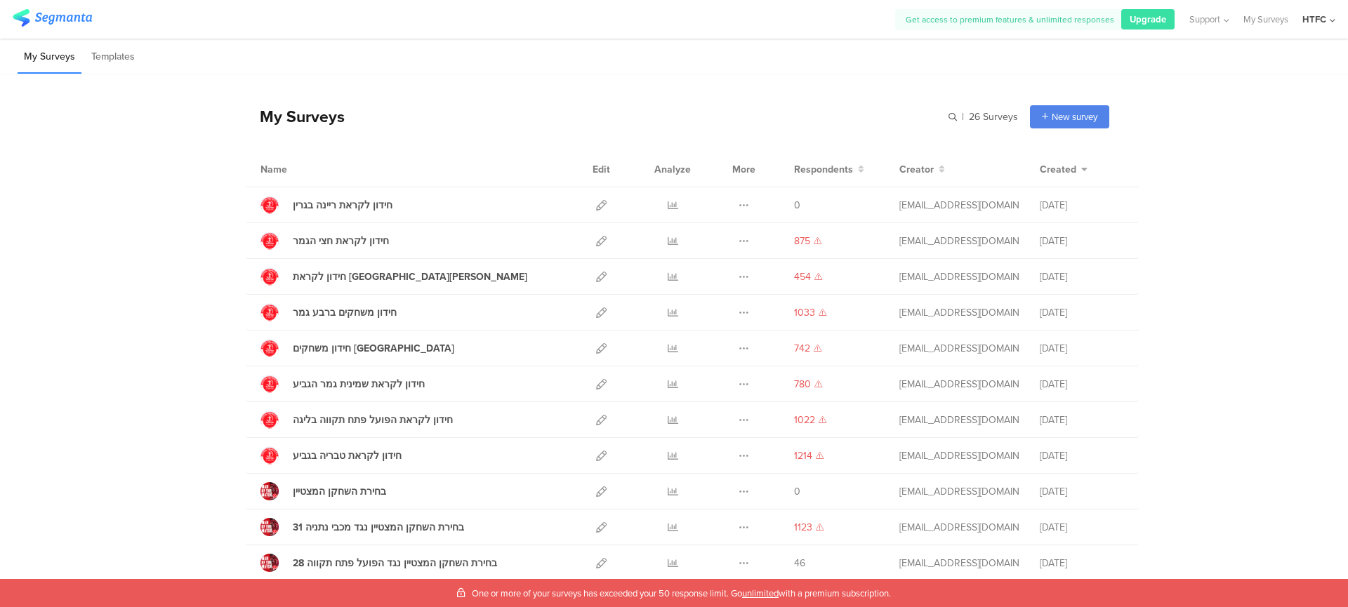
click at [272, 120] on div "My Surveys" at bounding box center [295, 117] width 99 height 24
click at [246, 120] on div "My Surveys" at bounding box center [295, 117] width 99 height 24
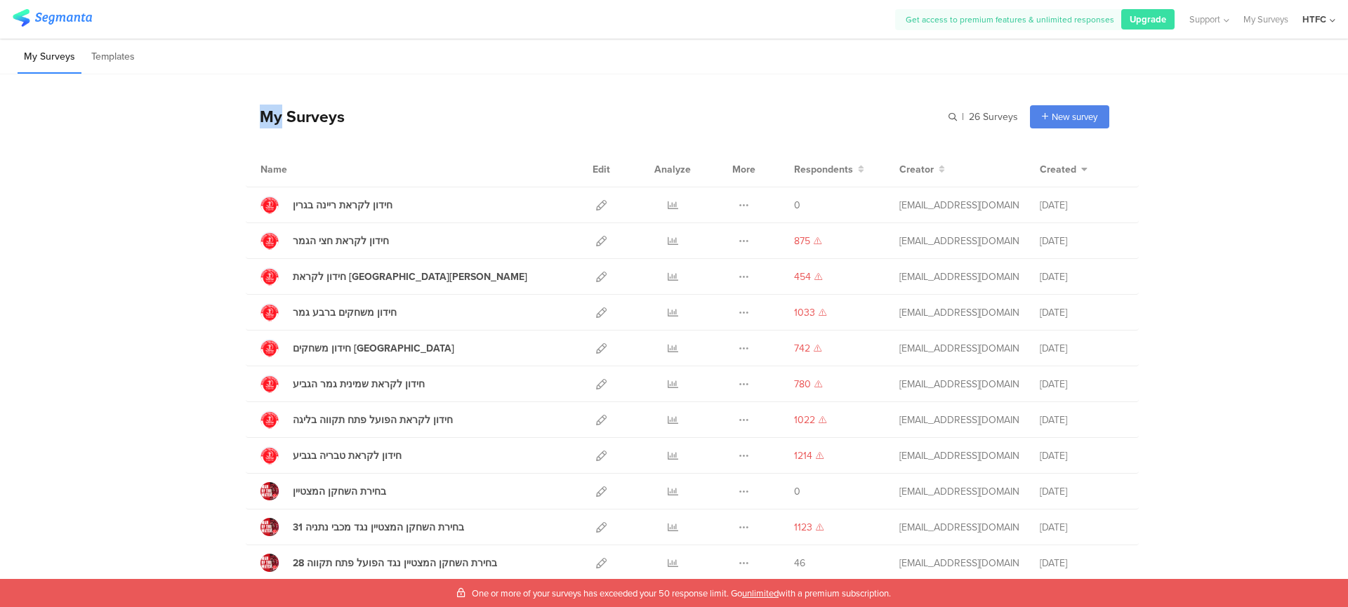
click at [260, 115] on div "My Surveys" at bounding box center [295, 117] width 99 height 24
click at [270, 111] on div "My Surveys" at bounding box center [295, 117] width 99 height 24
click at [276, 113] on div "My Surveys" at bounding box center [295, 117] width 99 height 24
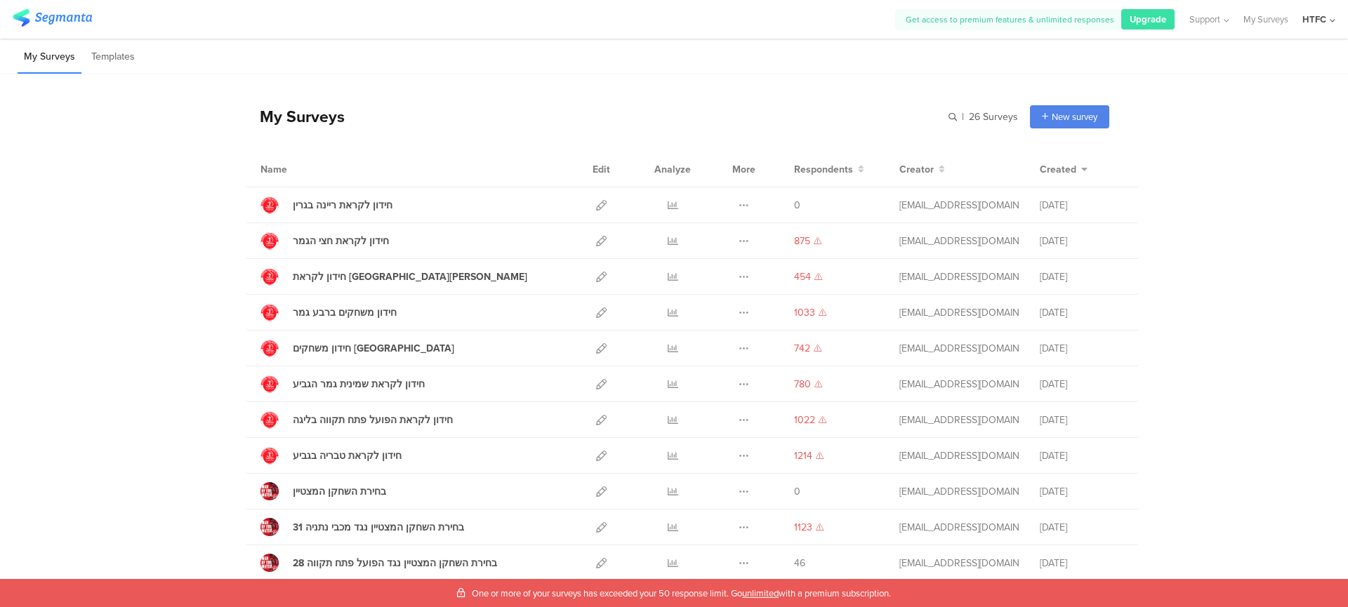
click at [289, 119] on div "My Surveys" at bounding box center [295, 117] width 99 height 24
click at [275, 122] on div "My Surveys" at bounding box center [295, 117] width 99 height 24
click at [270, 121] on div "My Surveys" at bounding box center [295, 117] width 99 height 24
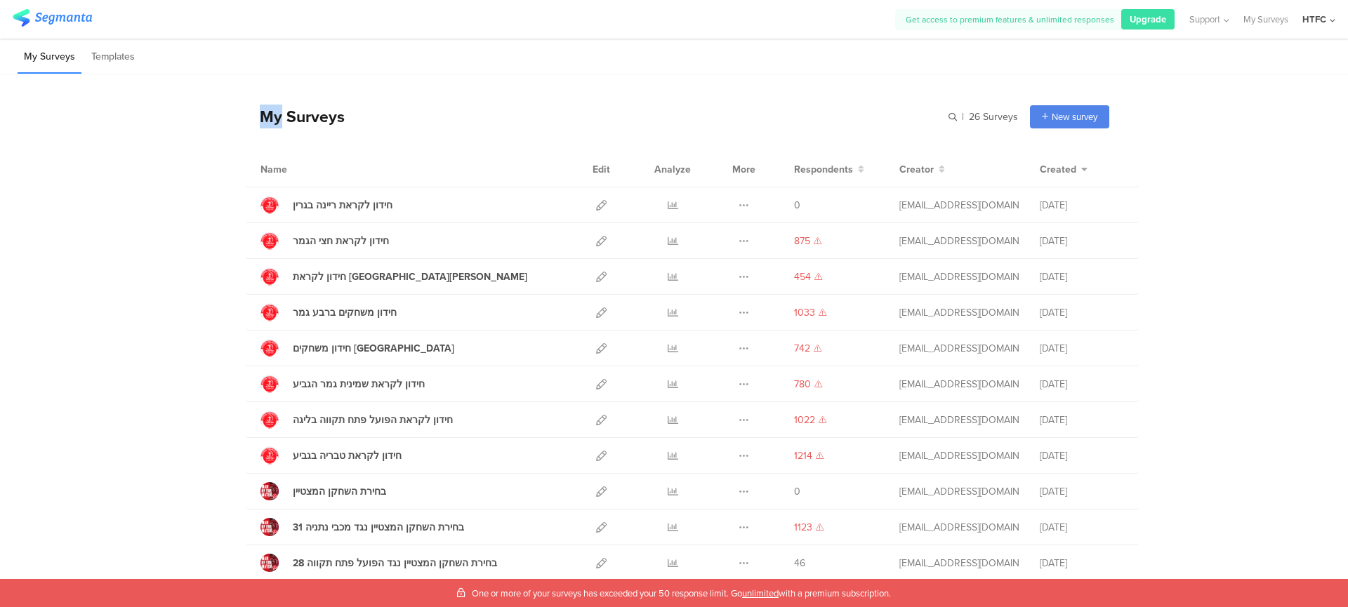
click at [270, 121] on div "My Surveys" at bounding box center [295, 117] width 99 height 24
click at [278, 120] on div "My Surveys" at bounding box center [295, 117] width 99 height 24
click at [280, 117] on div "My Surveys" at bounding box center [295, 117] width 99 height 24
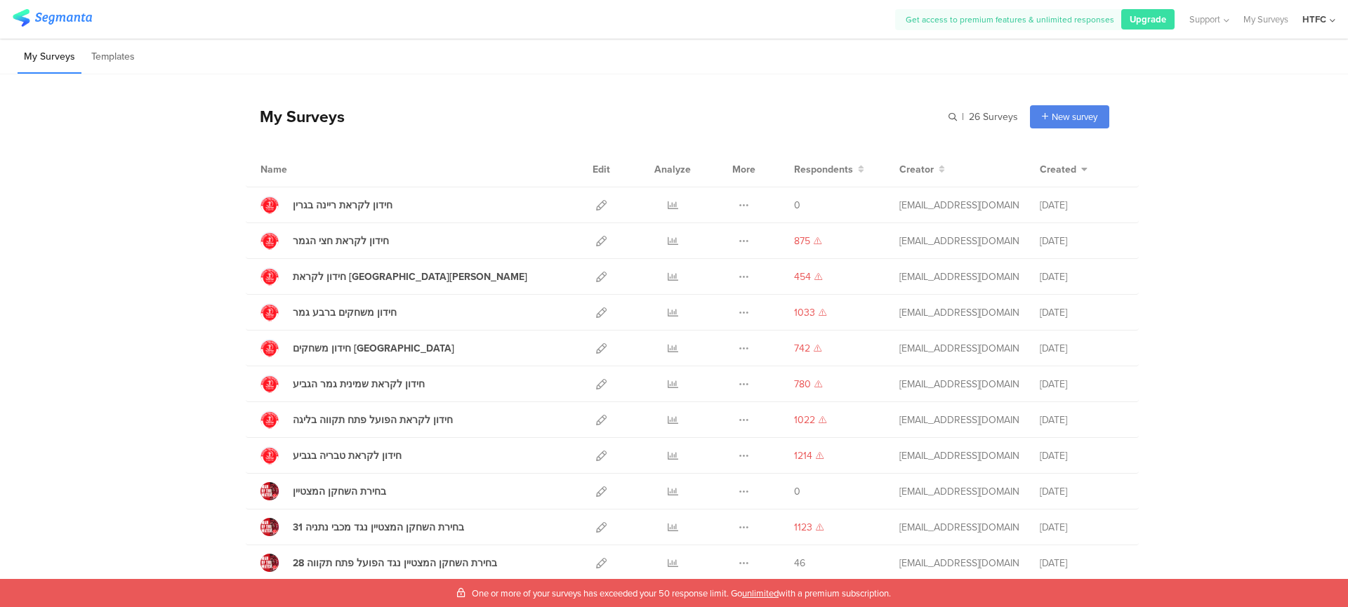
click at [277, 119] on div "My Surveys" at bounding box center [295, 117] width 99 height 24
click at [272, 119] on div "My Surveys" at bounding box center [295, 117] width 99 height 24
click at [277, 117] on div "My Surveys" at bounding box center [295, 117] width 99 height 24
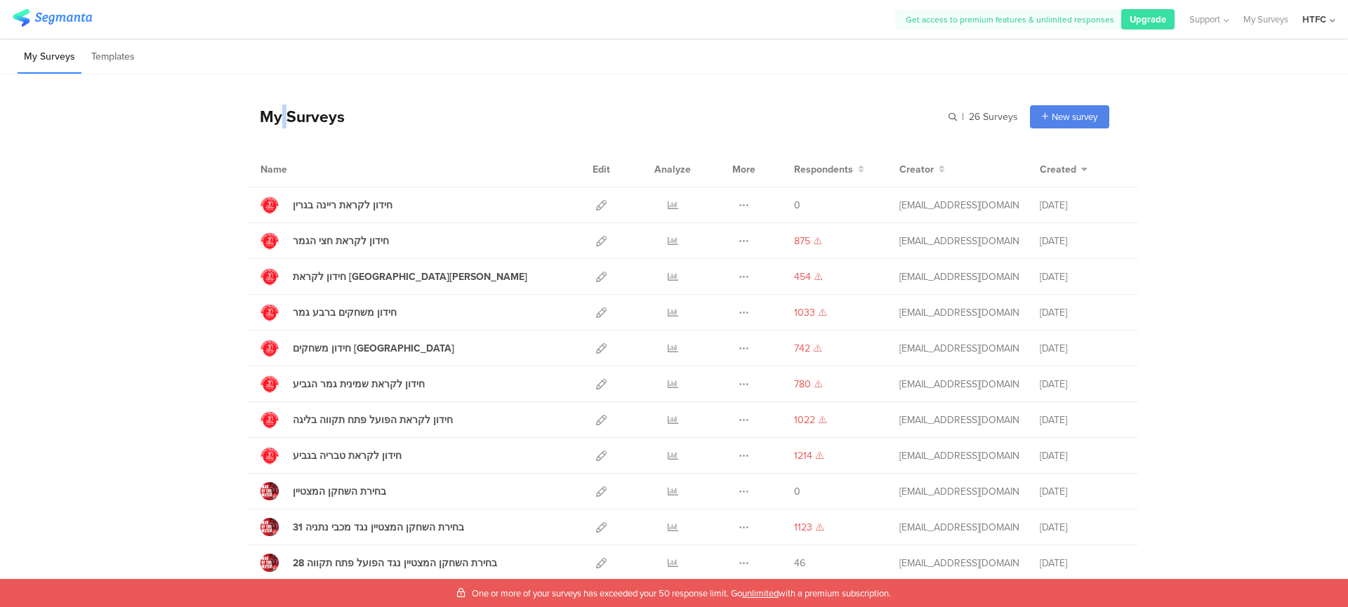
click at [277, 117] on div "My Surveys" at bounding box center [295, 117] width 99 height 24
click at [264, 121] on div "My Surveys" at bounding box center [295, 117] width 99 height 24
click at [294, 119] on div "My Surveys" at bounding box center [295, 117] width 99 height 24
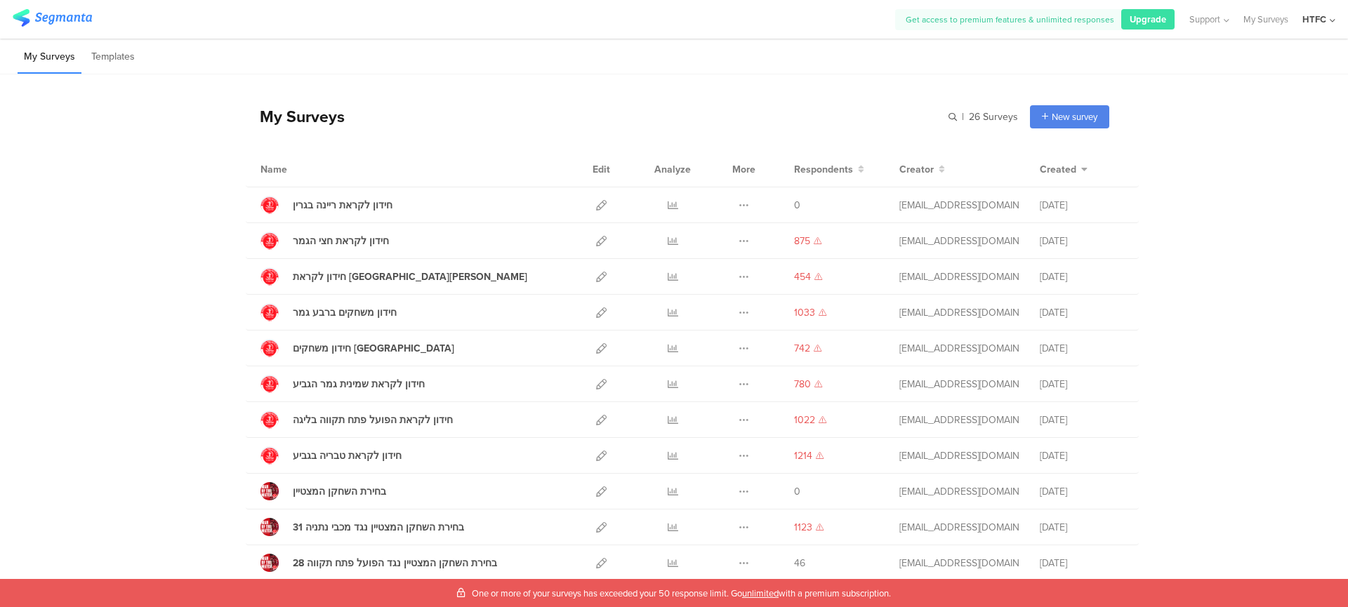
click at [277, 119] on div "My Surveys" at bounding box center [295, 117] width 99 height 24
click at [268, 119] on div "My Surveys" at bounding box center [295, 117] width 99 height 24
click at [280, 119] on div "My Surveys" at bounding box center [295, 117] width 99 height 24
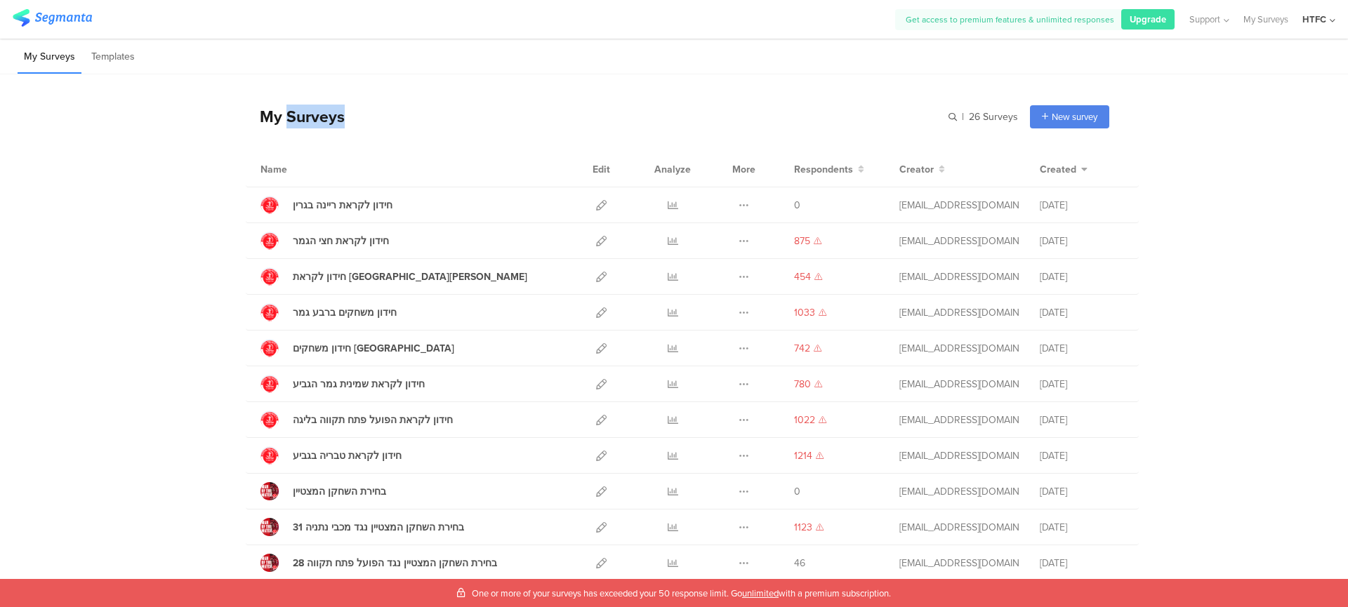
click at [280, 119] on div "My Surveys" at bounding box center [295, 117] width 99 height 24
click at [276, 119] on div "My Surveys" at bounding box center [295, 117] width 99 height 24
click at [262, 117] on div "My Surveys" at bounding box center [295, 117] width 99 height 24
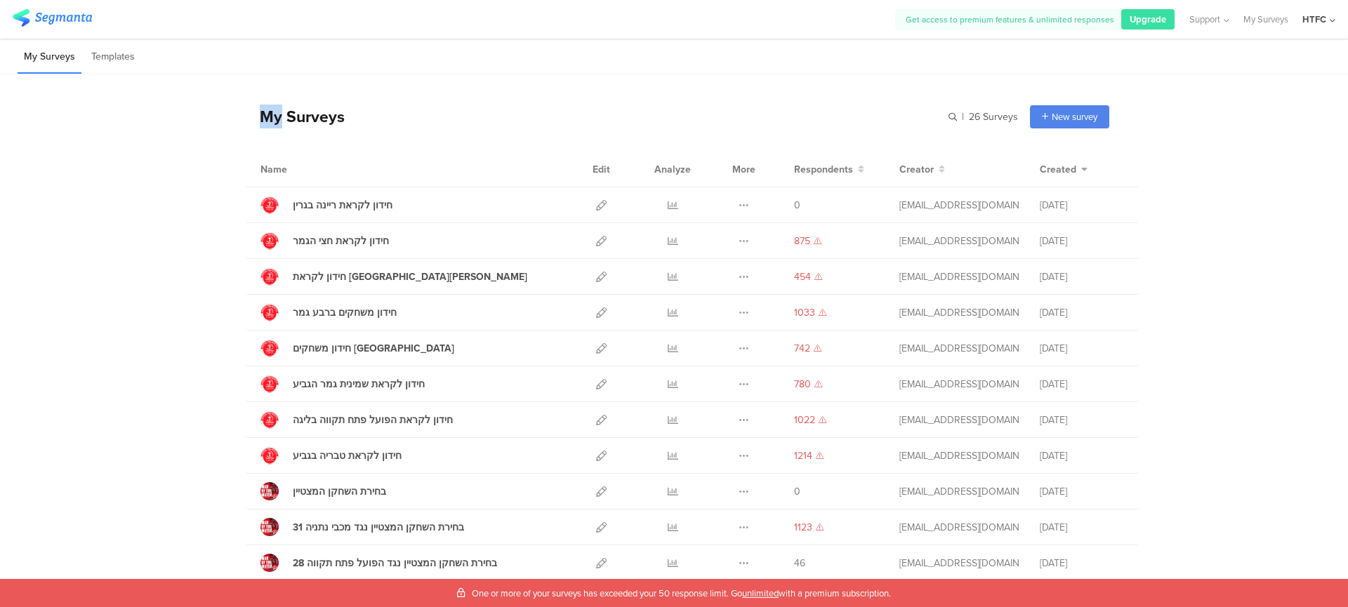
click at [270, 117] on div "My Surveys" at bounding box center [295, 117] width 99 height 24
click at [277, 117] on div "My Surveys" at bounding box center [295, 117] width 99 height 24
click at [296, 117] on div "My Surveys" at bounding box center [295, 117] width 99 height 24
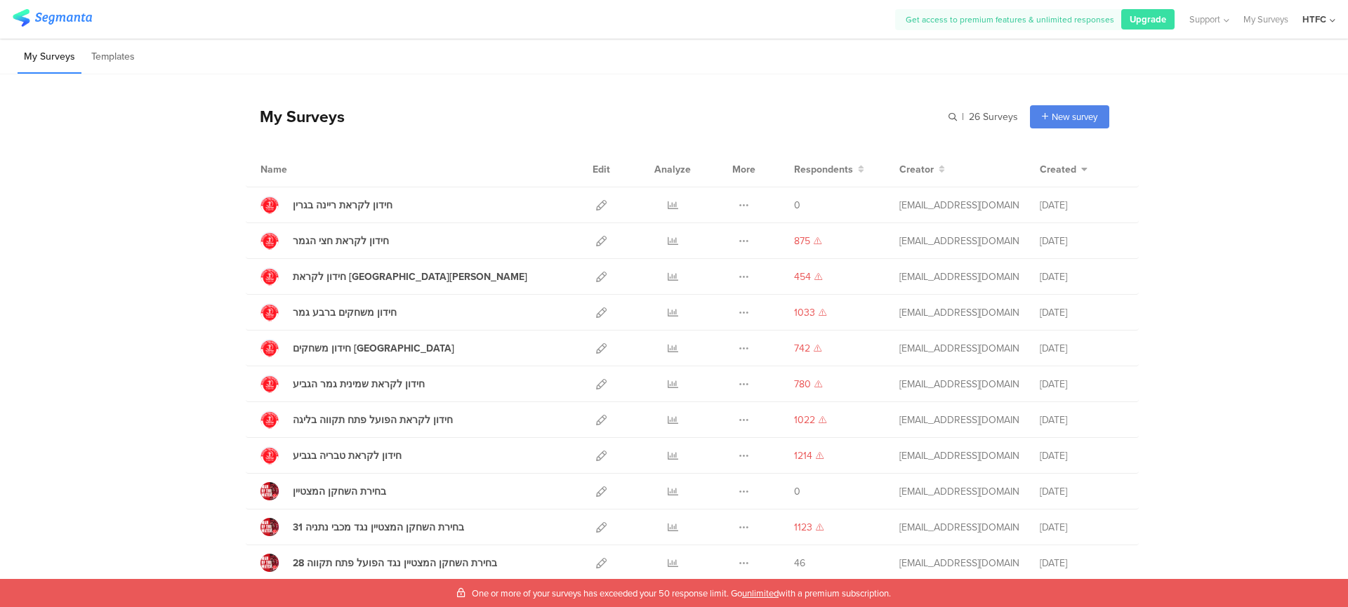
click at [272, 118] on div "My Surveys" at bounding box center [295, 117] width 99 height 24
click at [267, 118] on div "My Surveys" at bounding box center [295, 117] width 99 height 24
click at [284, 121] on div "My Surveys" at bounding box center [295, 117] width 99 height 24
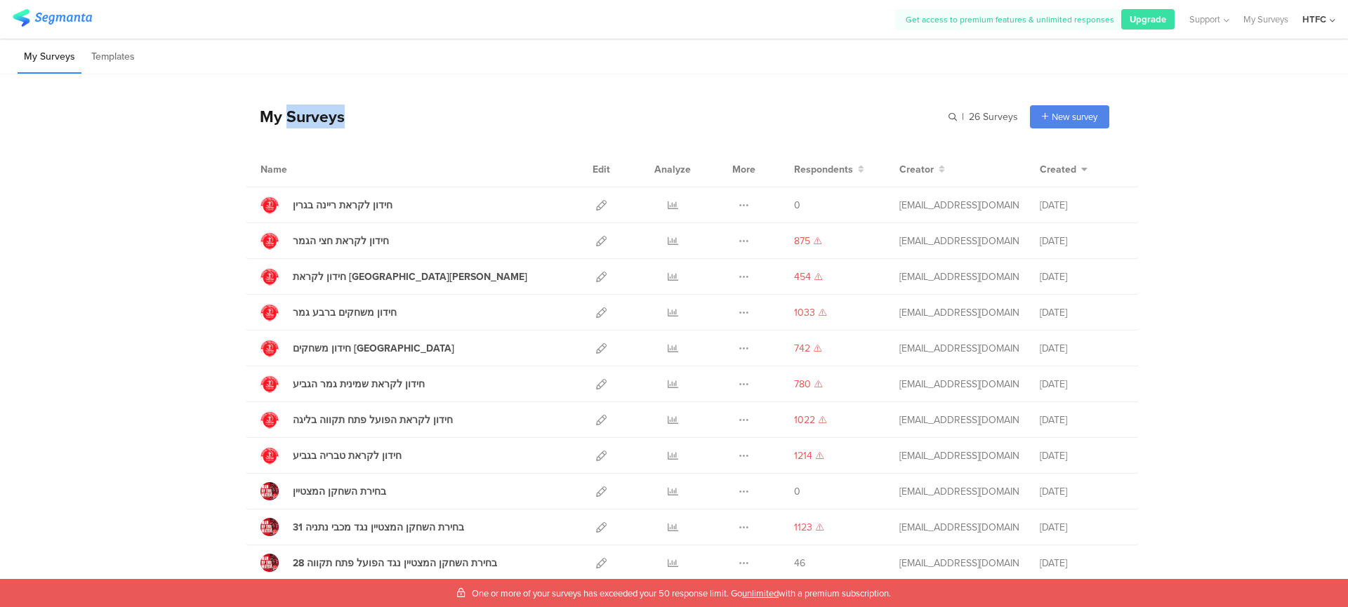
click at [284, 121] on div "My Surveys" at bounding box center [295, 117] width 99 height 24
click at [284, 117] on div "My Surveys" at bounding box center [295, 117] width 99 height 24
click at [258, 117] on div "My Surveys" at bounding box center [295, 117] width 99 height 24
click at [258, 118] on div "My Surveys" at bounding box center [295, 117] width 99 height 24
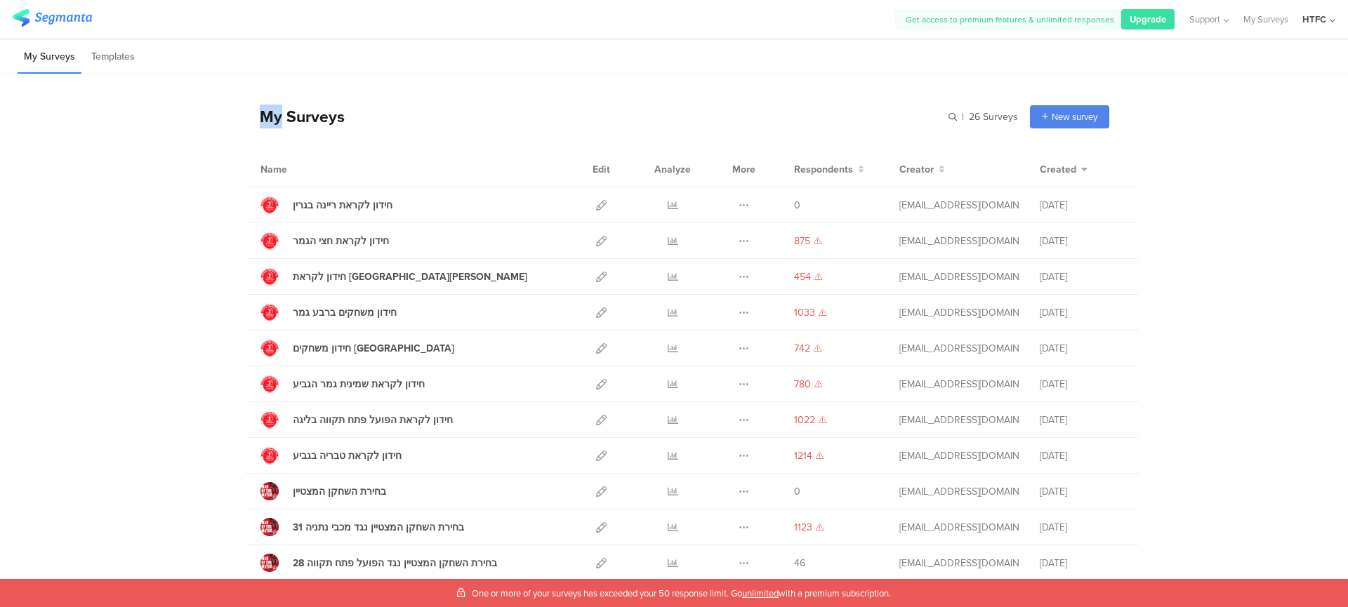
click at [278, 118] on div "My Surveys" at bounding box center [295, 117] width 99 height 24
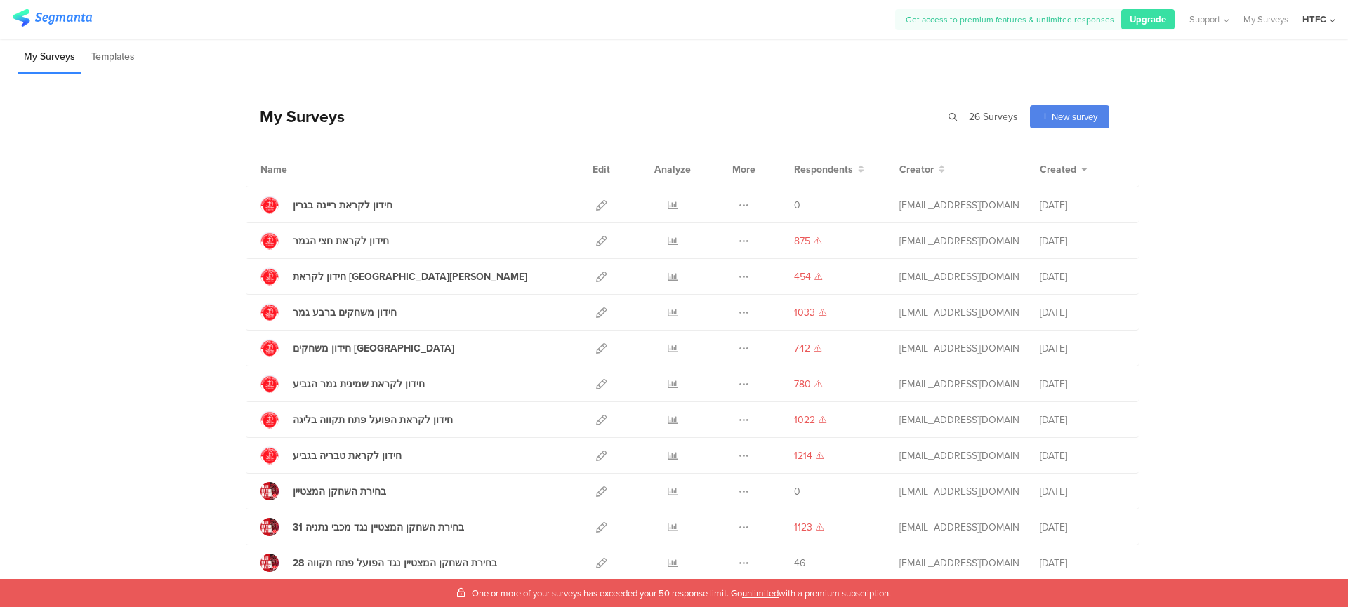
click at [427, 148] on div "My Surveys | 26 Surveys New survey Start from scratch Choose from templates Nam…" at bounding box center [678, 596] width 864 height 1044
click at [358, 112] on div "My Surveys | 26 Surveys New survey Start from scratch Choose from templates" at bounding box center [678, 116] width 864 height 56
click at [360, 110] on div "My Surveys | 26 Surveys New survey Start from scratch Choose from templates" at bounding box center [678, 116] width 864 height 56
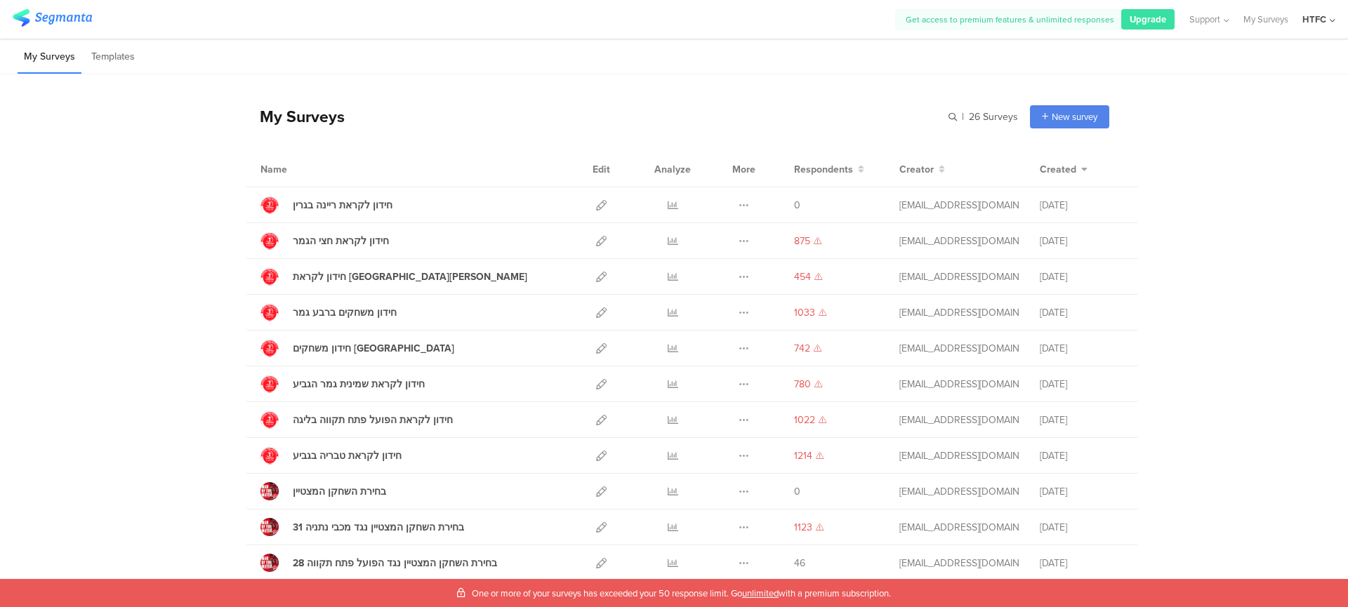
click at [360, 110] on div "My Surveys | 26 Surveys New survey Start from scratch Choose from templates" at bounding box center [678, 116] width 864 height 56
click at [361, 111] on div "My Surveys | 26 Surveys New survey Start from scratch Choose from templates" at bounding box center [678, 116] width 864 height 56
click at [337, 52] on div "My Surveys Templates" at bounding box center [674, 57] width 1348 height 36
click at [289, 130] on div "My Surveys | 26 Surveys New survey Start from scratch Choose from templates" at bounding box center [678, 116] width 864 height 56
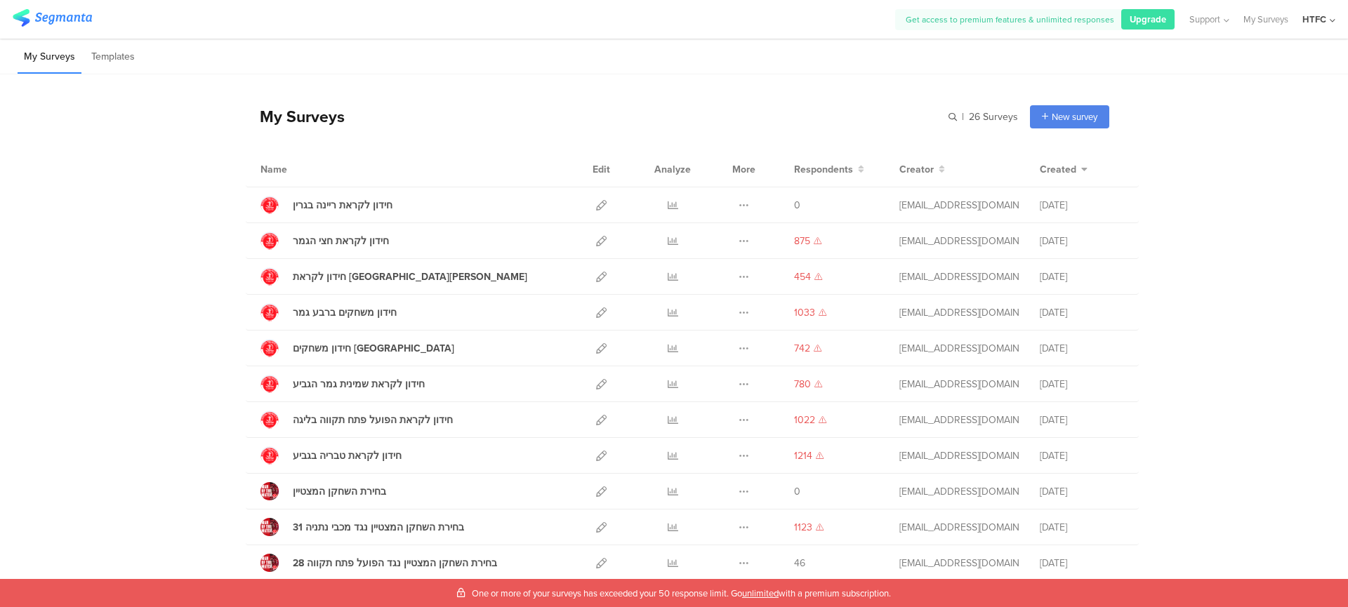
click at [284, 127] on div "My Surveys" at bounding box center [295, 117] width 99 height 24
click at [277, 123] on div "My Surveys" at bounding box center [295, 117] width 99 height 24
click at [260, 116] on div "My Surveys" at bounding box center [295, 117] width 99 height 24
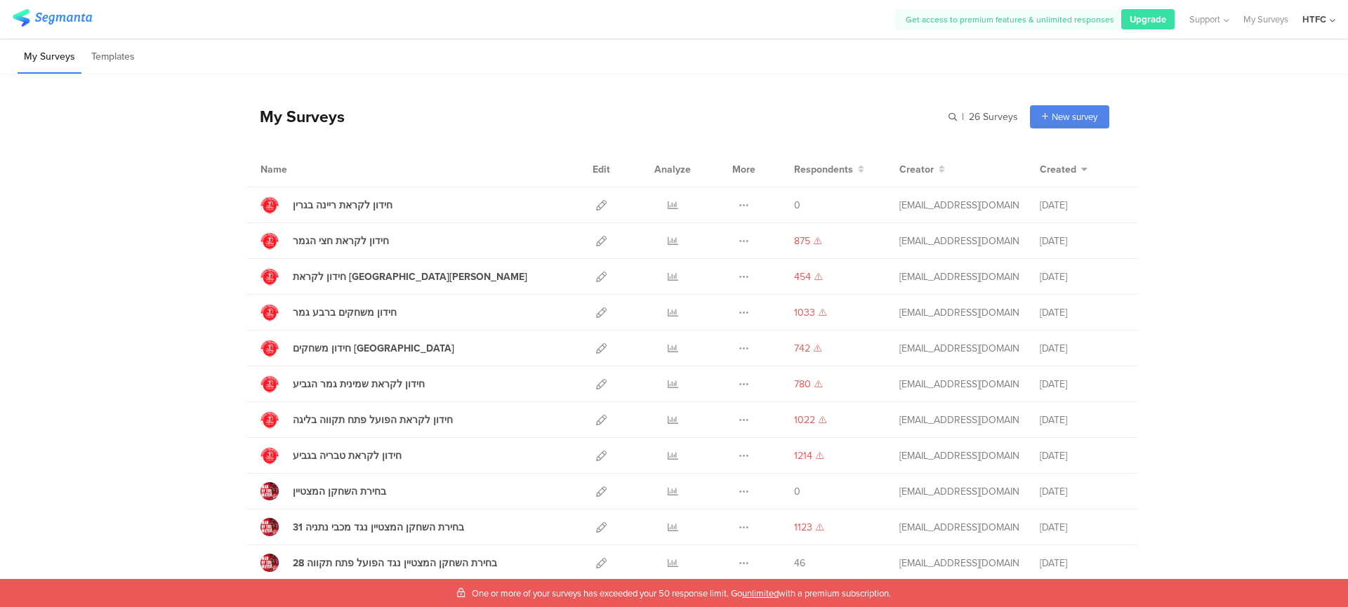
click at [302, 127] on div "My Surveys" at bounding box center [295, 117] width 99 height 24
click at [268, 124] on div "My Surveys" at bounding box center [295, 117] width 99 height 24
click at [268, 123] on div "My Surveys" at bounding box center [295, 117] width 99 height 24
click at [279, 121] on div "My Surveys" at bounding box center [295, 117] width 99 height 24
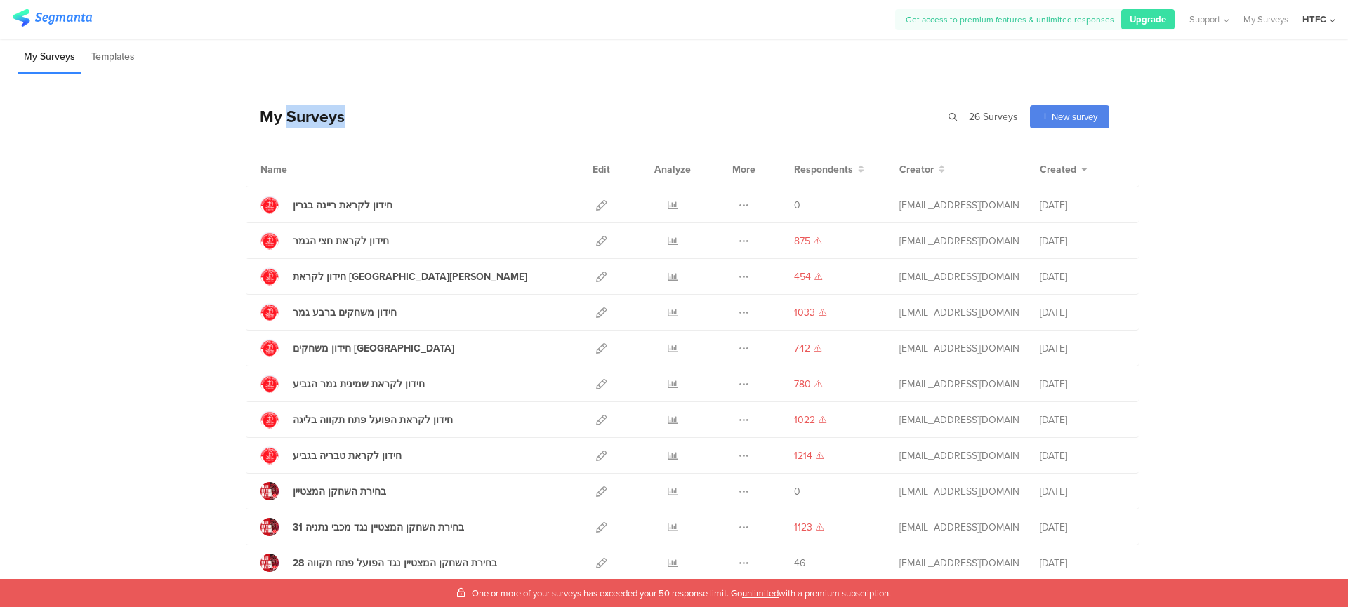
click at [279, 121] on div "My Surveys" at bounding box center [295, 117] width 99 height 24
click at [279, 118] on div "My Surveys" at bounding box center [295, 117] width 99 height 24
click at [274, 122] on div "My Surveys" at bounding box center [295, 117] width 99 height 24
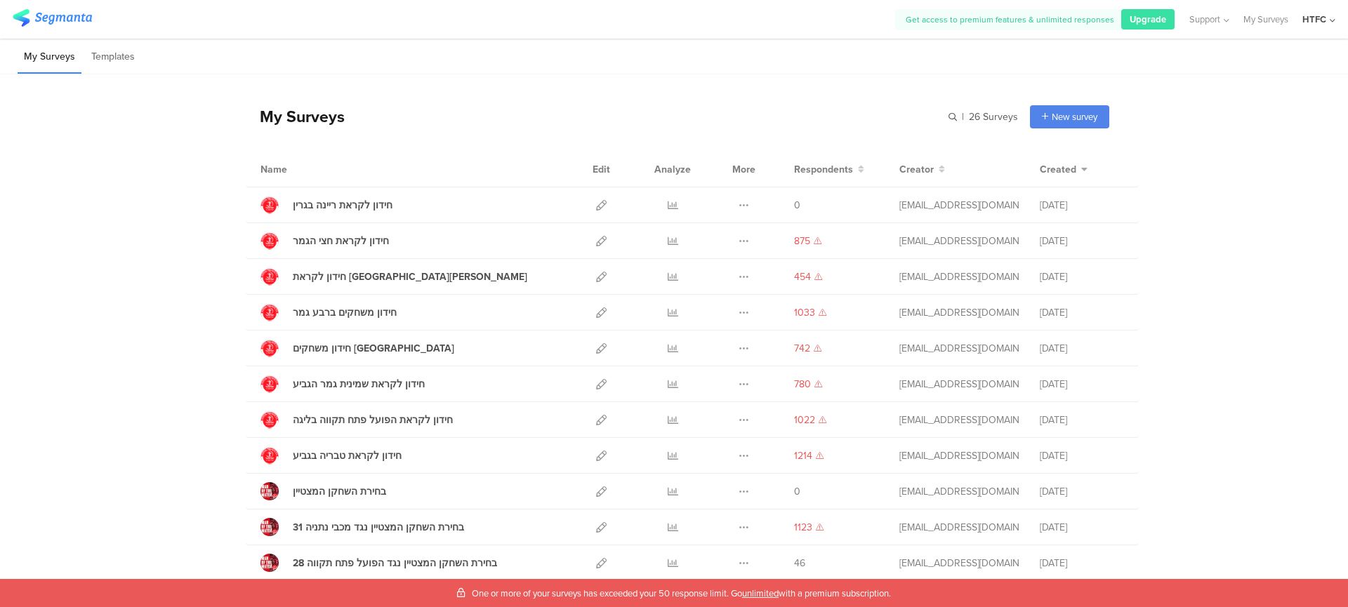
click at [260, 125] on div "My Surveys" at bounding box center [295, 117] width 99 height 24
click at [264, 126] on div "My Surveys" at bounding box center [295, 117] width 99 height 24
click at [437, 197] on div "חידון לקראת ריינה בגרין" at bounding box center [412, 205] width 305 height 18
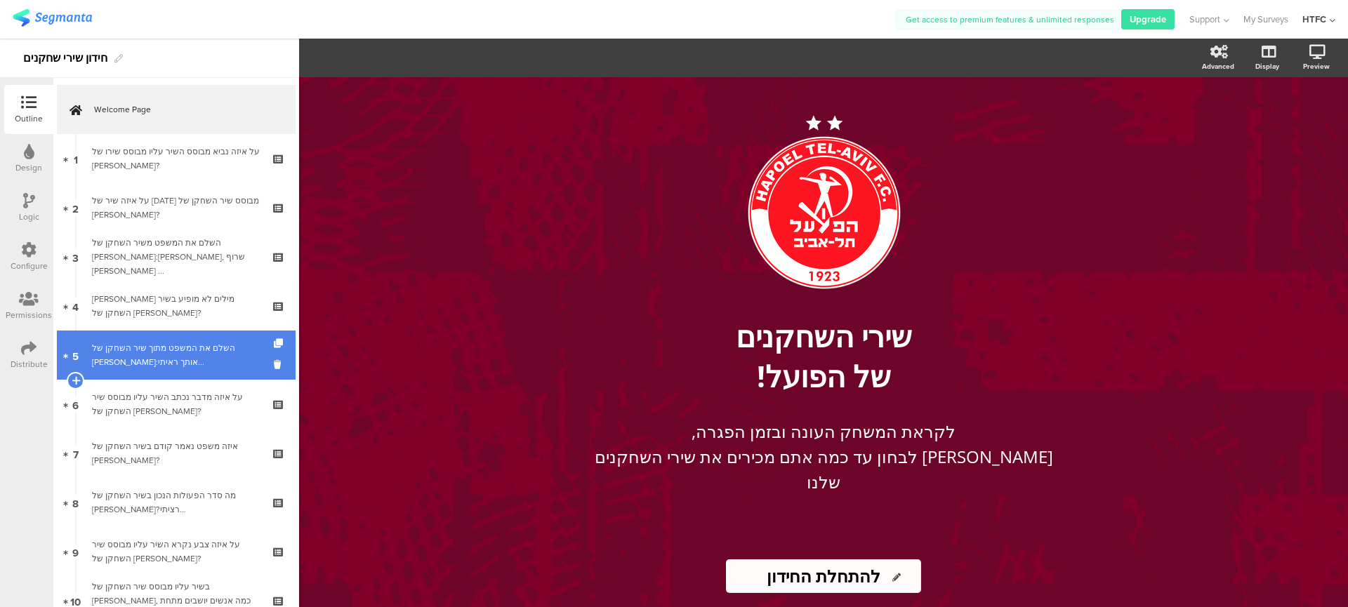
click at [202, 361] on div "השלם את המשפט מתוך שיר השחקן של [PERSON_NAME]:אותך ראיתי..." at bounding box center [176, 355] width 168 height 28
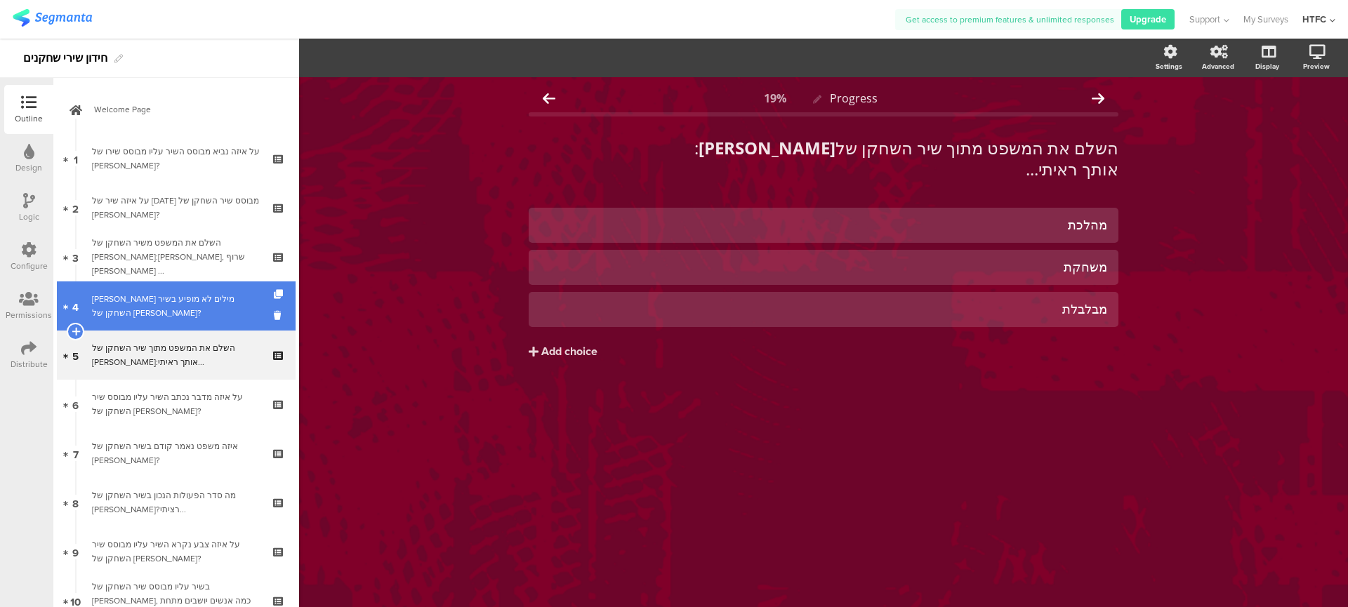
click at [195, 310] on div "איזה צמד מילים לא מופיע בשיר השחקן של עמרי אלטמן?" at bounding box center [176, 306] width 168 height 28
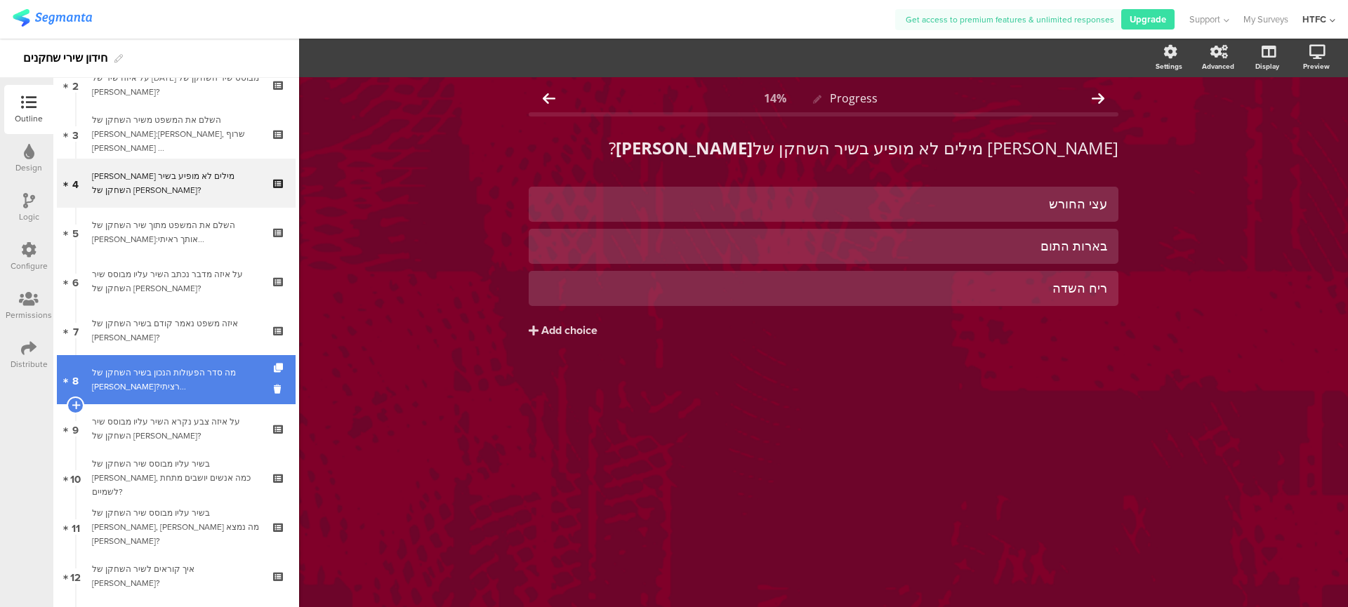
scroll to position [126, 0]
click at [206, 393] on link "8 מה סדר הפעולות הנכון בשיר השחקן של אל ים קנצפולסקי?רציתי..." at bounding box center [176, 376] width 239 height 49
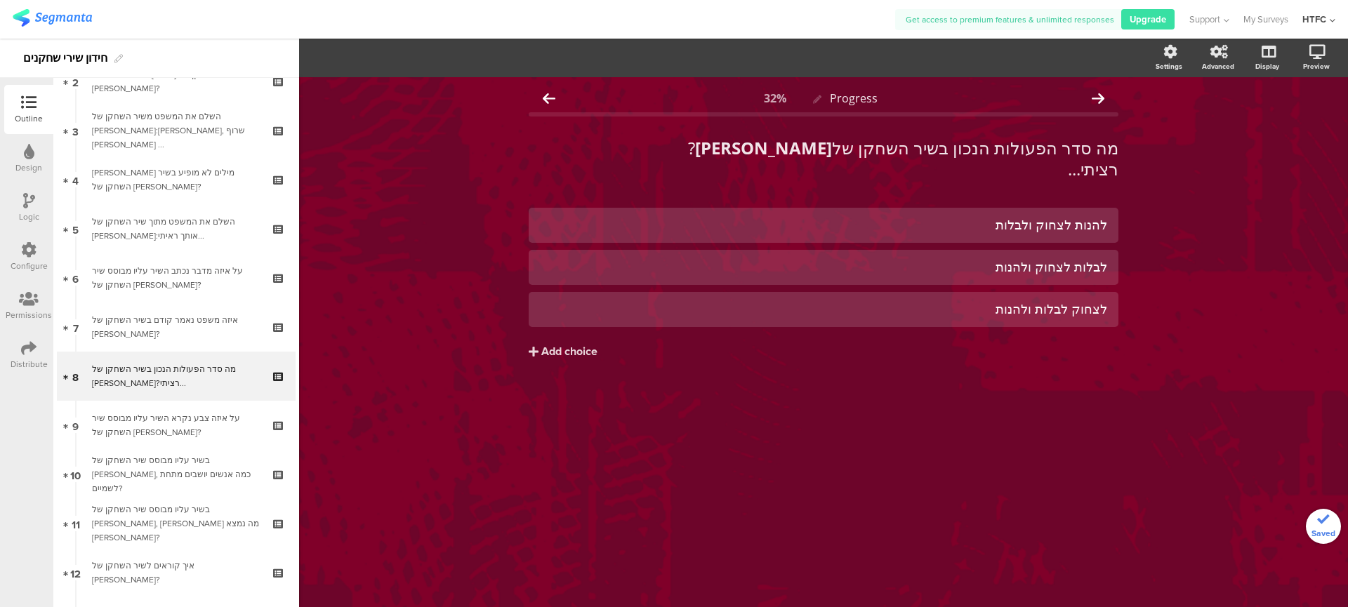
click at [211, 534] on div "בשיר עליו מבוסס שיר השחקן של אלן אוז'בולט, מול מה נמצא הברוש?" at bounding box center [176, 524] width 168 height 42
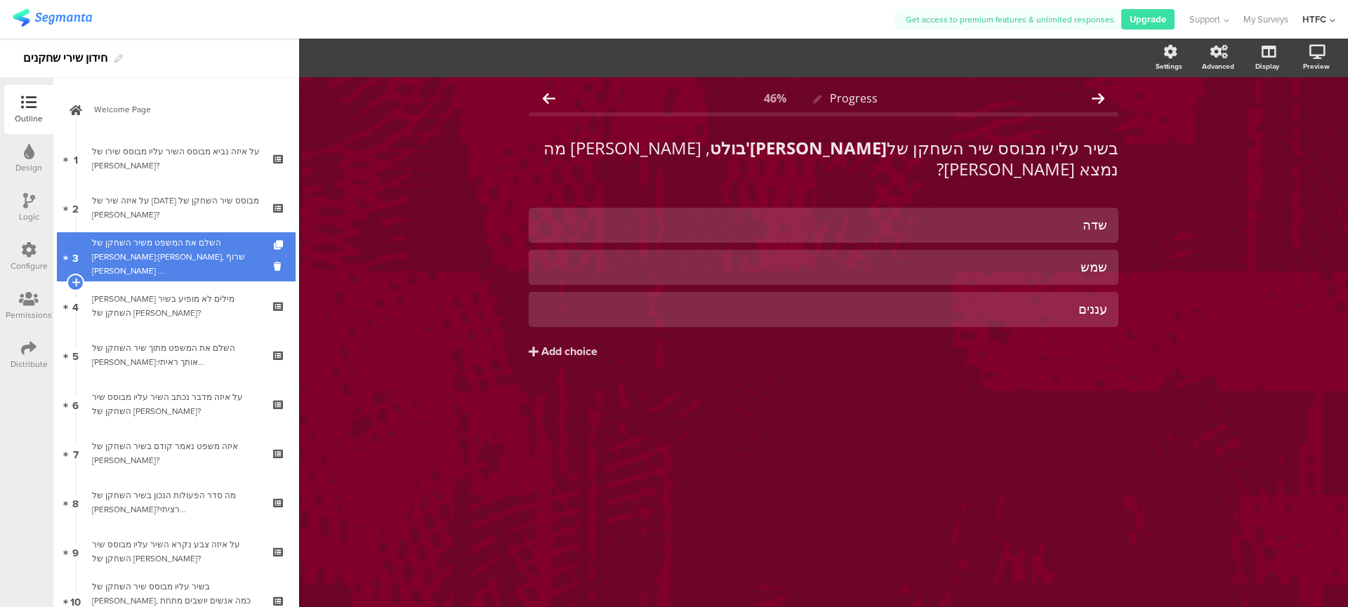
click at [180, 251] on div "השלם את המשפט משיר השחקן של אור ישראלוב:תן ת'לב, שרוף ת'דשא ..." at bounding box center [176, 257] width 168 height 42
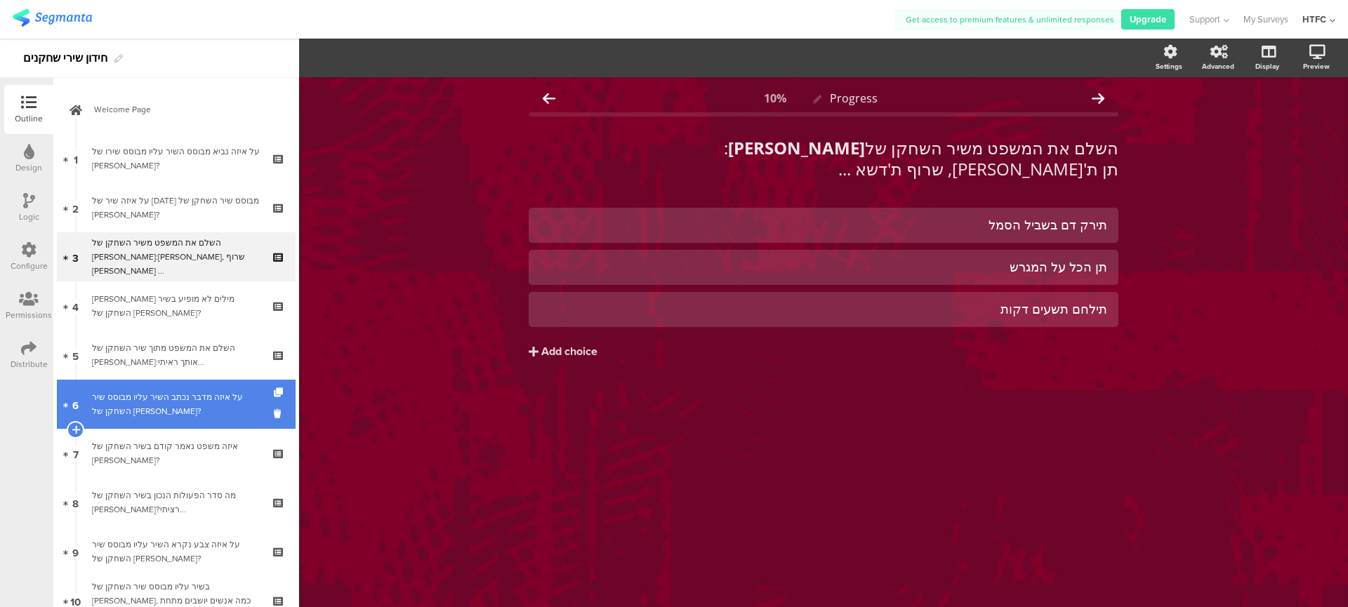
click at [196, 419] on link "6 על איזה מדבר נכתב השיר עליו מבוסס שיר השחקן של דן איינבינדר?" at bounding box center [176, 404] width 239 height 49
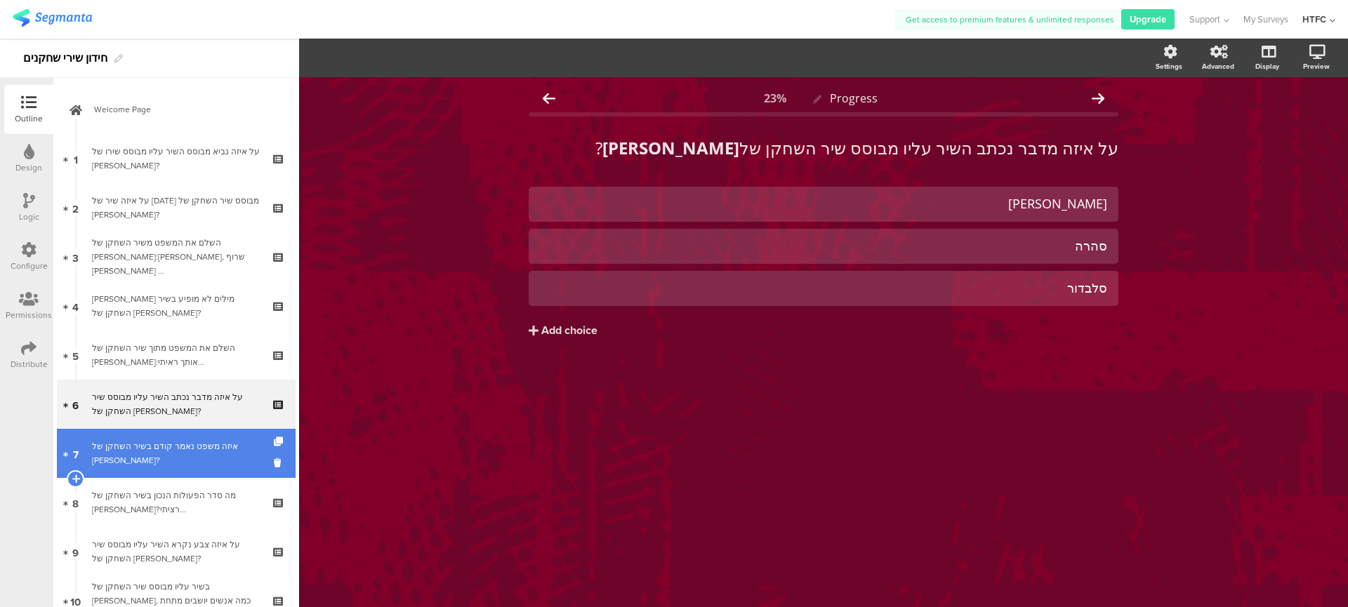
click at [205, 468] on link "7 איזה משפט נאמר קודם בשיר השחקן של חוסה רודריגס?" at bounding box center [176, 453] width 239 height 49
